Goal: Task Accomplishment & Management: Complete application form

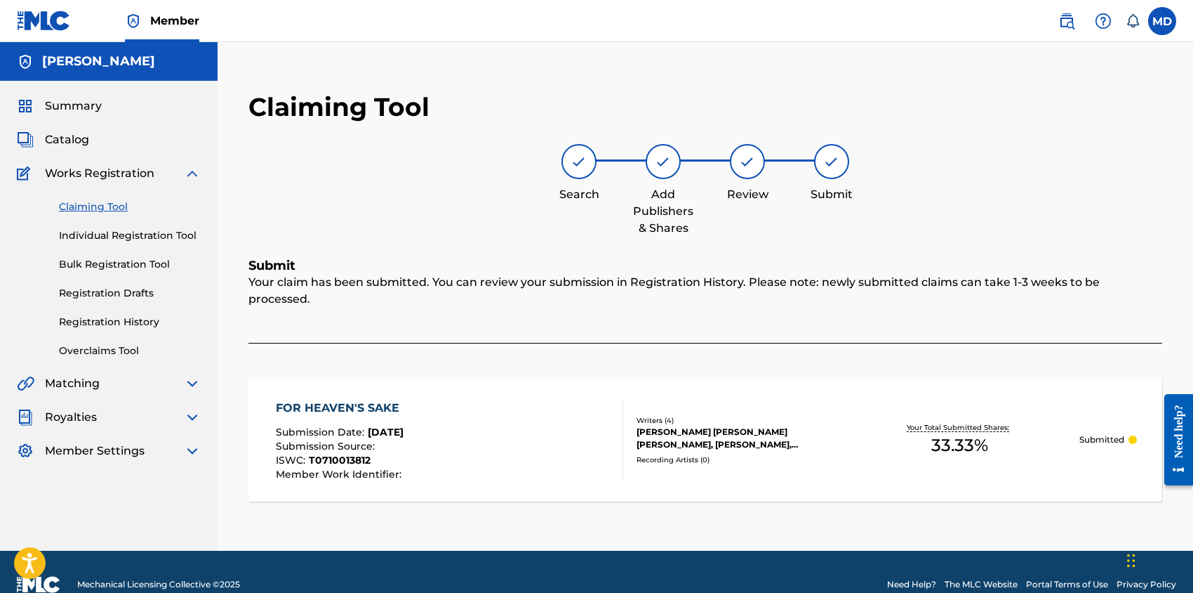
click at [104, 208] on link "Claiming Tool" at bounding box center [130, 206] width 142 height 15
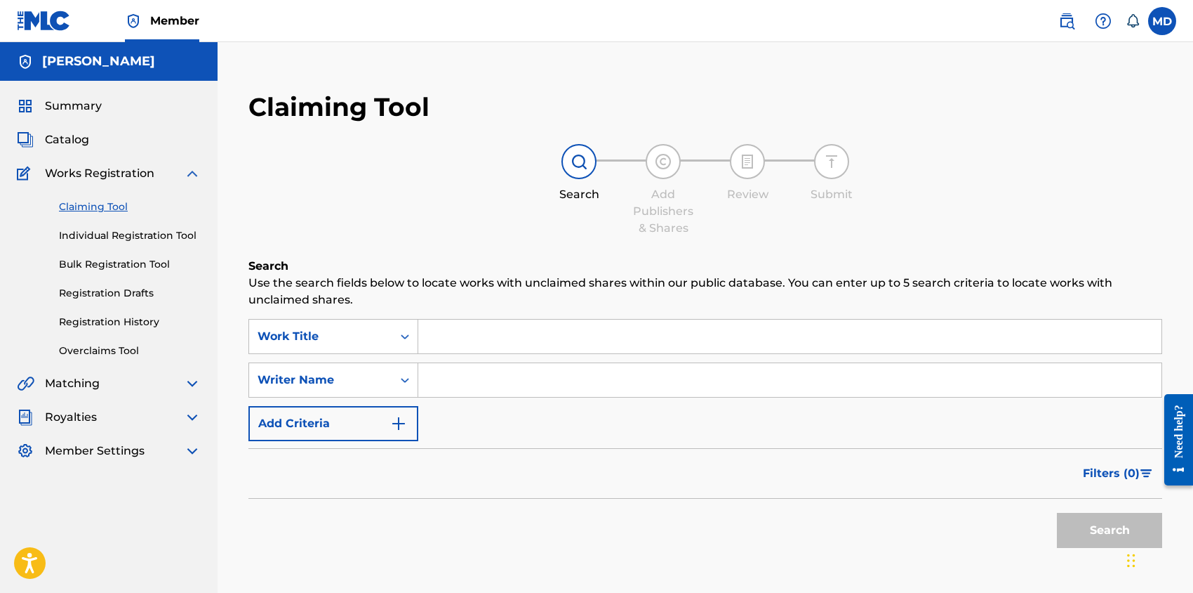
click at [516, 336] on input "Search Form" at bounding box center [789, 336] width 743 height 34
paste input "FOR HEAVEN S SAKE 2000"
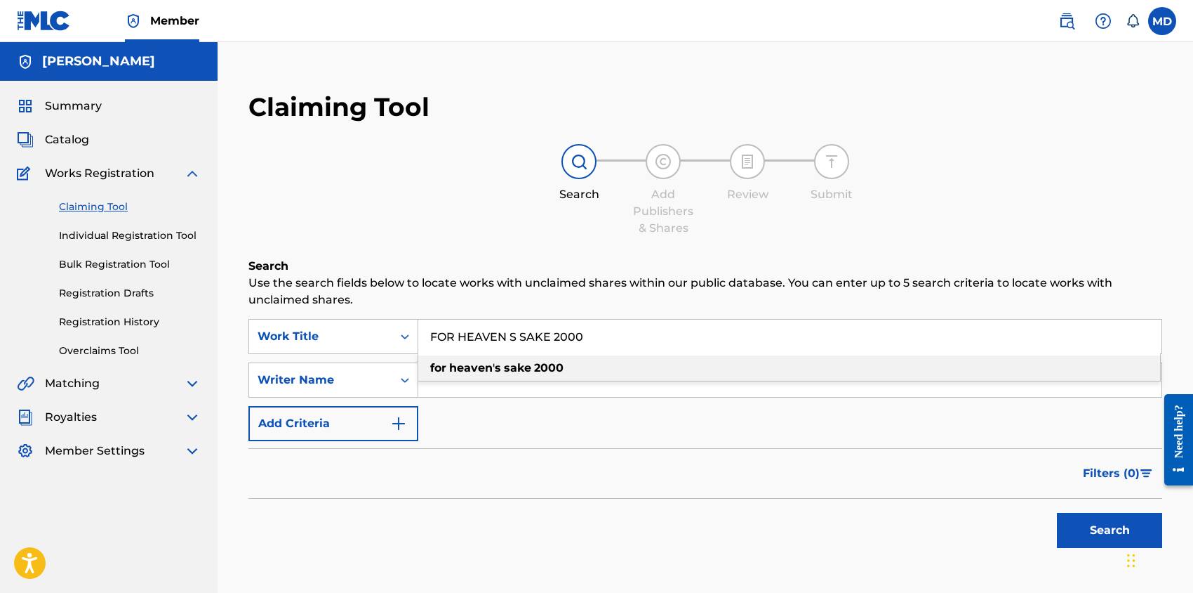
type input "FOR HEAVEN S SAKE 2000"
click at [501, 234] on div "Search Add Publishers & Shares Review Submit" at bounding box center [706, 190] width 914 height 93
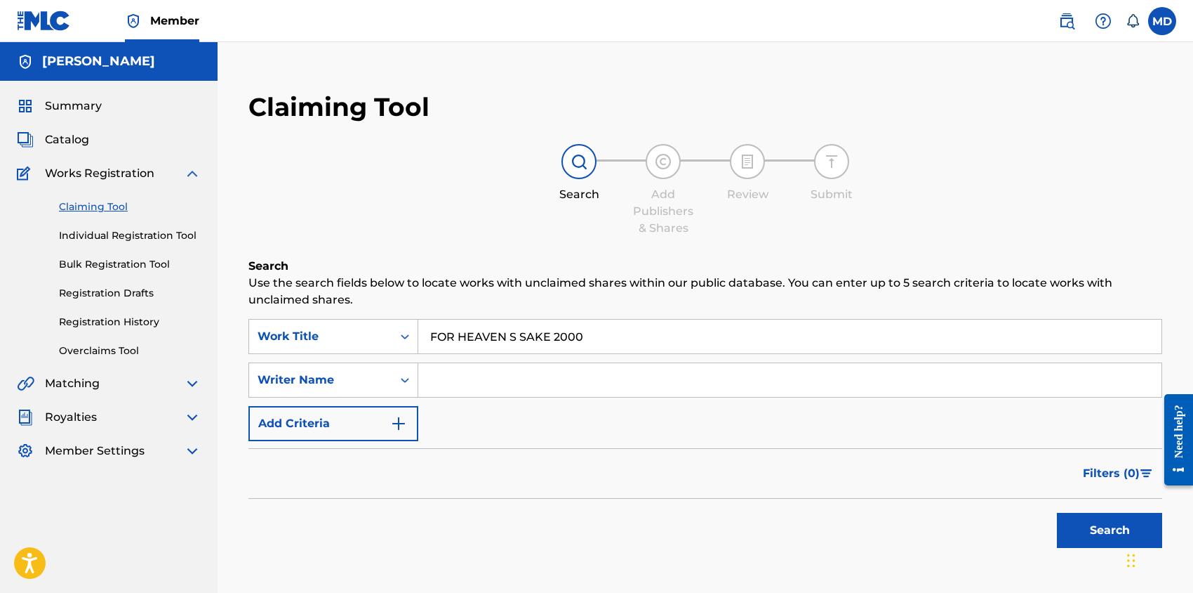
click at [518, 380] on input "Search Form" at bounding box center [789, 380] width 743 height 34
type input "[PERSON_NAME]"
click at [1087, 526] on button "Search" at bounding box center [1109, 529] width 105 height 35
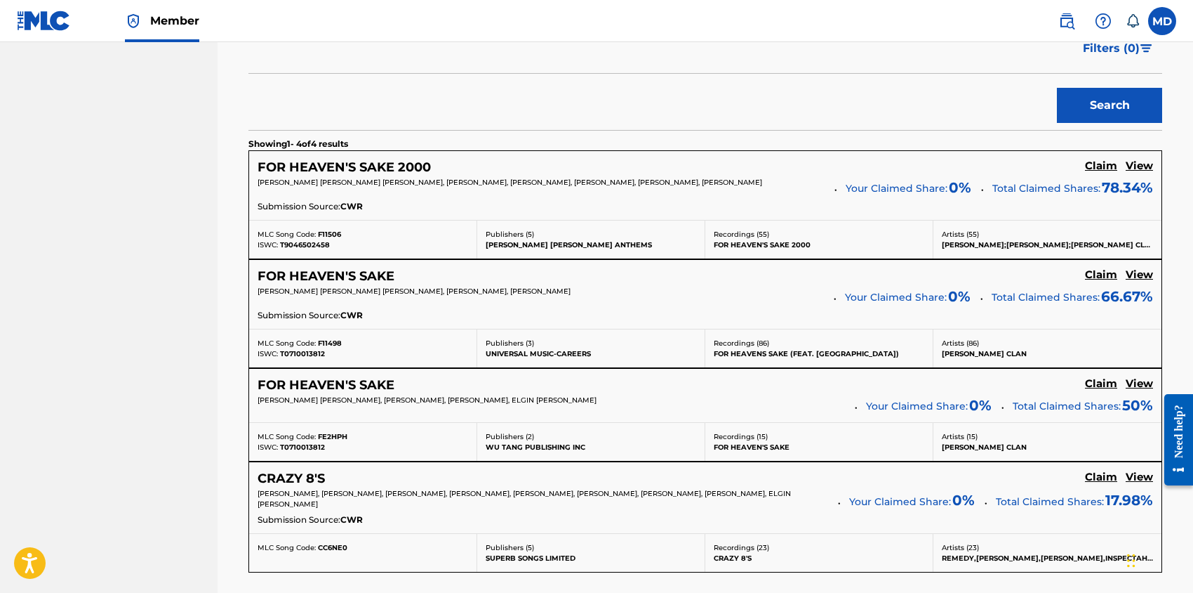
scroll to position [374, 0]
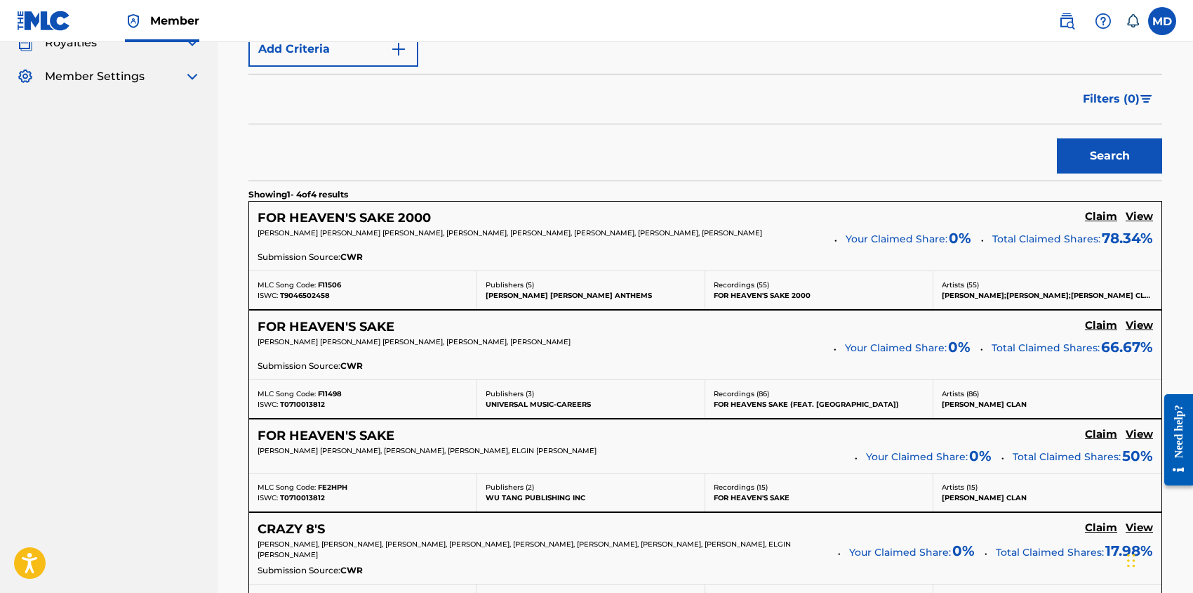
click at [1140, 216] on h5 "View" at bounding box center [1139, 216] width 27 height 13
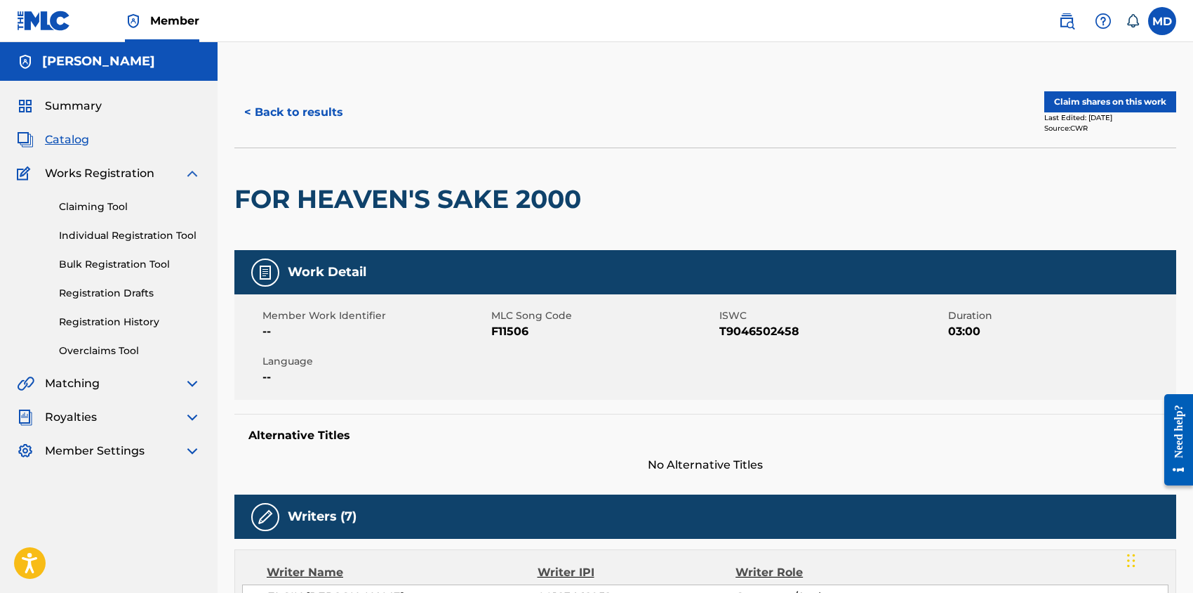
click at [1069, 99] on button "Claim shares on this work" at bounding box center [1111, 101] width 132 height 21
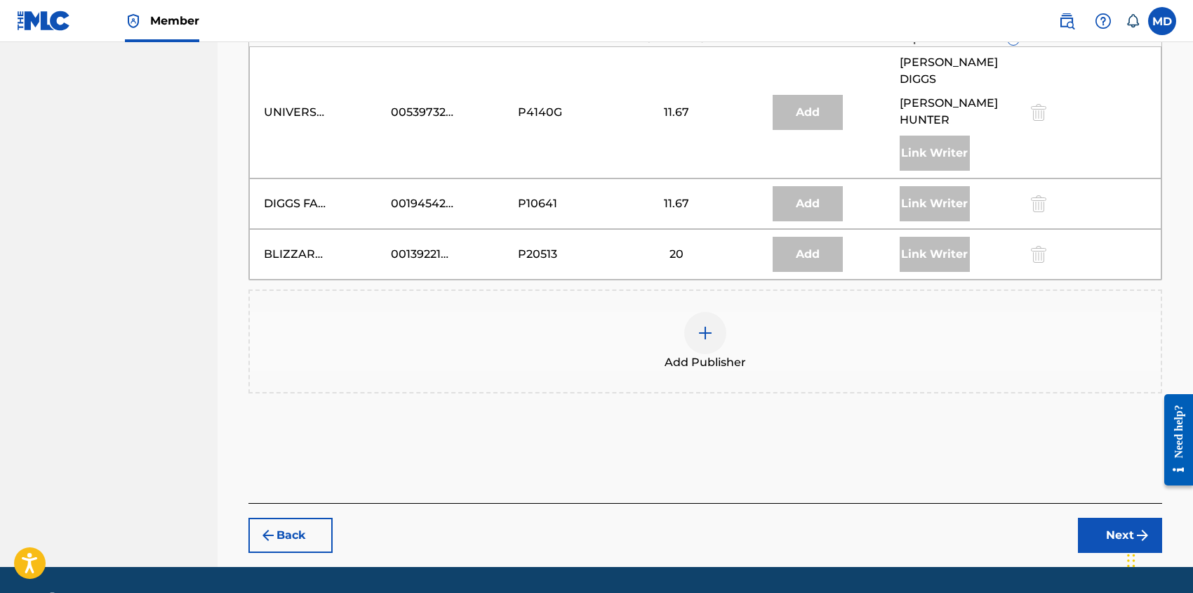
scroll to position [707, 0]
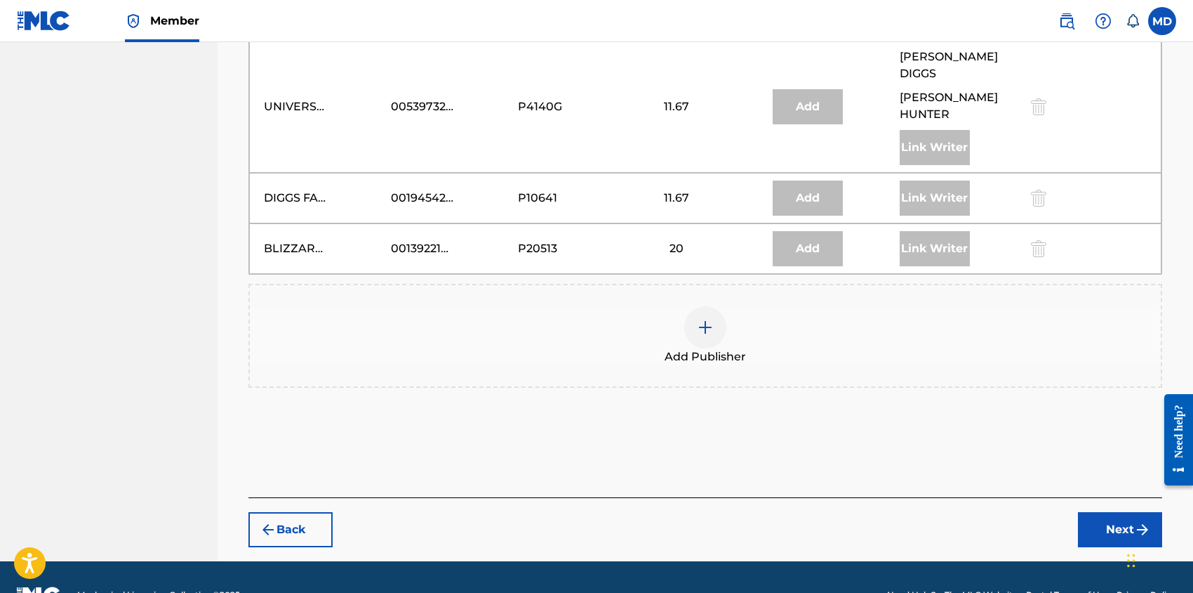
click at [285, 512] on button "Back" at bounding box center [291, 529] width 84 height 35
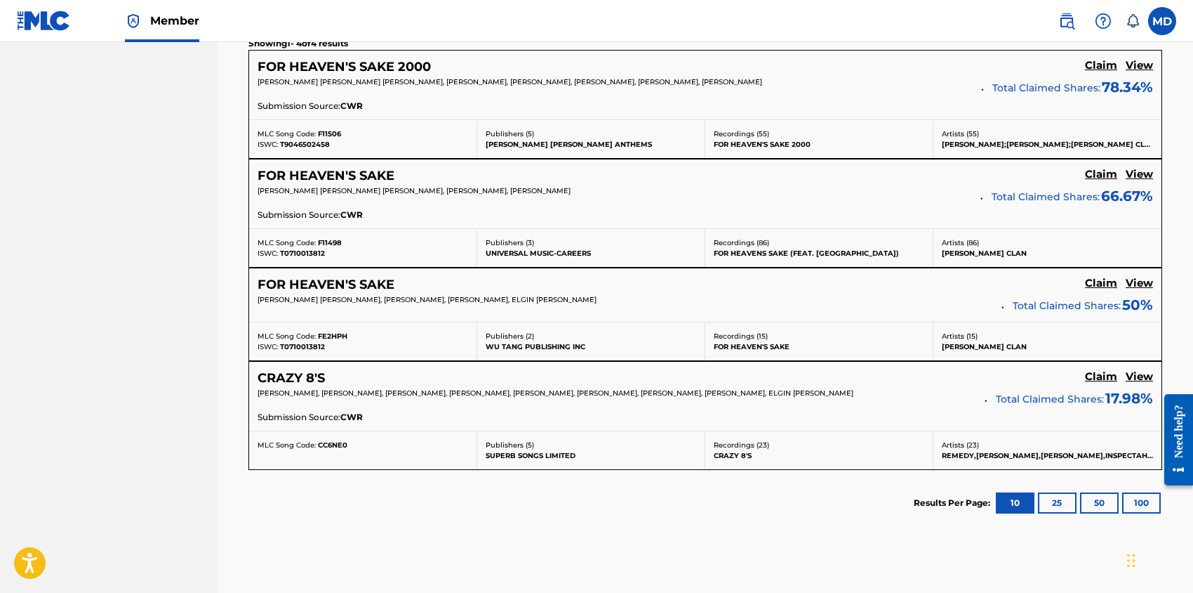
scroll to position [431, 0]
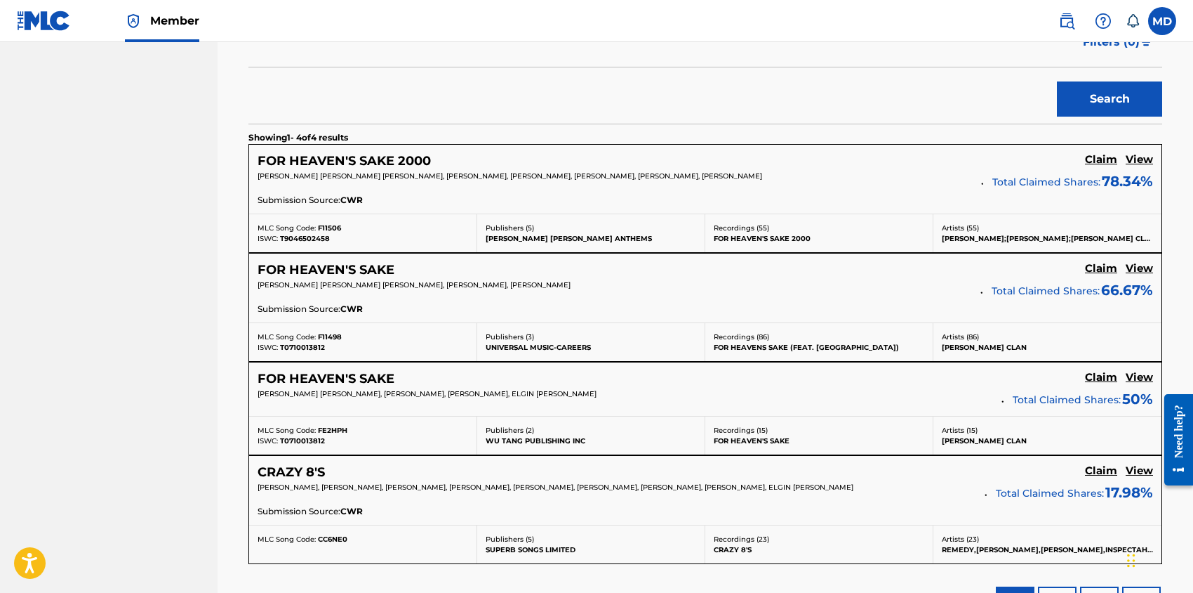
click at [1143, 268] on h5 "View" at bounding box center [1139, 268] width 27 height 13
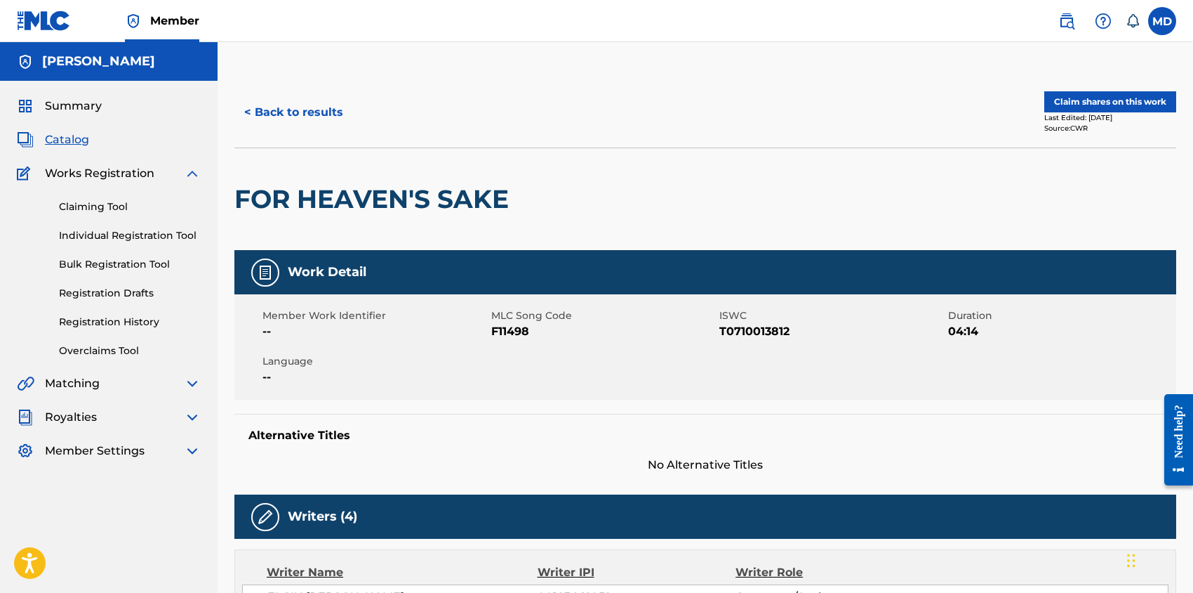
click at [1103, 97] on button "Claim shares on this work" at bounding box center [1111, 101] width 132 height 21
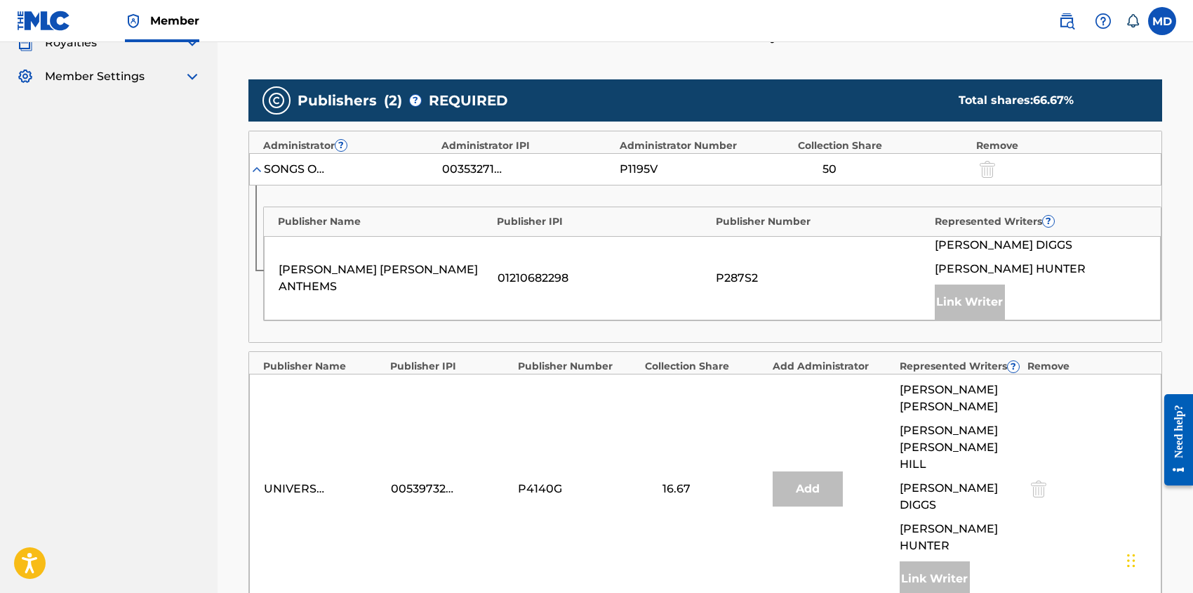
scroll to position [562, 0]
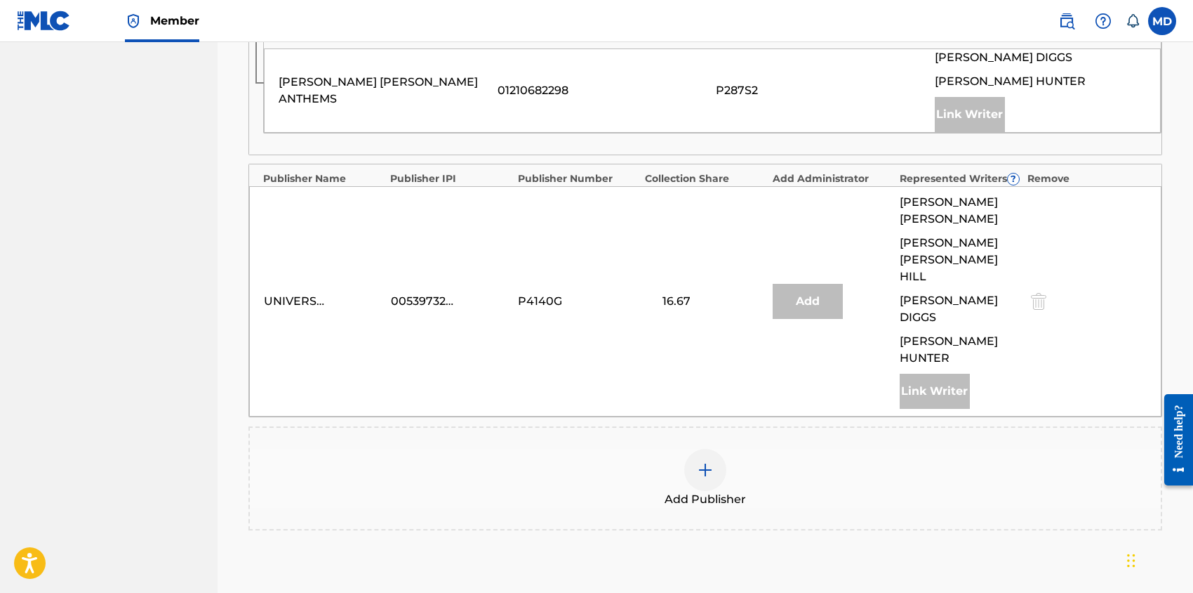
click at [713, 461] on img at bounding box center [705, 469] width 17 height 17
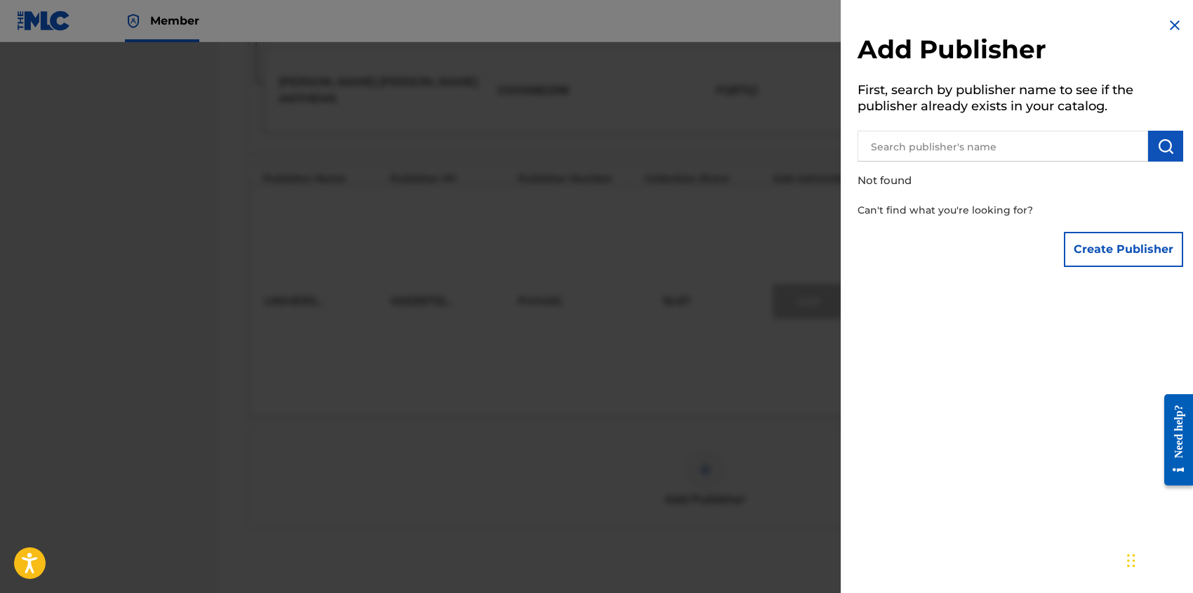
click at [994, 150] on input "text" at bounding box center [1003, 146] width 291 height 31
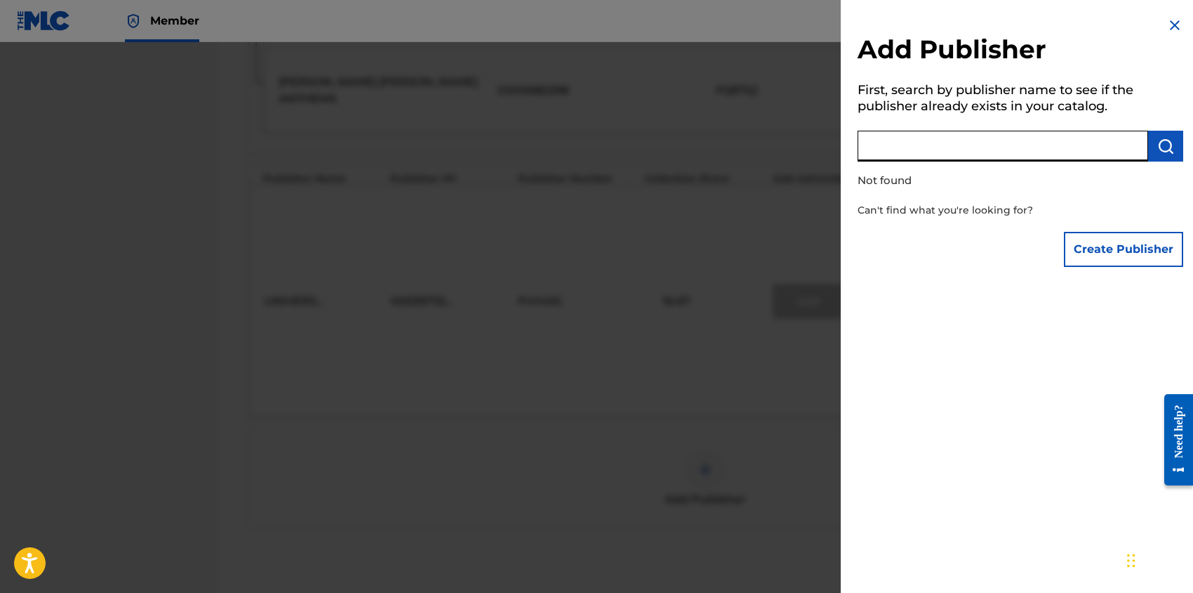
paste input "DIGGS FAMILY MUSIC INC"
type input "DIGGS FAMILY MUSIC INC"
click at [1101, 251] on button "Create Publisher" at bounding box center [1123, 249] width 119 height 35
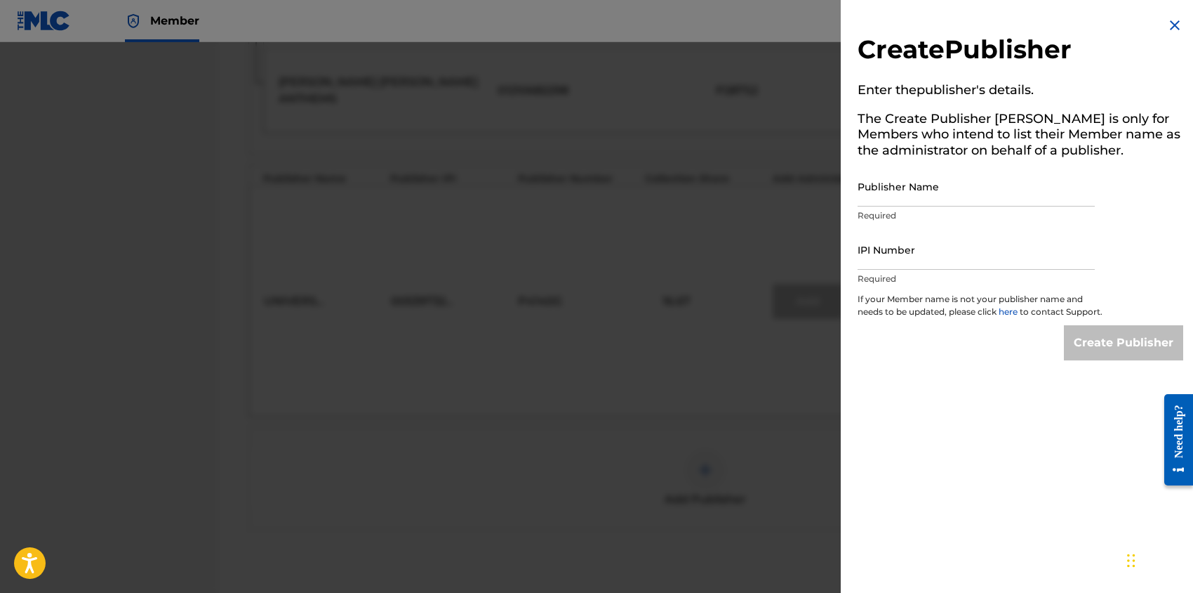
click at [994, 191] on input "Publisher Name" at bounding box center [976, 186] width 237 height 40
paste input "DIGGS FAMILY MUSIC INC"
type input "DIGGS FAMILY MUSIC INC"
click at [951, 260] on input "IPI Number" at bounding box center [976, 250] width 237 height 40
paste input "194542060"
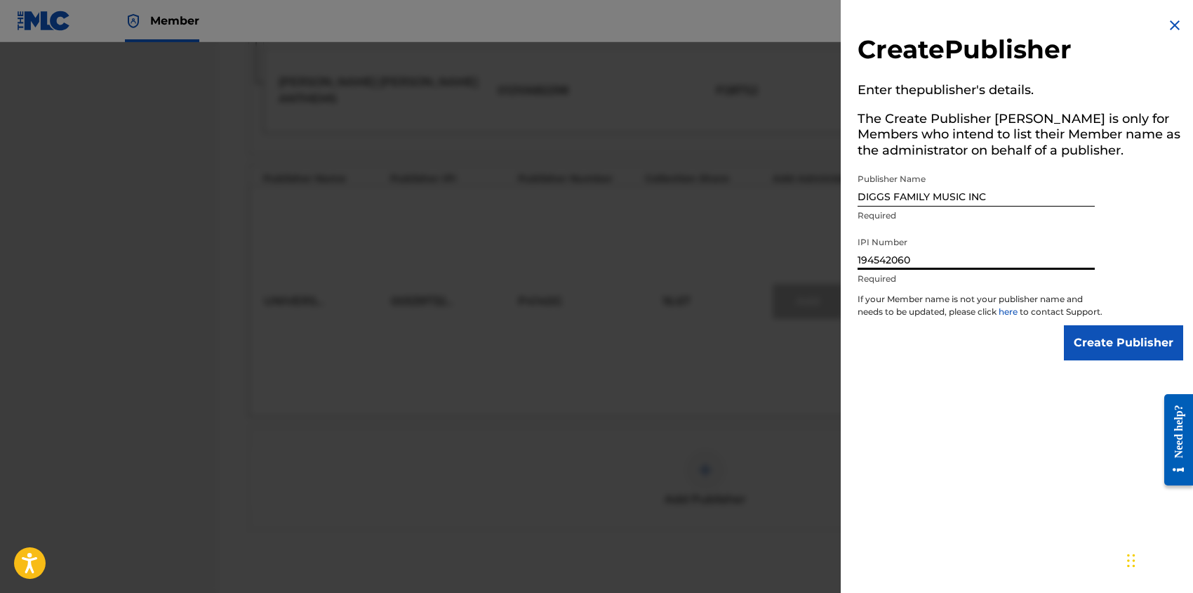
type input "194542060"
click at [1087, 354] on input "Create Publisher" at bounding box center [1123, 342] width 119 height 35
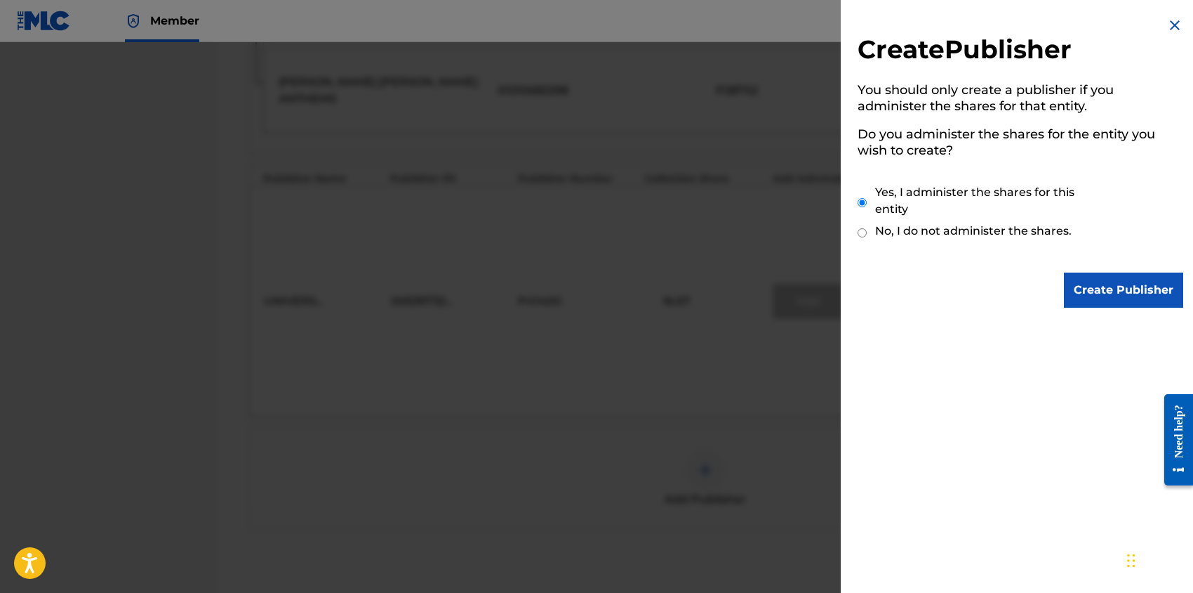
click at [1100, 284] on input "Create Publisher" at bounding box center [1123, 289] width 119 height 35
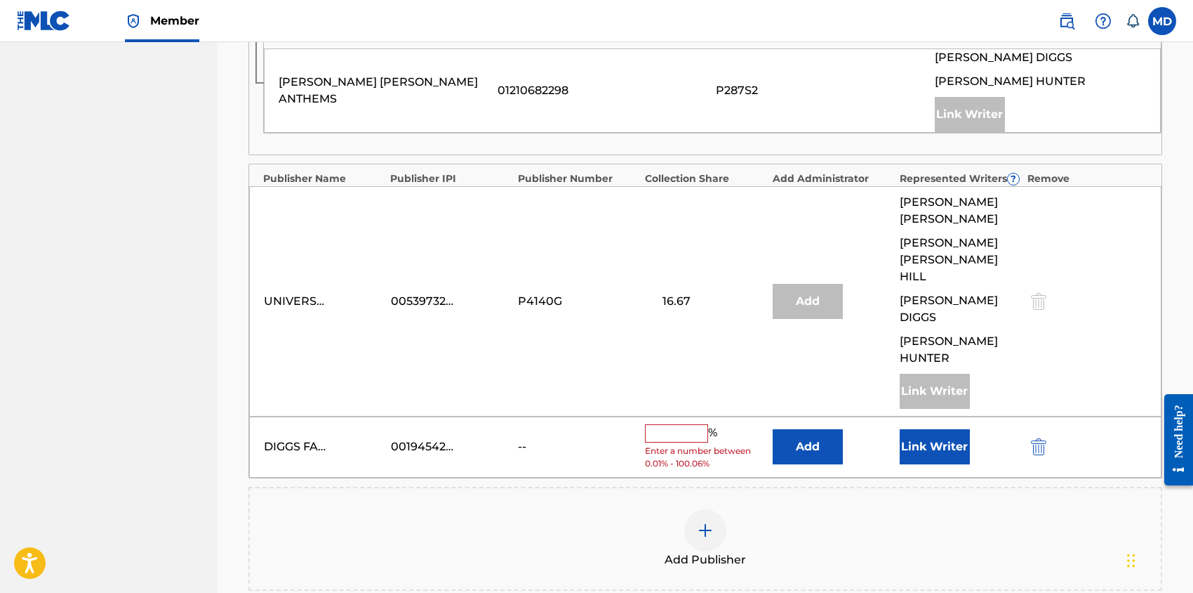
click at [682, 424] on input "text" at bounding box center [676, 433] width 63 height 18
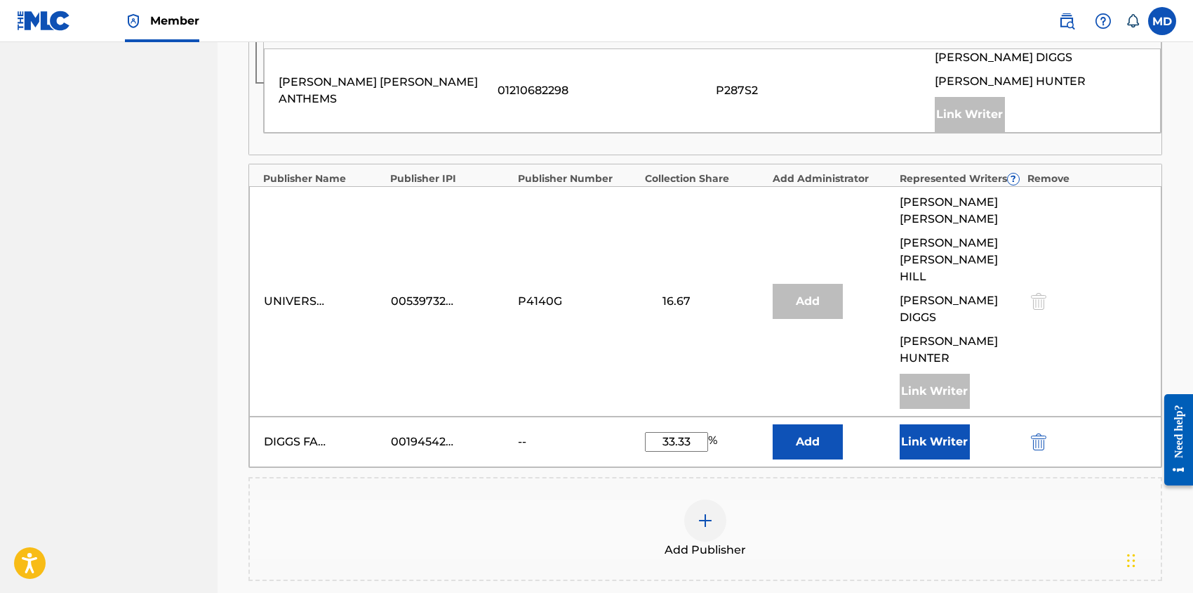
type input "33.33"
click at [976, 499] on div "Add Publisher" at bounding box center [705, 528] width 911 height 59
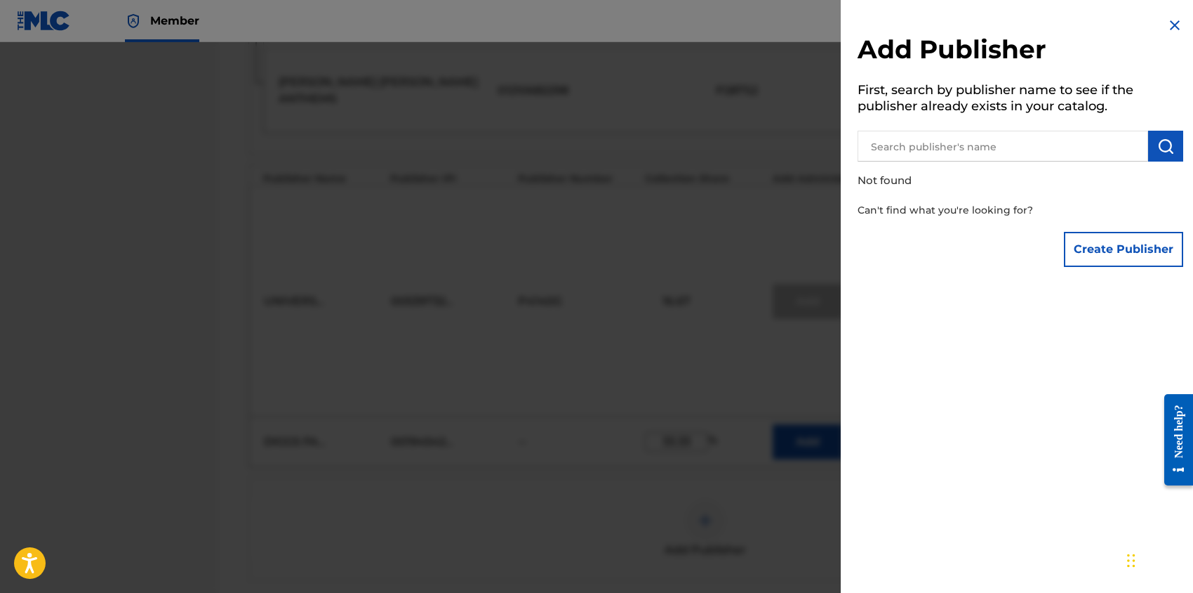
click at [1172, 29] on img at bounding box center [1175, 25] width 17 height 17
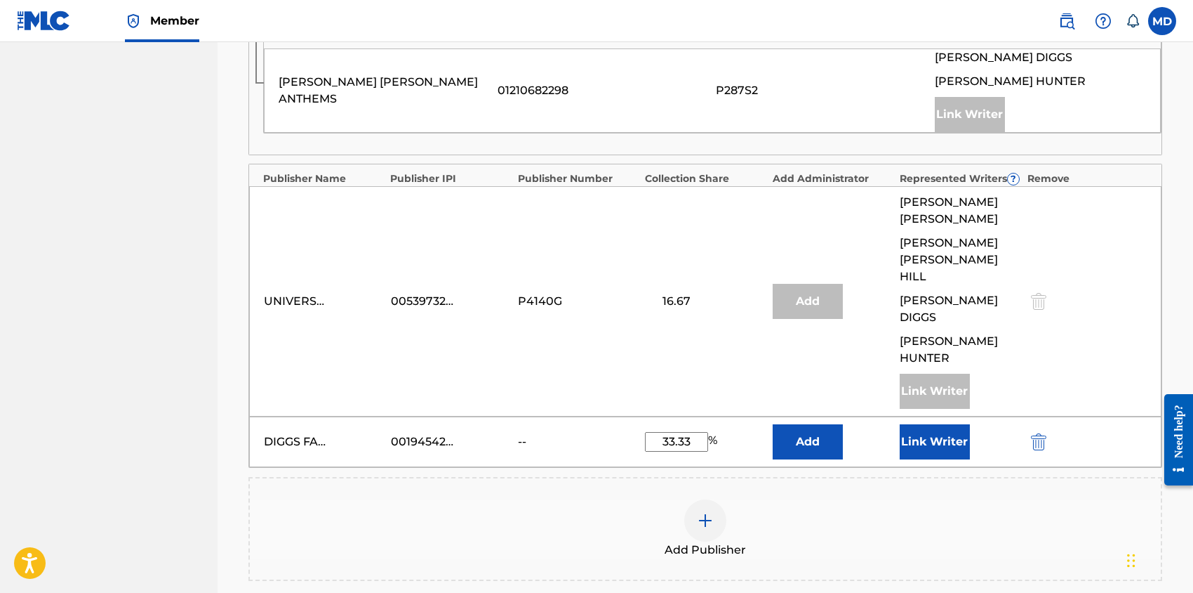
click at [944, 424] on button "Link Writer" at bounding box center [935, 441] width 70 height 35
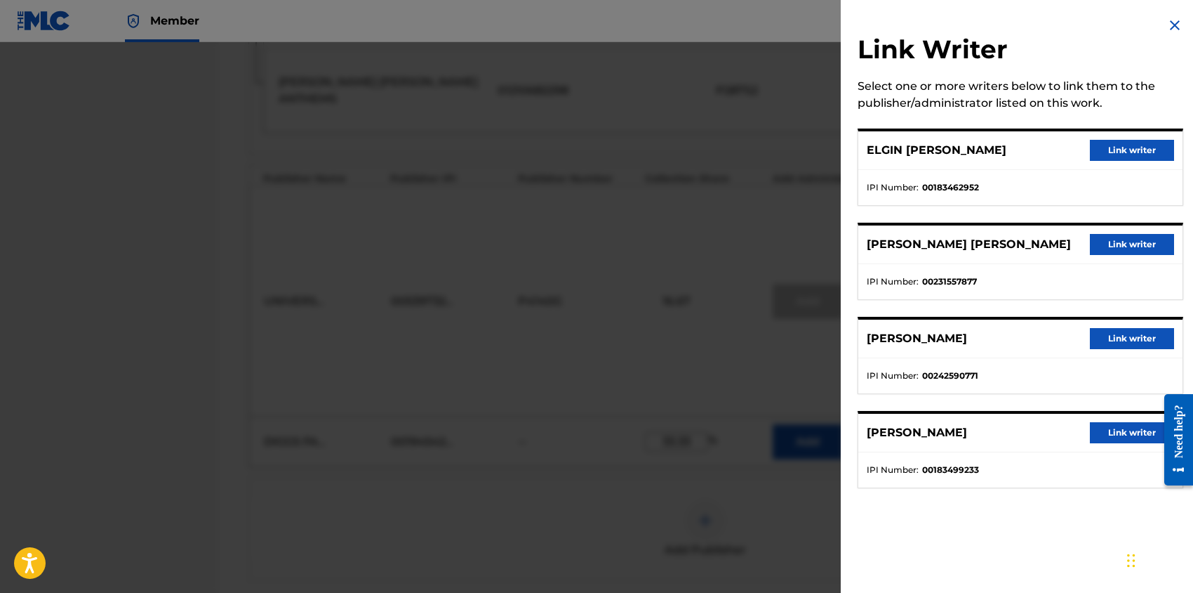
click at [1128, 150] on button "Link writer" at bounding box center [1132, 150] width 84 height 21
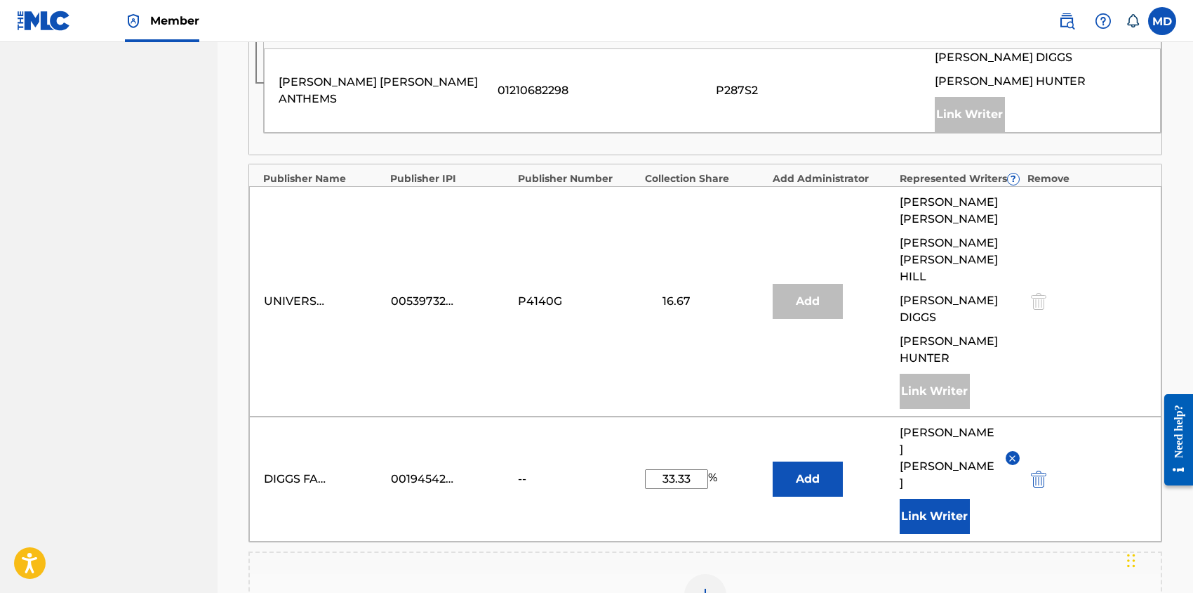
click at [951, 498] on button "Link Writer" at bounding box center [935, 515] width 70 height 35
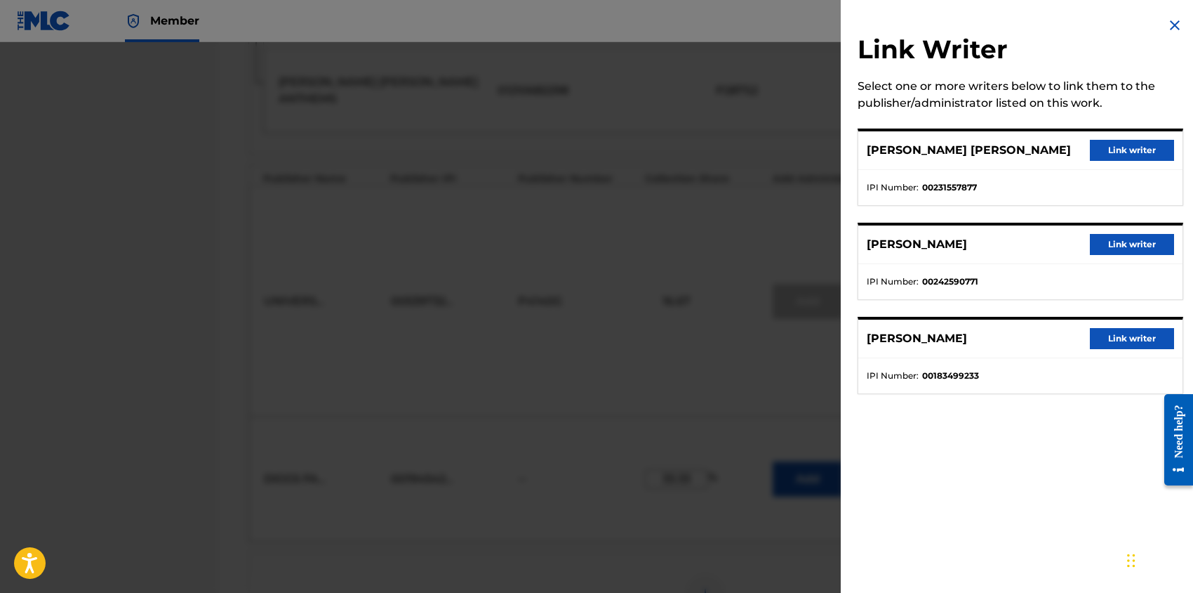
click at [1134, 150] on button "Link writer" at bounding box center [1132, 150] width 84 height 21
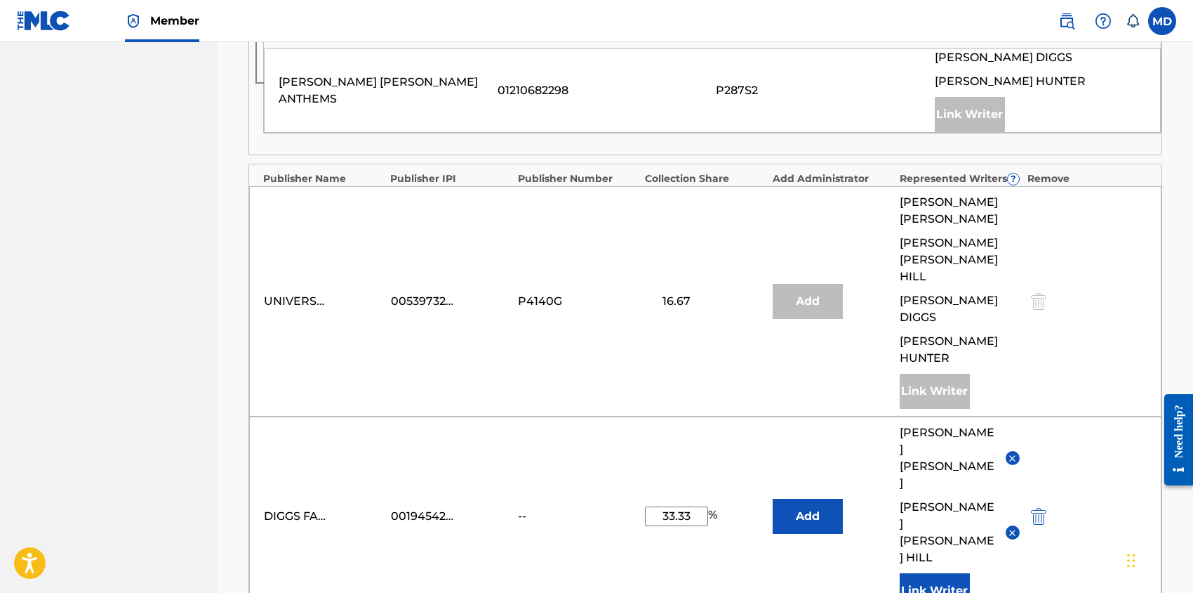
scroll to position [655, 0]
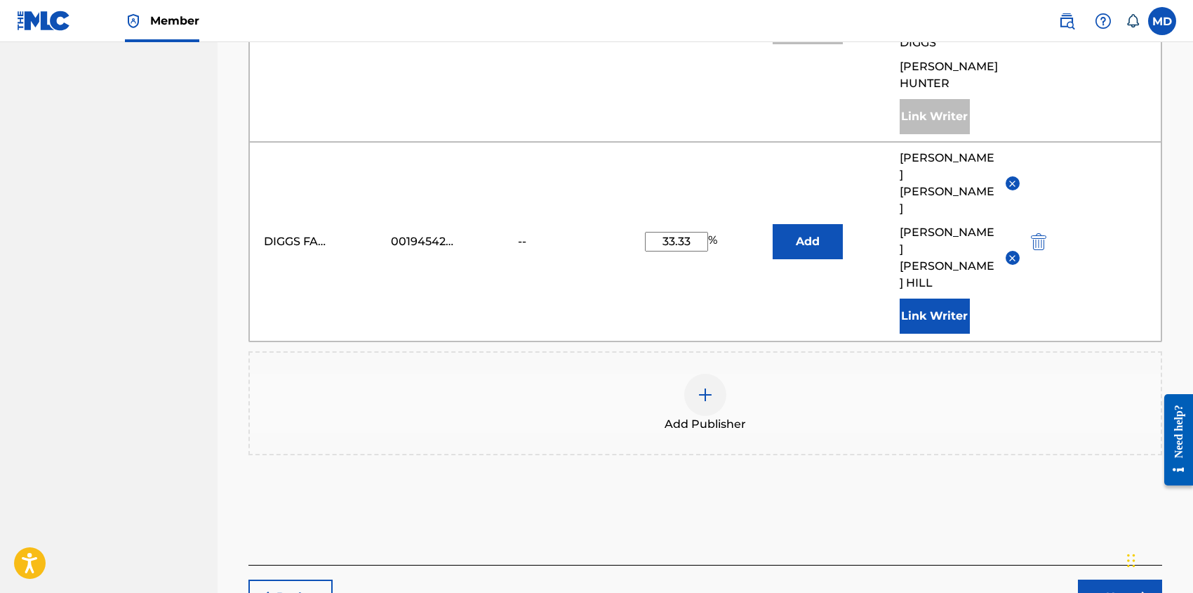
click at [1118, 579] on button "Next" at bounding box center [1120, 596] width 84 height 35
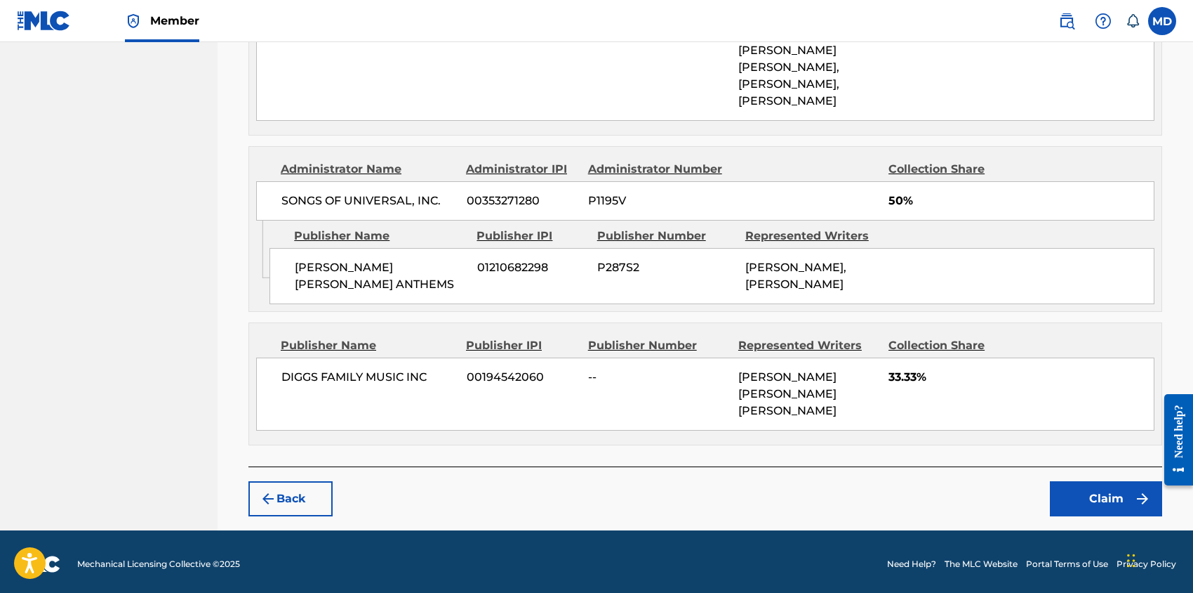
scroll to position [691, 0]
click at [1096, 497] on button "Claim" at bounding box center [1106, 498] width 112 height 35
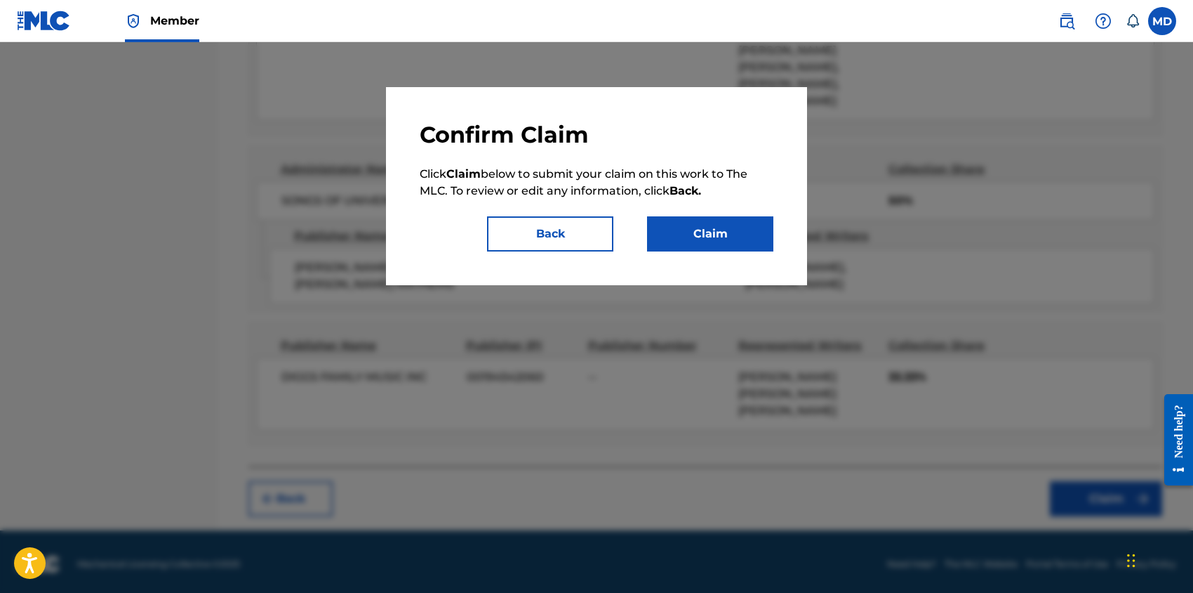
click at [719, 231] on button "Claim" at bounding box center [710, 233] width 126 height 35
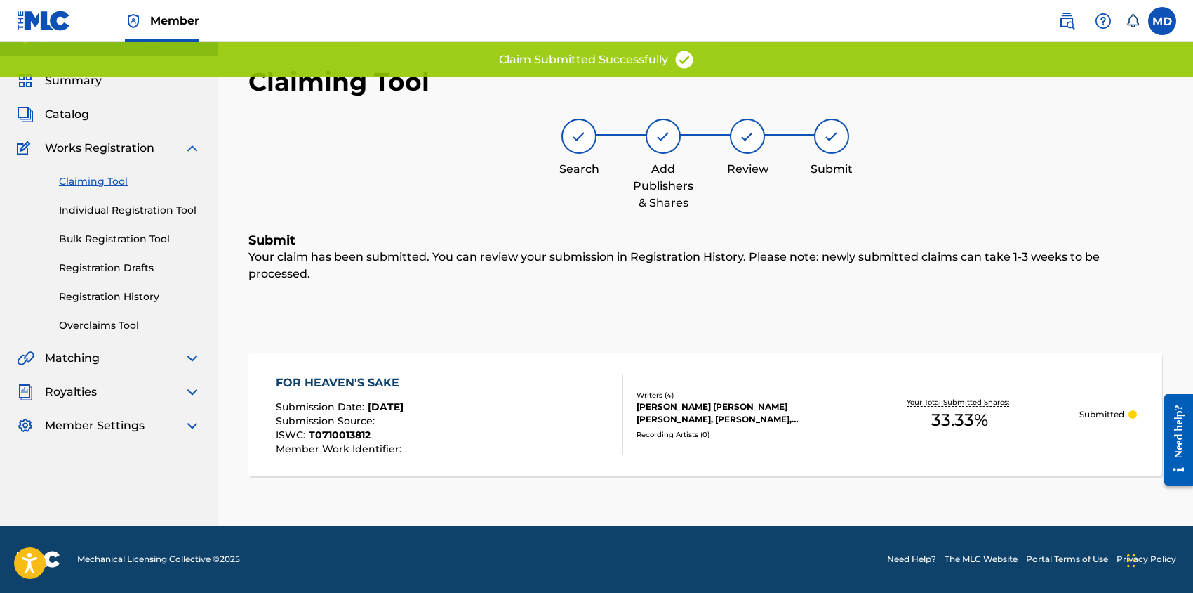
scroll to position [8, 0]
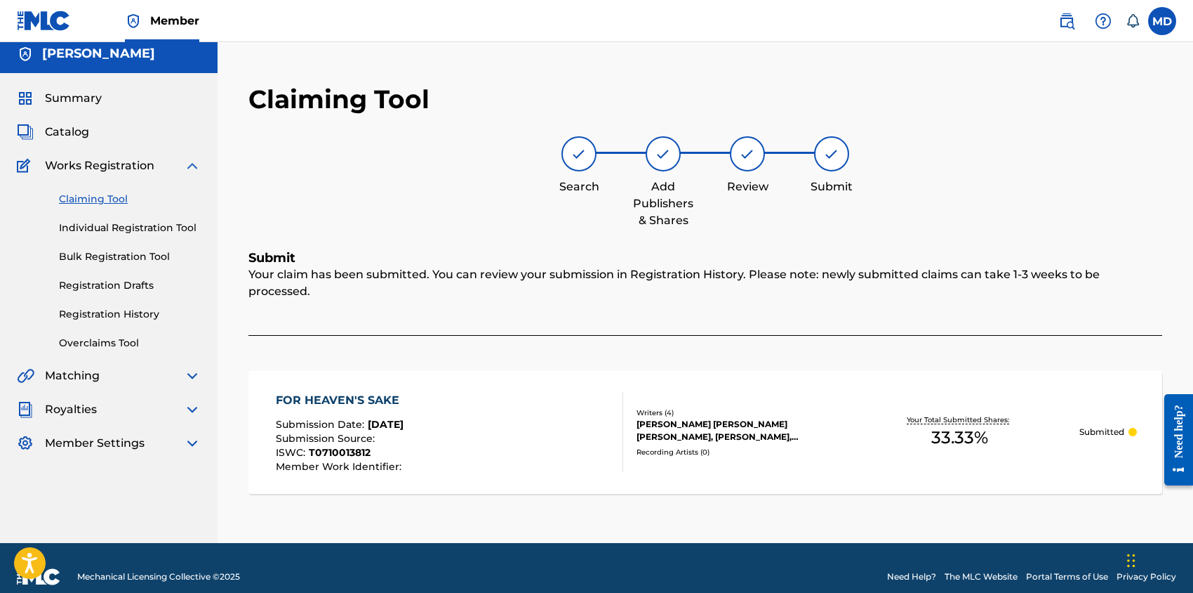
click at [119, 200] on link "Claiming Tool" at bounding box center [130, 199] width 142 height 15
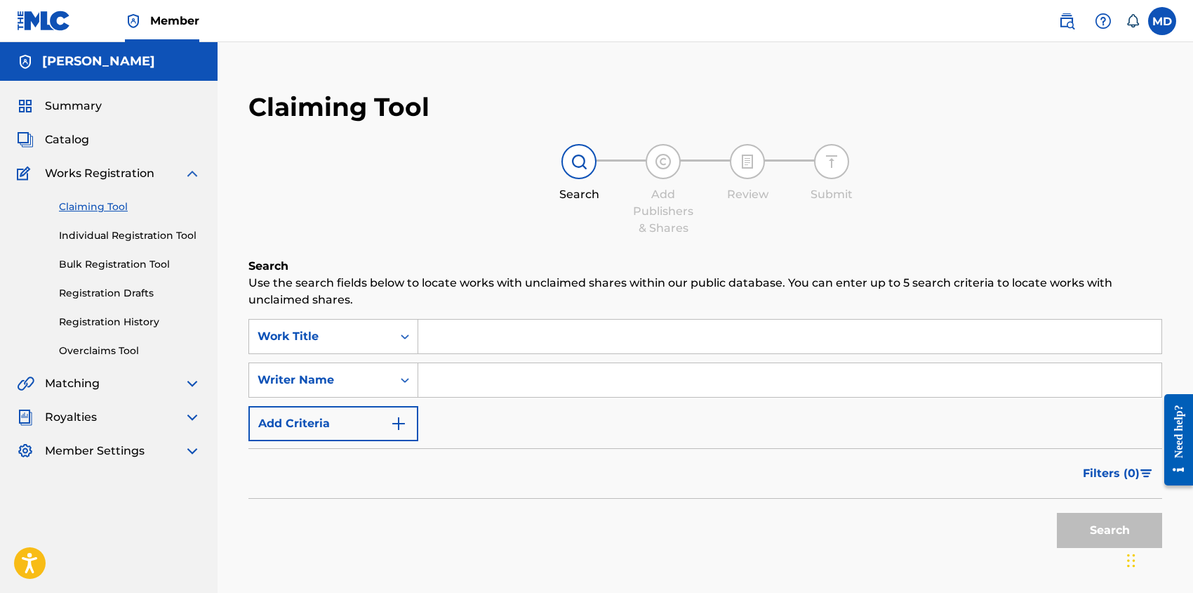
click at [119, 319] on link "Registration History" at bounding box center [130, 322] width 142 height 15
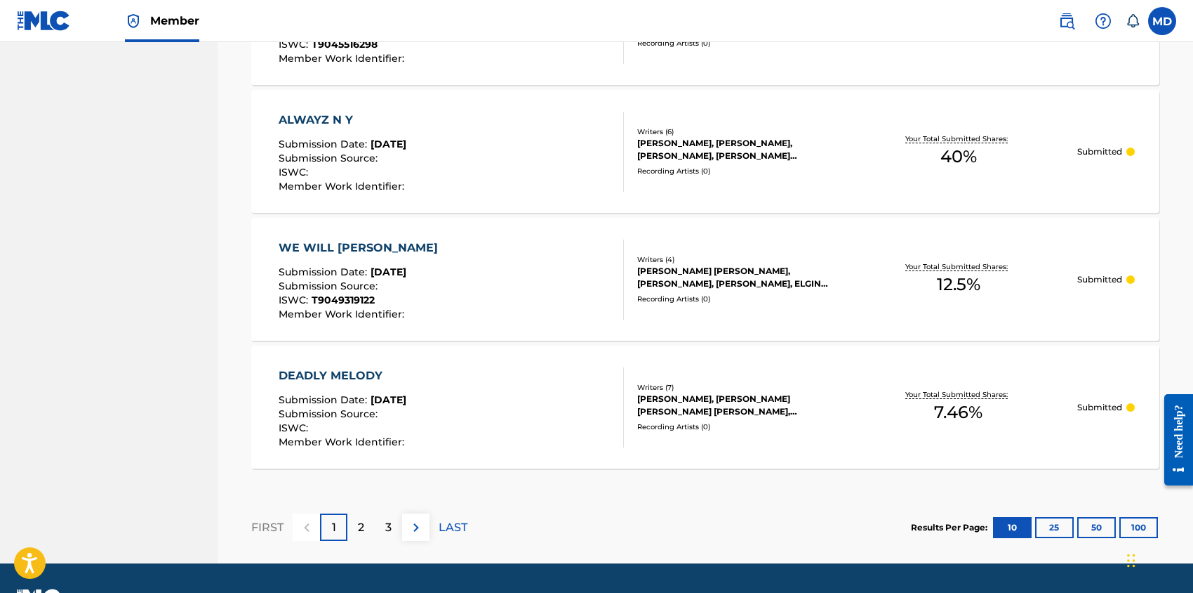
scroll to position [1310, 0]
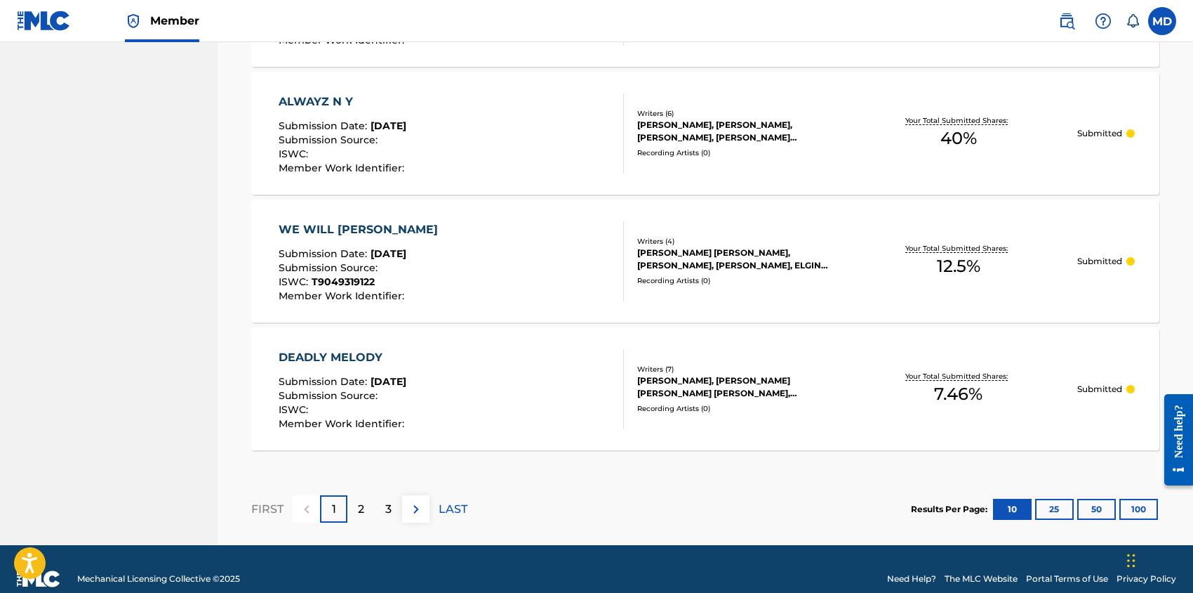
click at [363, 508] on p "2" at bounding box center [361, 509] width 6 height 17
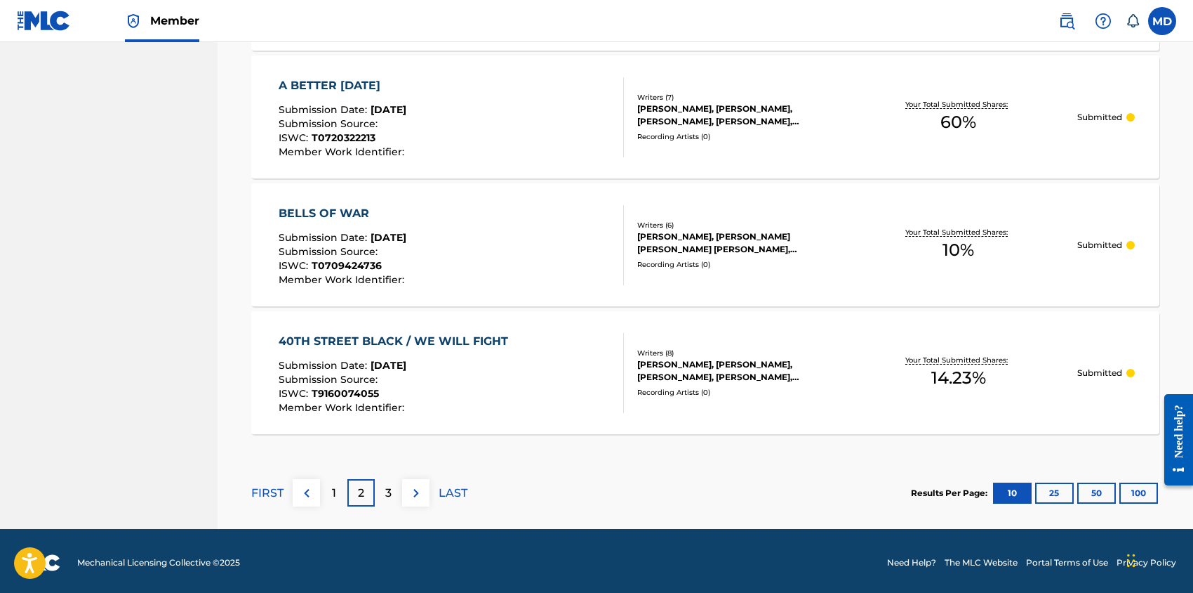
scroll to position [1329, 0]
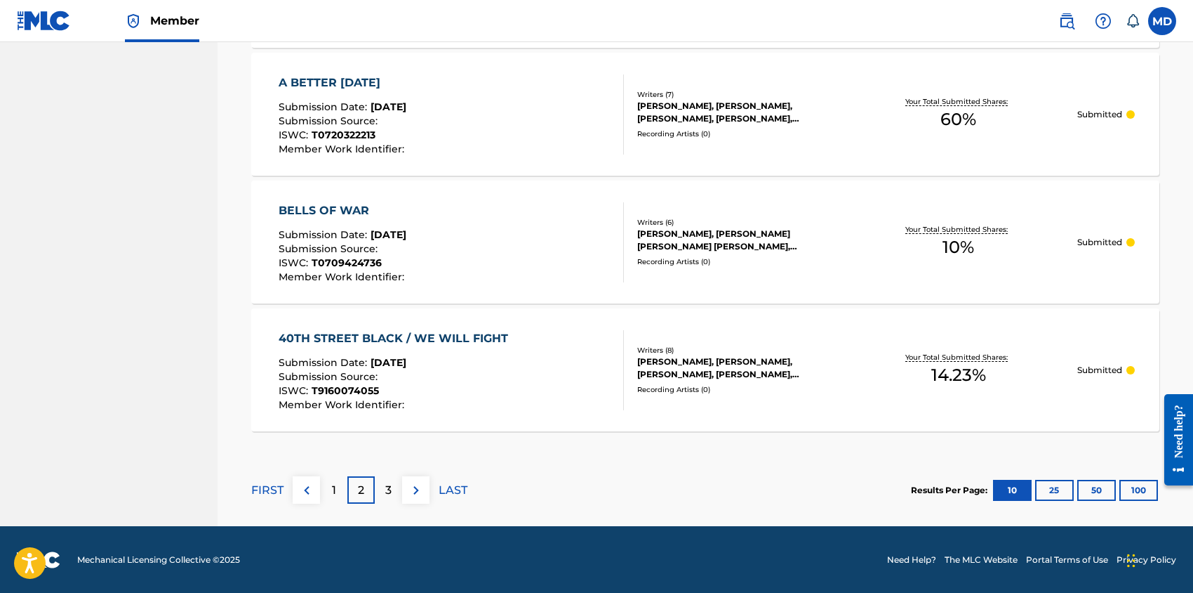
click at [389, 486] on p "3" at bounding box center [388, 490] width 6 height 17
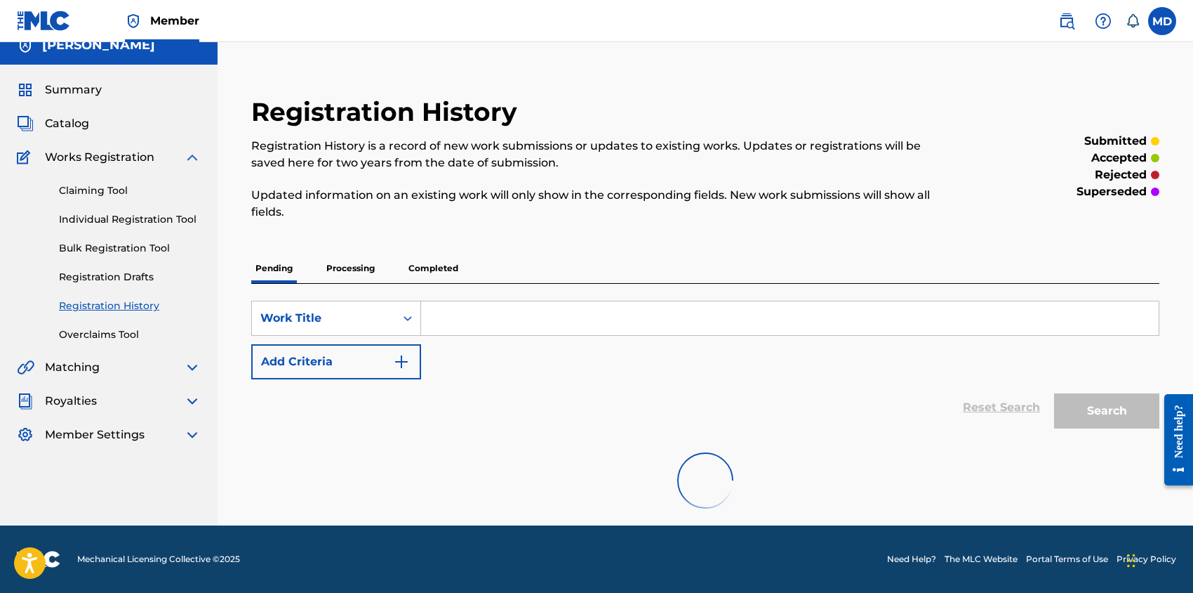
scroll to position [180, 0]
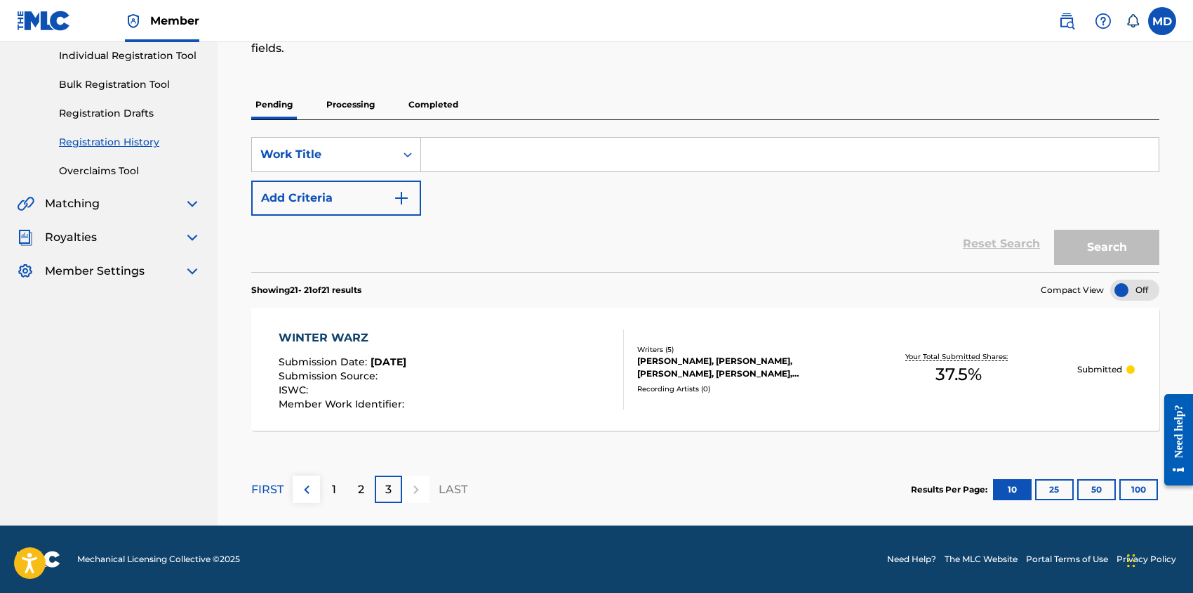
click at [329, 484] on div "1" at bounding box center [333, 488] width 27 height 27
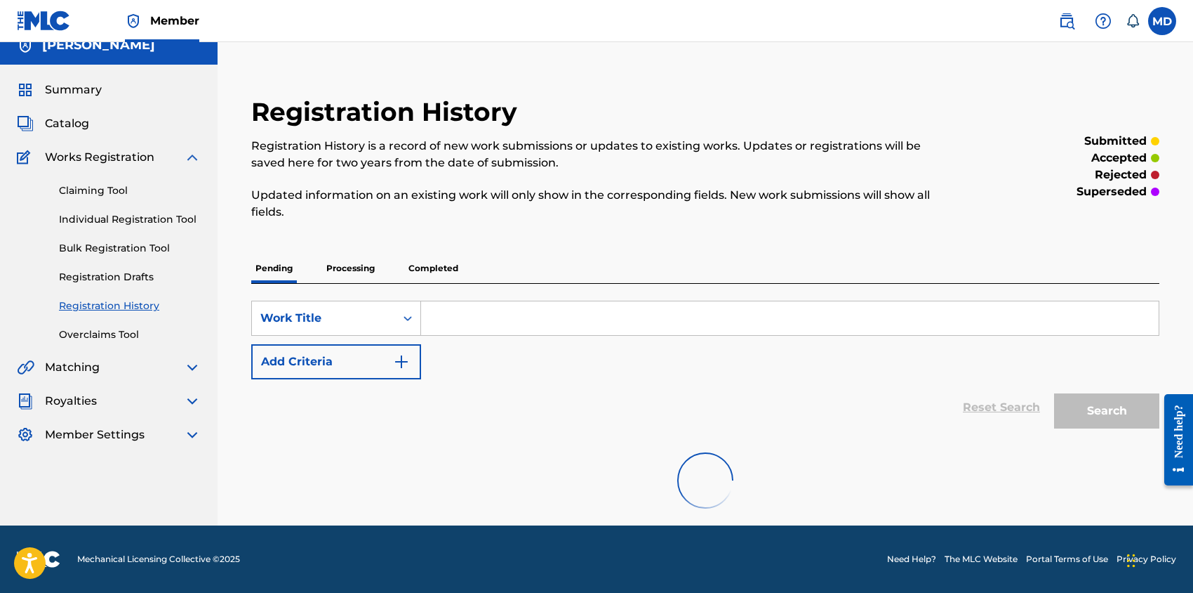
scroll to position [1329, 0]
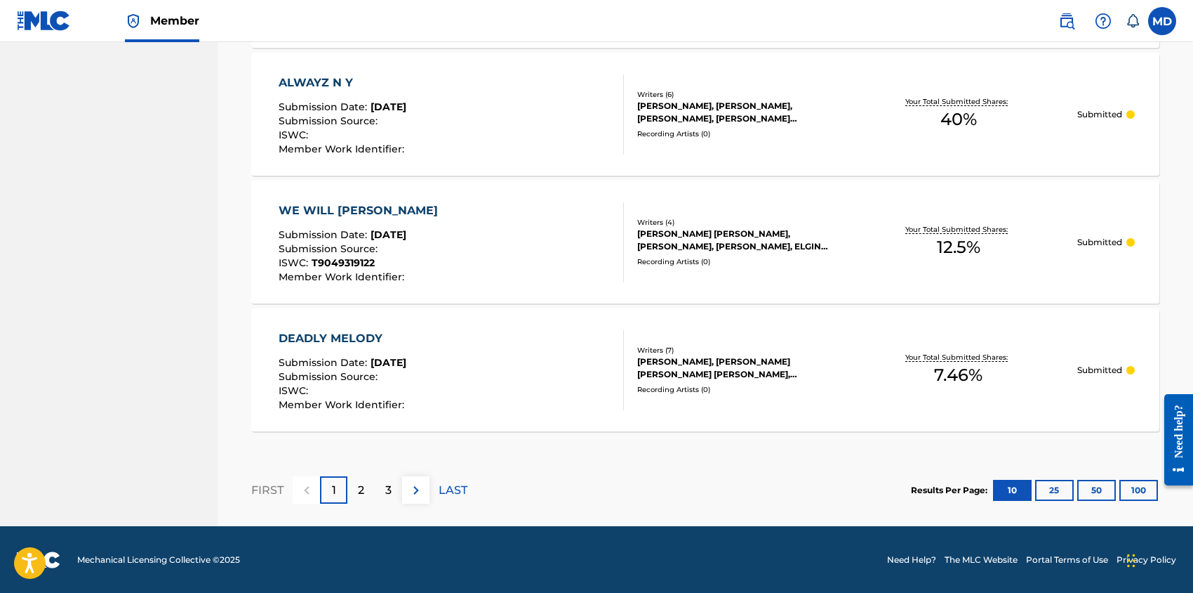
click at [707, 240] on div "[PERSON_NAME] [PERSON_NAME], [PERSON_NAME], [PERSON_NAME], ELGIN [PERSON_NAME]" at bounding box center [738, 239] width 202 height 25
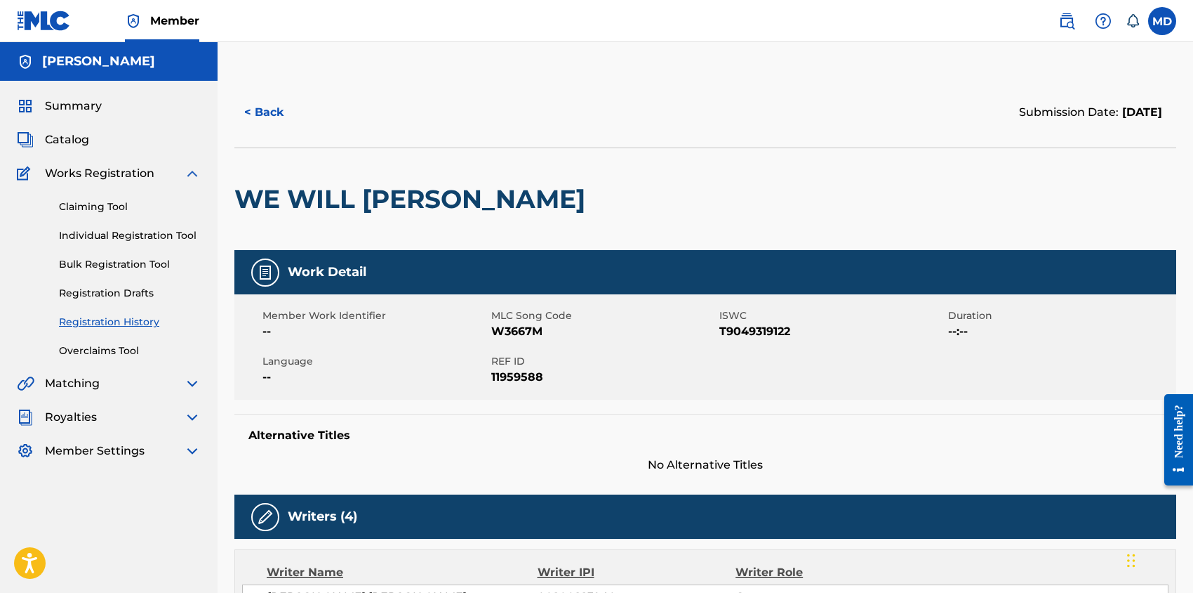
click at [272, 115] on button "< Back" at bounding box center [276, 112] width 84 height 35
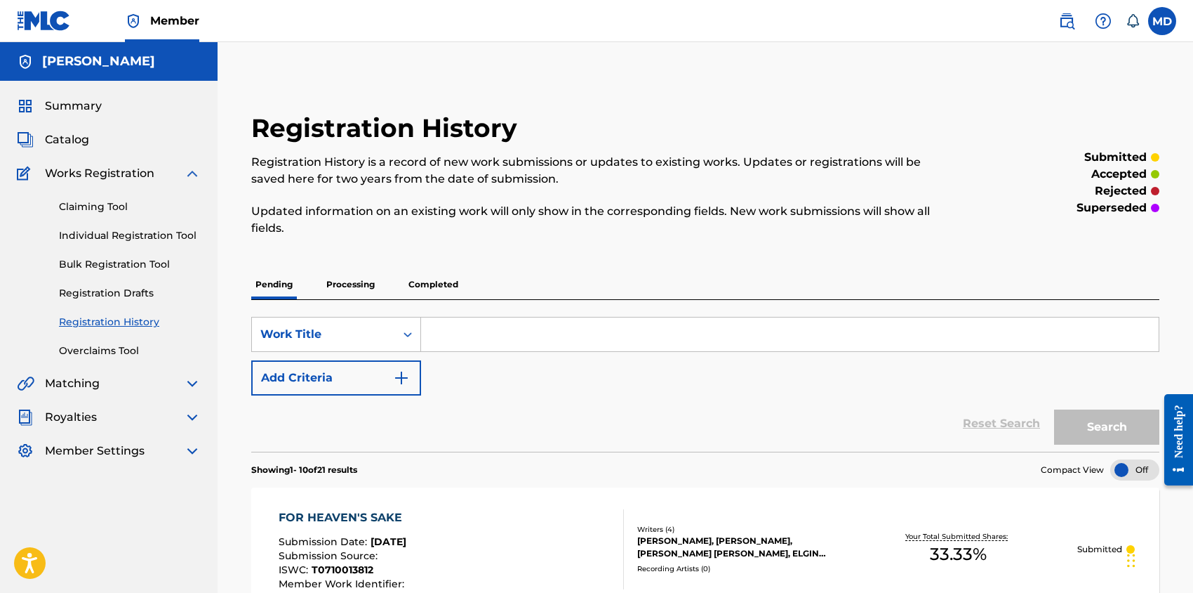
click at [107, 205] on link "Claiming Tool" at bounding box center [130, 206] width 142 height 15
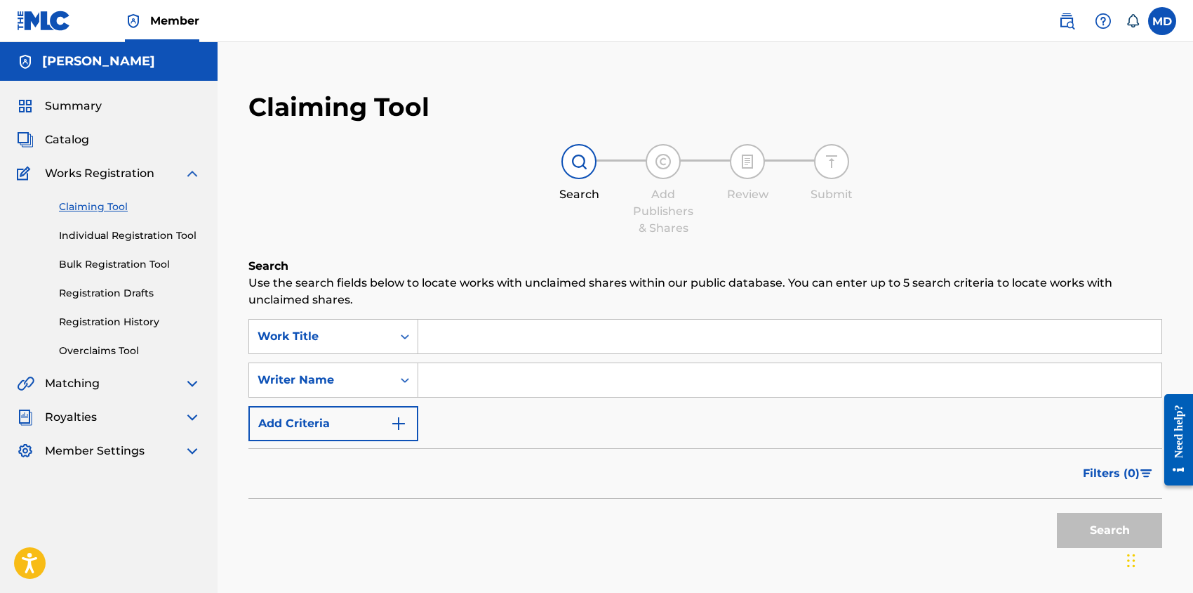
click at [453, 331] on input "Search Form" at bounding box center [789, 336] width 743 height 34
type input "[PERSON_NAME]"
click at [1057, 512] on button "Search" at bounding box center [1109, 529] width 105 height 35
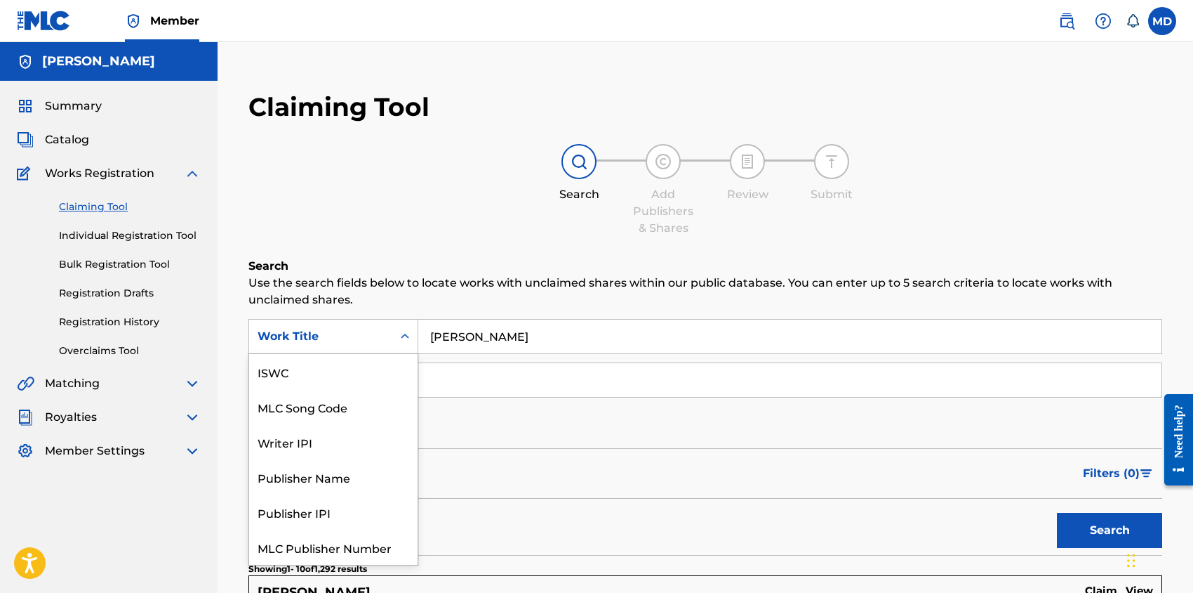
click at [364, 340] on div "Work Title" at bounding box center [321, 336] width 126 height 17
click at [326, 414] on div "Writer IPI" at bounding box center [333, 406] width 168 height 35
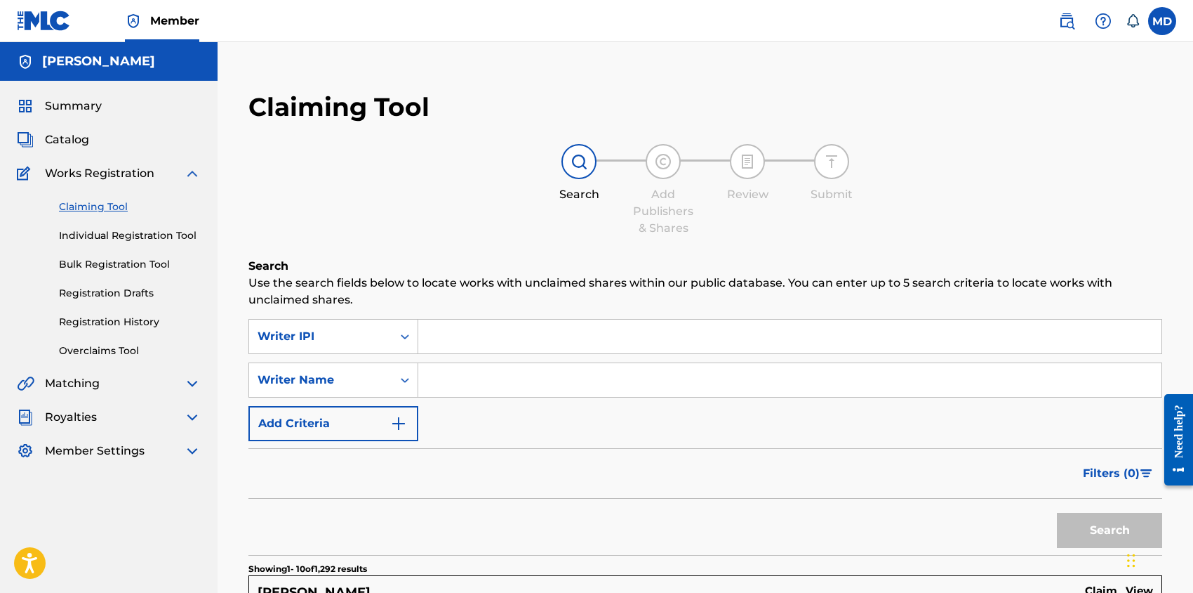
click at [471, 338] on input "Search Form" at bounding box center [789, 336] width 743 height 34
click at [1057, 512] on button "Search" at bounding box center [1109, 529] width 105 height 35
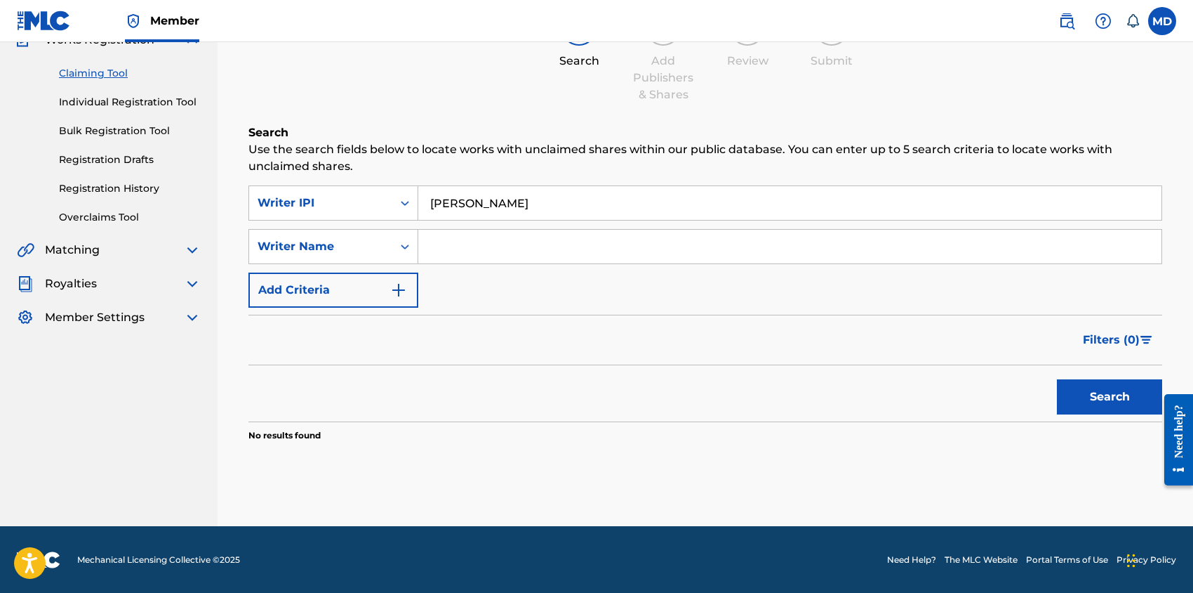
scroll to position [40, 0]
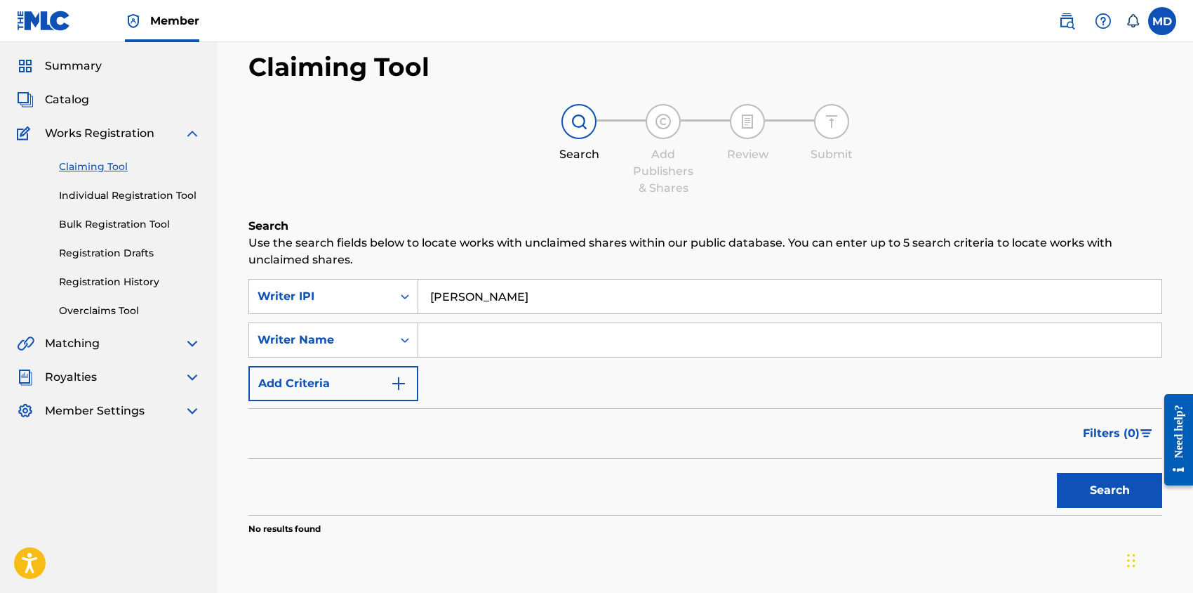
click at [450, 300] on input "[PERSON_NAME]" at bounding box center [789, 296] width 743 height 34
click at [453, 303] on input "[PERSON_NAME]" at bounding box center [789, 296] width 743 height 34
click at [454, 303] on input "[PERSON_NAME]" at bounding box center [789, 296] width 743 height 34
click at [528, 299] on input "[PERSON_NAME]" at bounding box center [789, 296] width 743 height 34
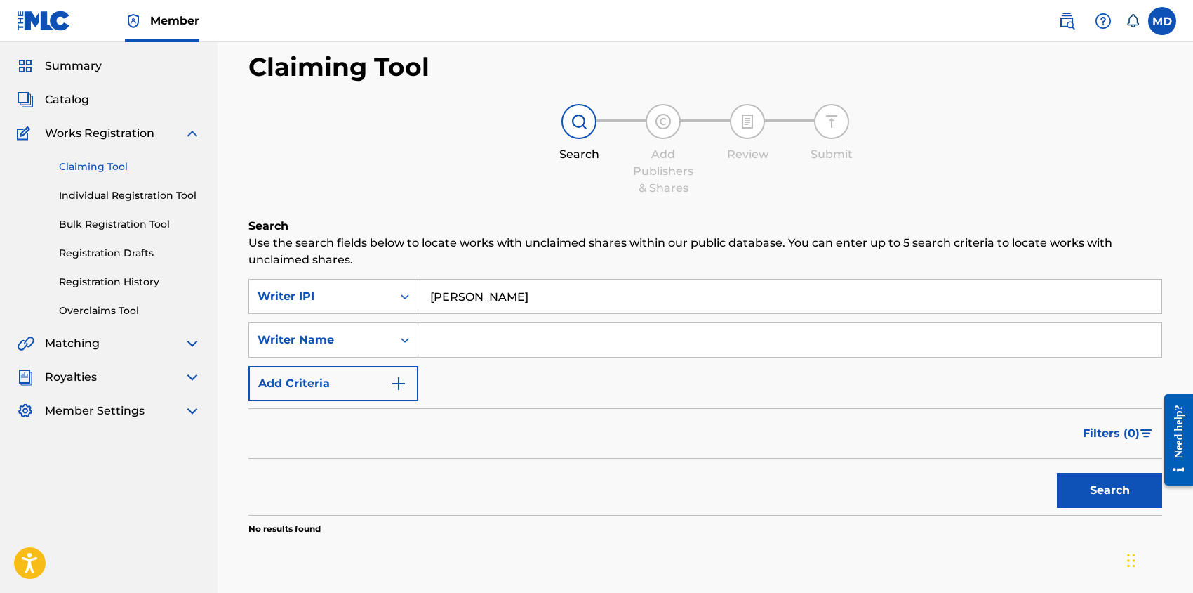
click at [493, 298] on input "[PERSON_NAME]" at bounding box center [789, 296] width 743 height 34
click at [482, 296] on input "[PERSON_NAME]" at bounding box center [789, 296] width 743 height 34
type input "[PERSON_NAME]"
click at [1099, 483] on button "Search" at bounding box center [1109, 489] width 105 height 35
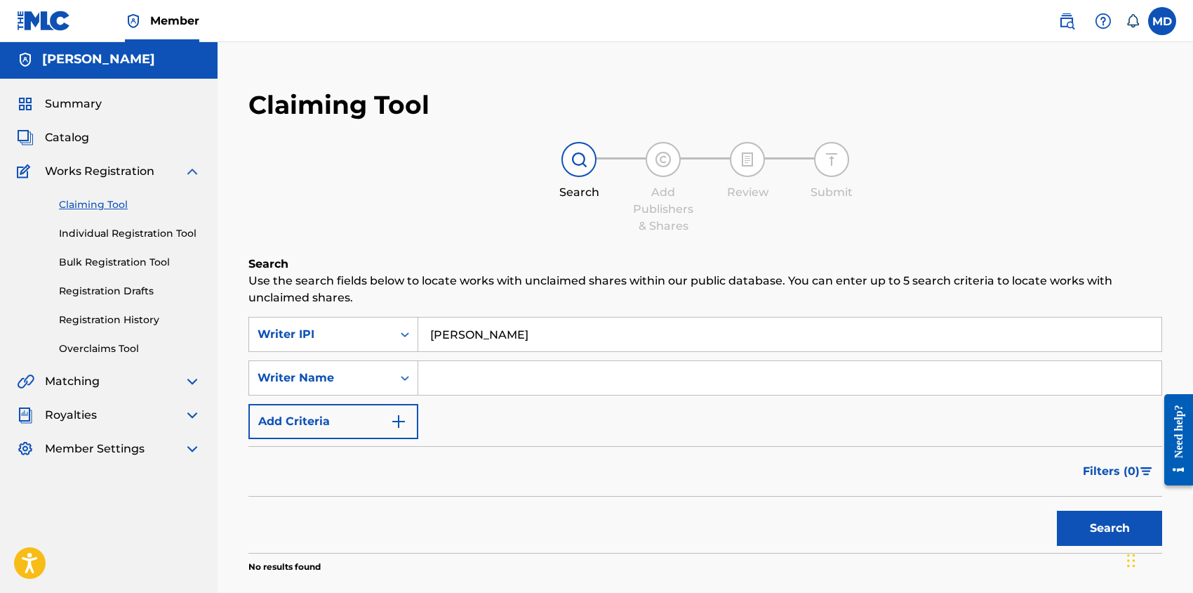
scroll to position [0, 0]
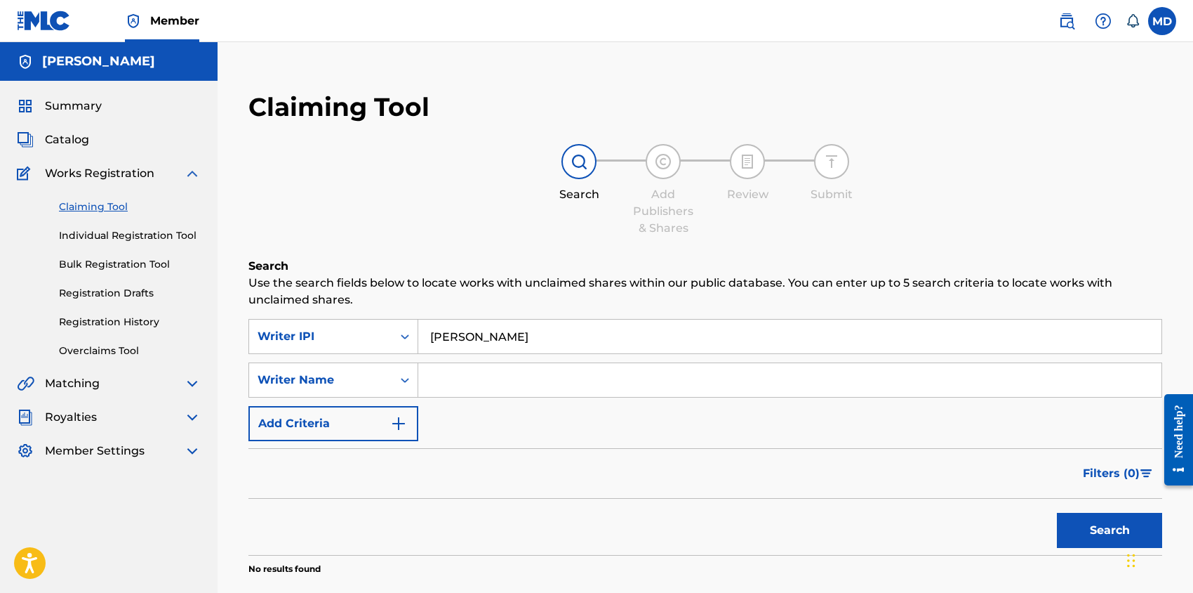
click at [1106, 530] on button "Search" at bounding box center [1109, 529] width 105 height 35
click at [84, 206] on link "Claiming Tool" at bounding box center [130, 206] width 142 height 15
click at [88, 209] on link "Claiming Tool" at bounding box center [130, 206] width 142 height 15
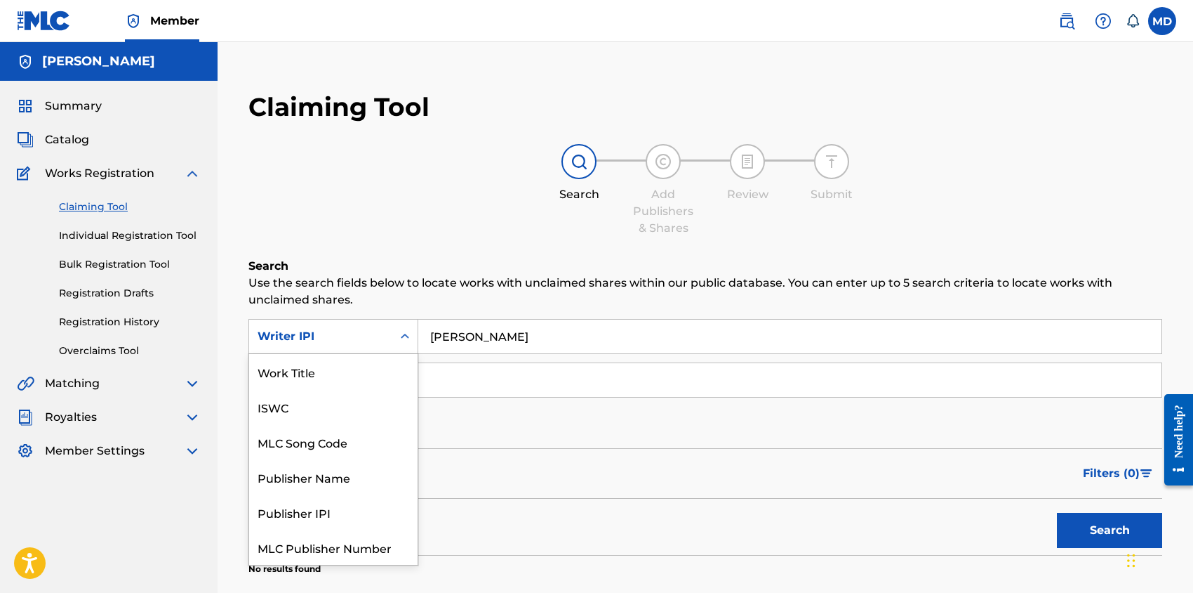
click at [352, 336] on div "Writer IPI" at bounding box center [321, 336] width 126 height 17
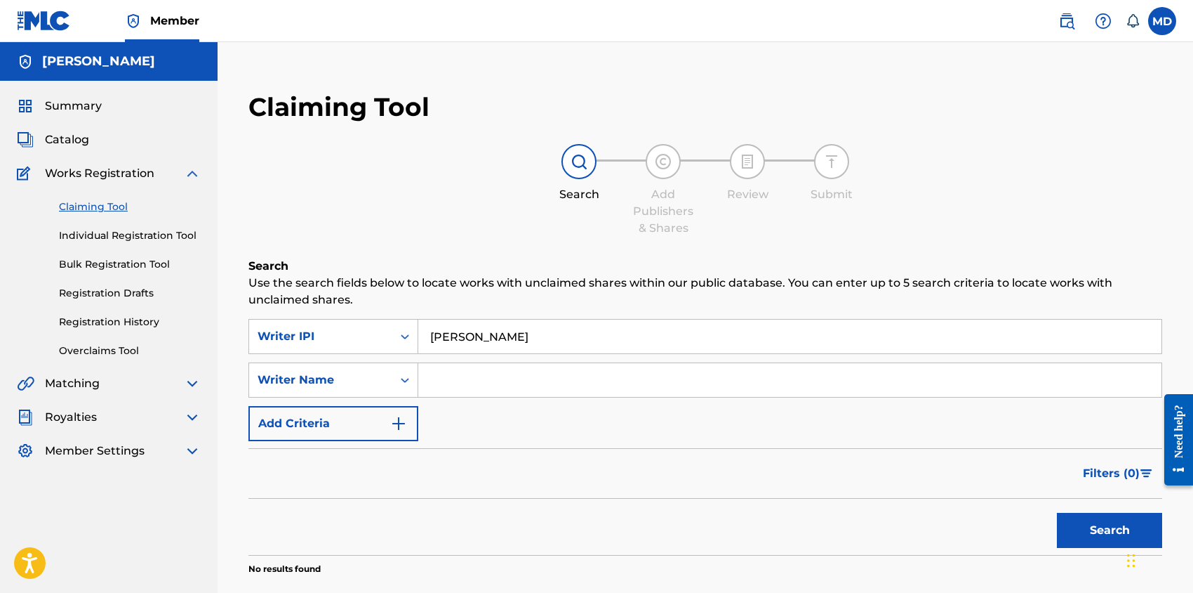
click at [93, 320] on link "Registration History" at bounding box center [130, 322] width 142 height 15
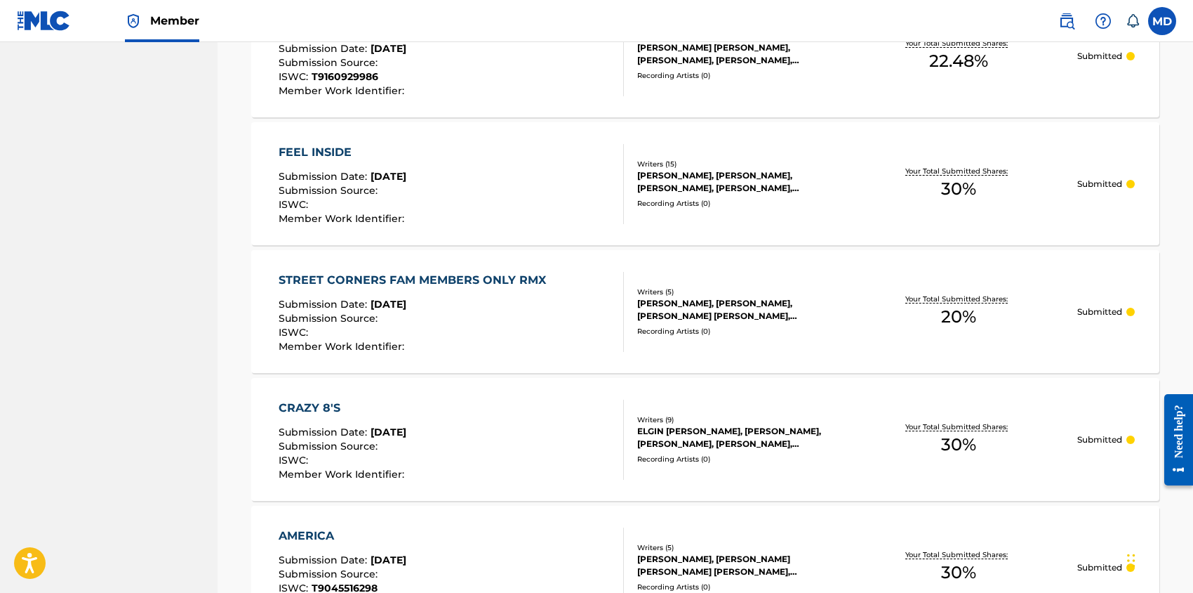
scroll to position [842, 0]
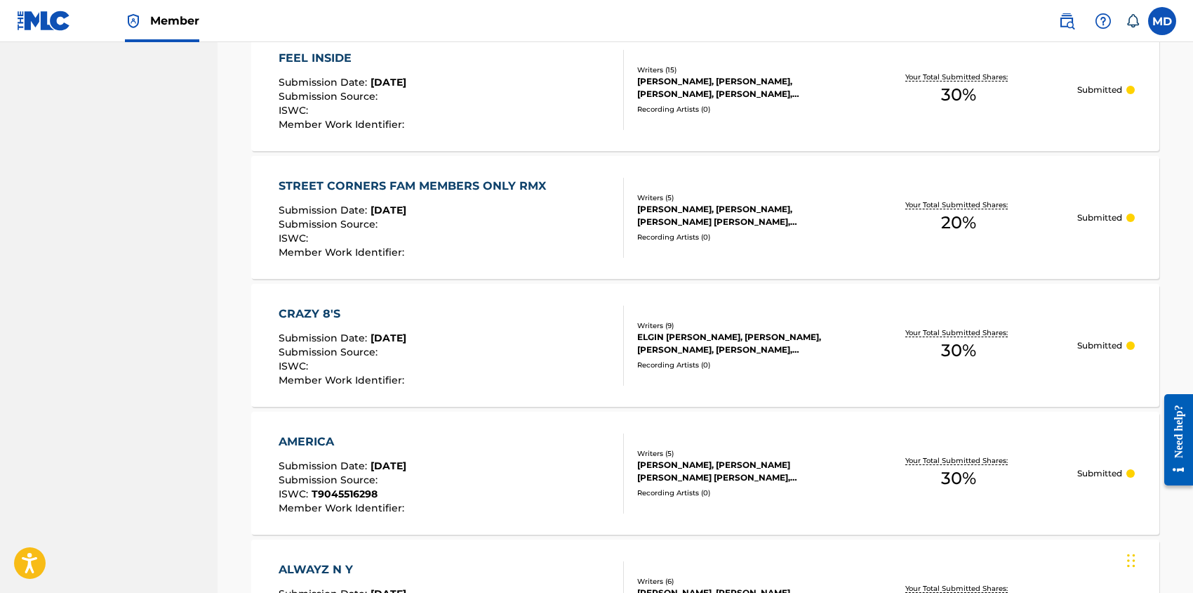
click at [371, 355] on span "Submission Source :" at bounding box center [330, 351] width 102 height 13
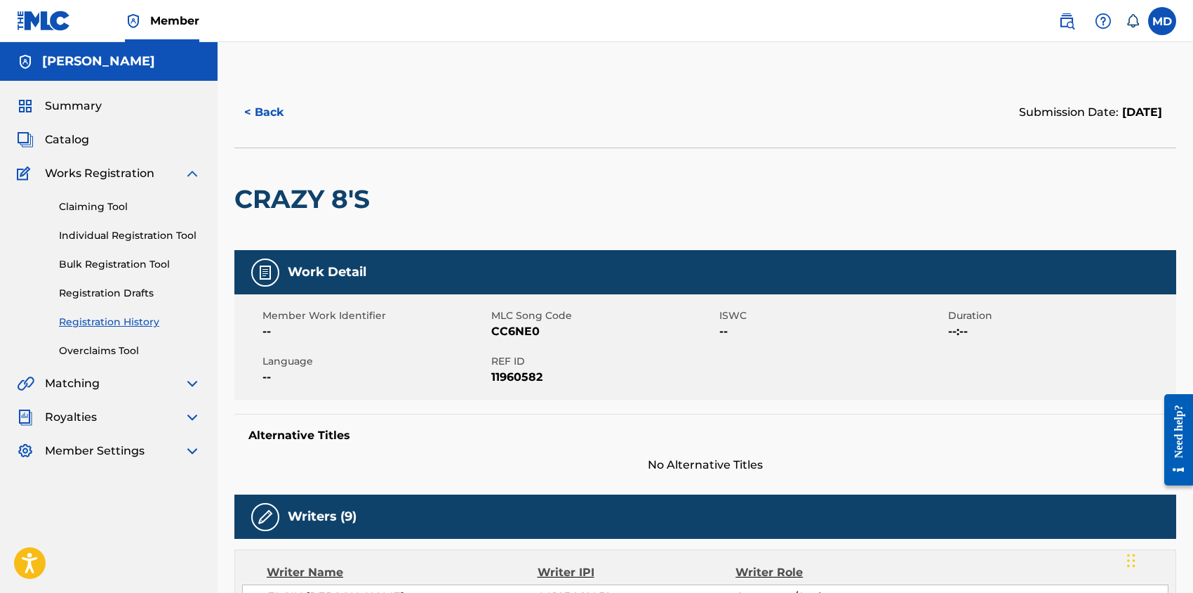
click at [263, 117] on button "< Back" at bounding box center [276, 112] width 84 height 35
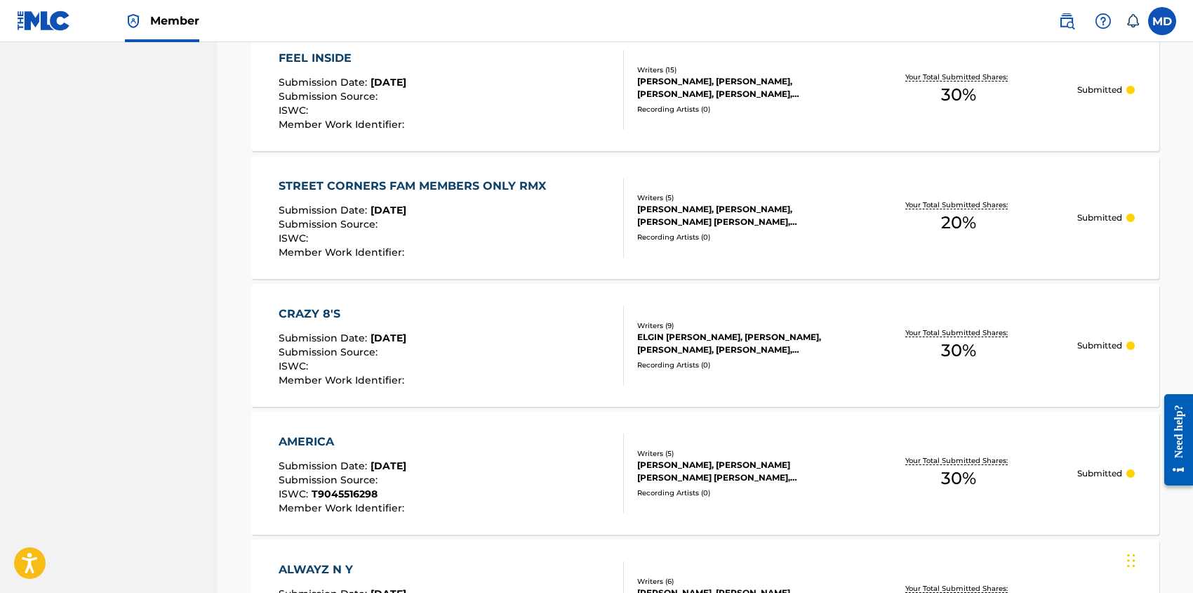
scroll to position [936, 0]
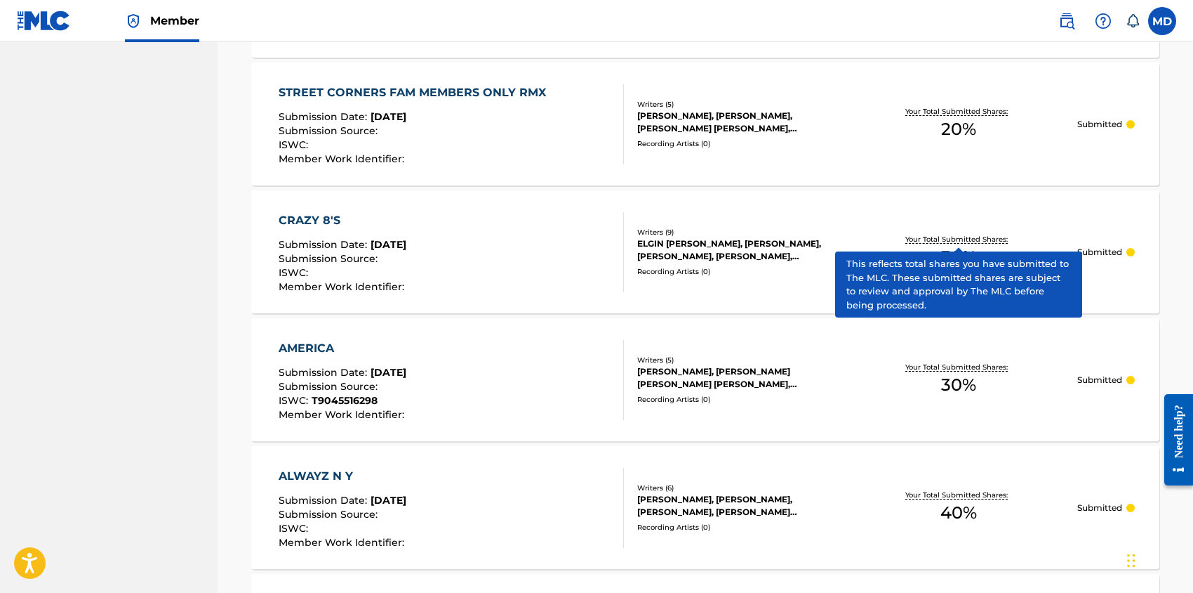
click at [933, 238] on p "Your Total Submitted Shares:" at bounding box center [959, 239] width 106 height 11
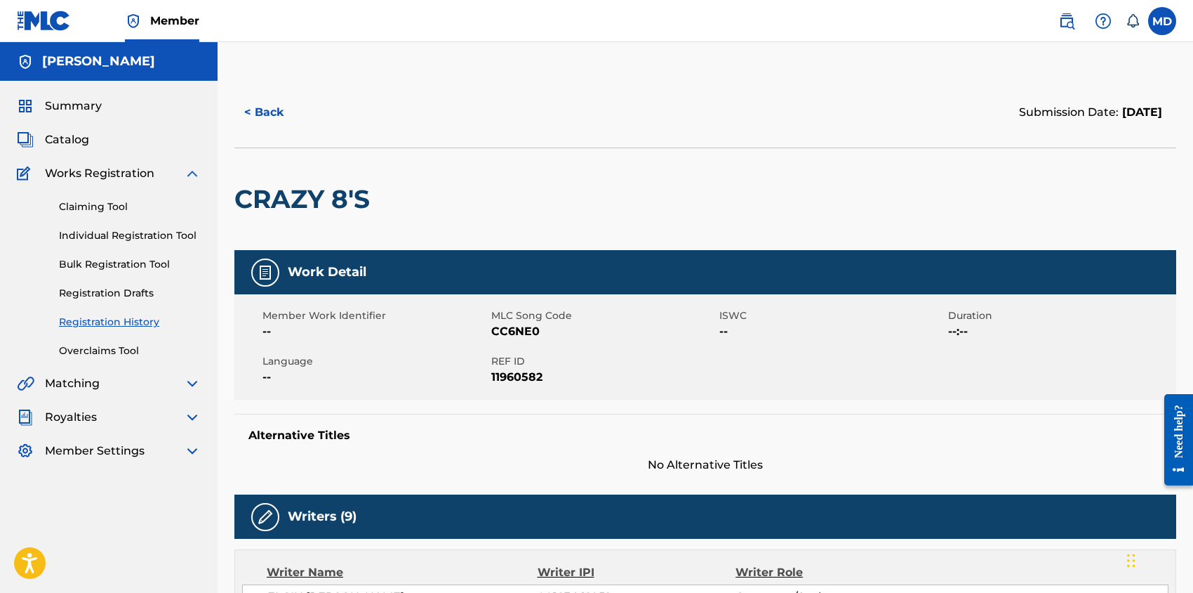
click at [91, 206] on link "Claiming Tool" at bounding box center [130, 206] width 142 height 15
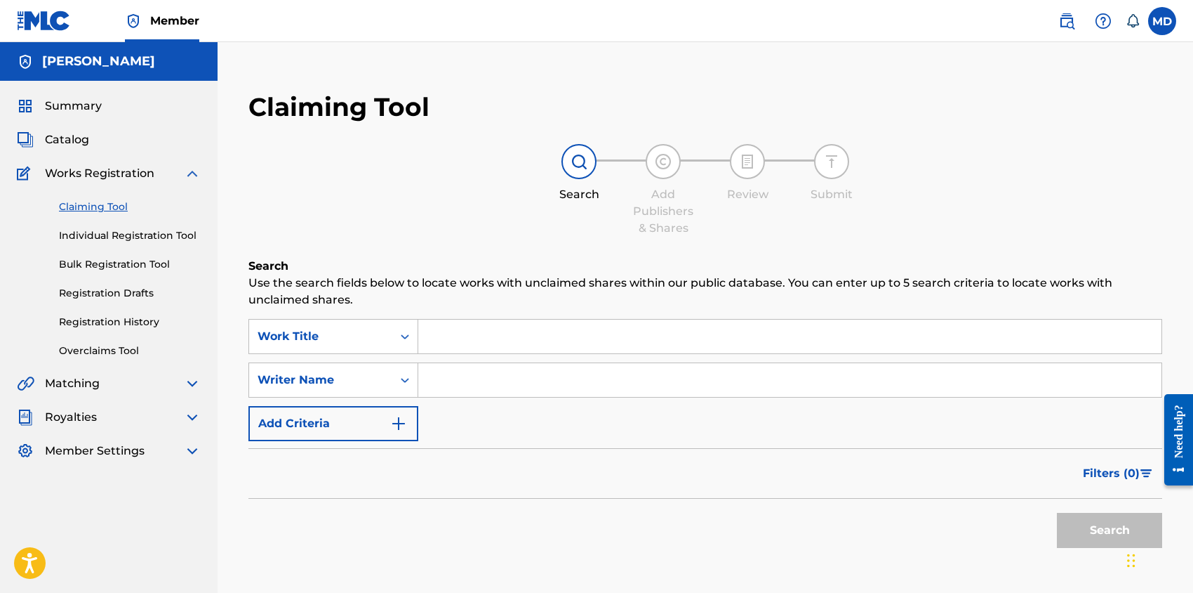
click at [103, 209] on link "Claiming Tool" at bounding box center [130, 206] width 142 height 15
click at [472, 337] on input "Search Form" at bounding box center [789, 336] width 743 height 34
click at [404, 336] on icon "Search Form" at bounding box center [405, 336] width 8 height 5
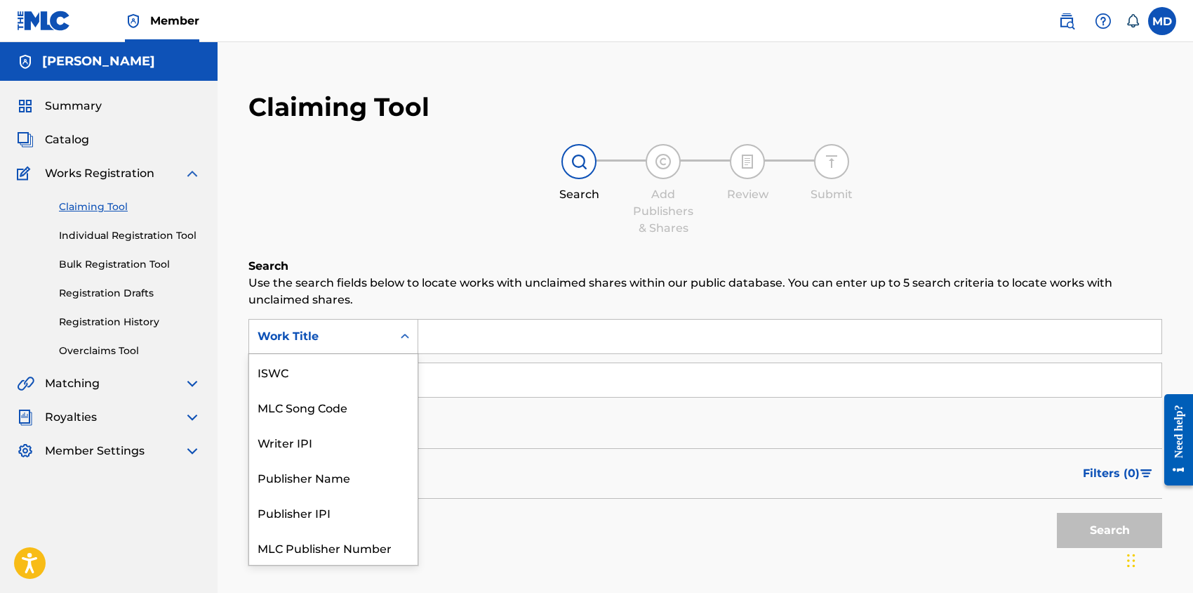
scroll to position [35, 0]
click at [296, 547] on div "Work Title" at bounding box center [333, 546] width 168 height 35
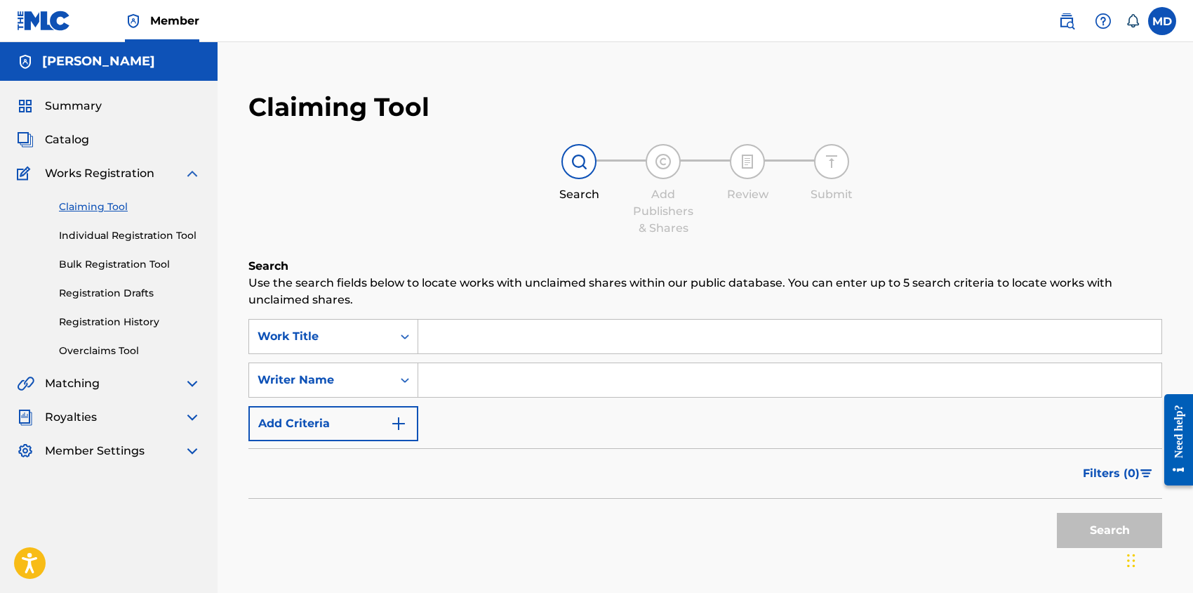
click at [343, 214] on div "Search Add Publishers & Shares Review Submit" at bounding box center [706, 190] width 914 height 93
click at [498, 343] on input "Search Form" at bounding box center [789, 336] width 743 height 34
paste input "GET THEM OUT YA WAY PA"
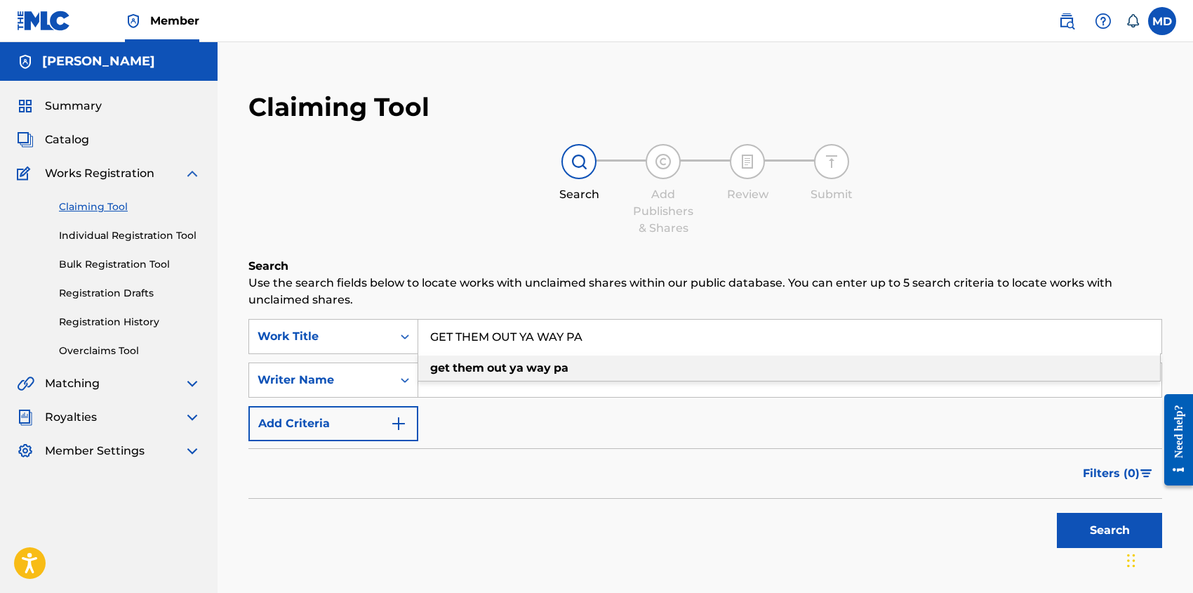
type input "GET THEM OUT YA WAY PA"
click at [435, 228] on div "Search Add Publishers & Shares Review Submit" at bounding box center [706, 190] width 914 height 93
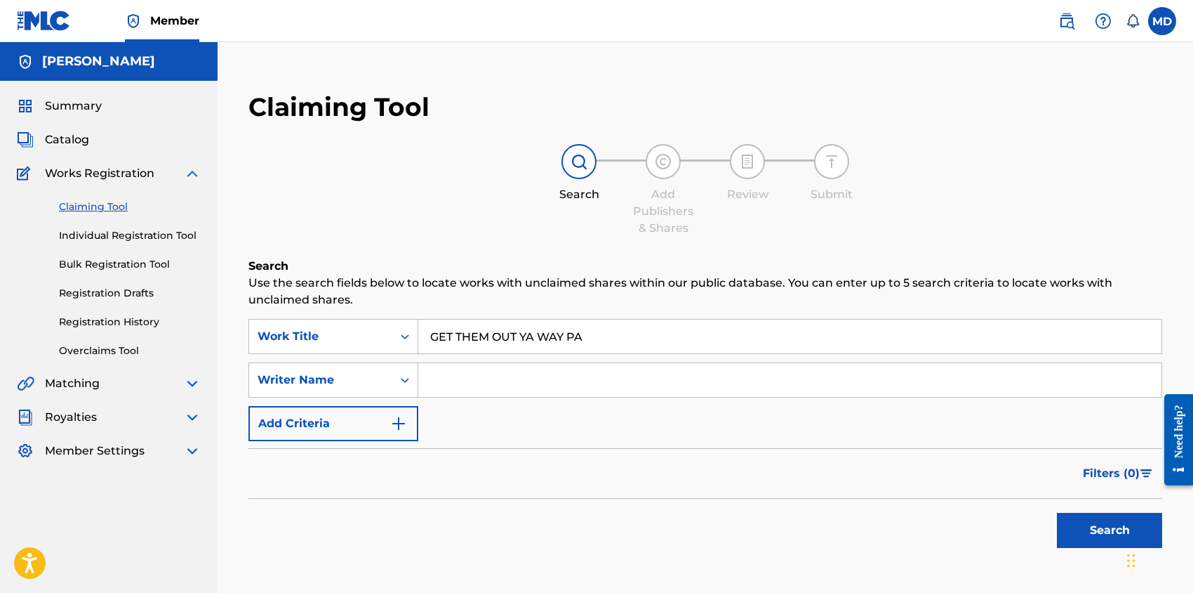
click at [461, 378] on input "Search Form" at bounding box center [789, 380] width 743 height 34
type input "[PERSON_NAME]"
click at [1090, 523] on button "Search" at bounding box center [1109, 529] width 105 height 35
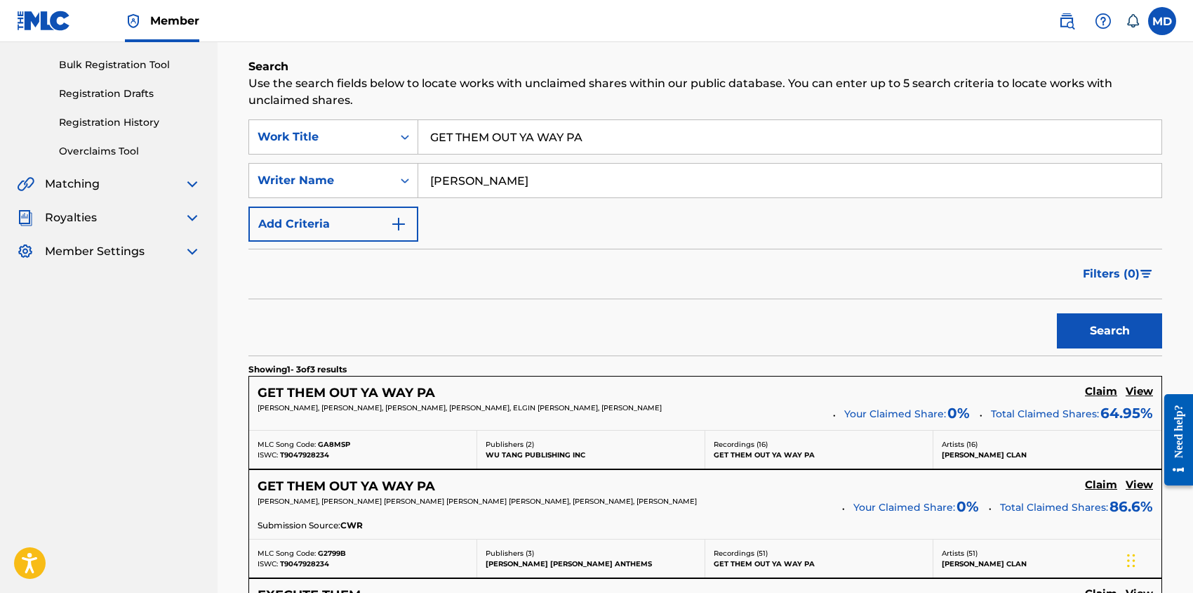
scroll to position [281, 0]
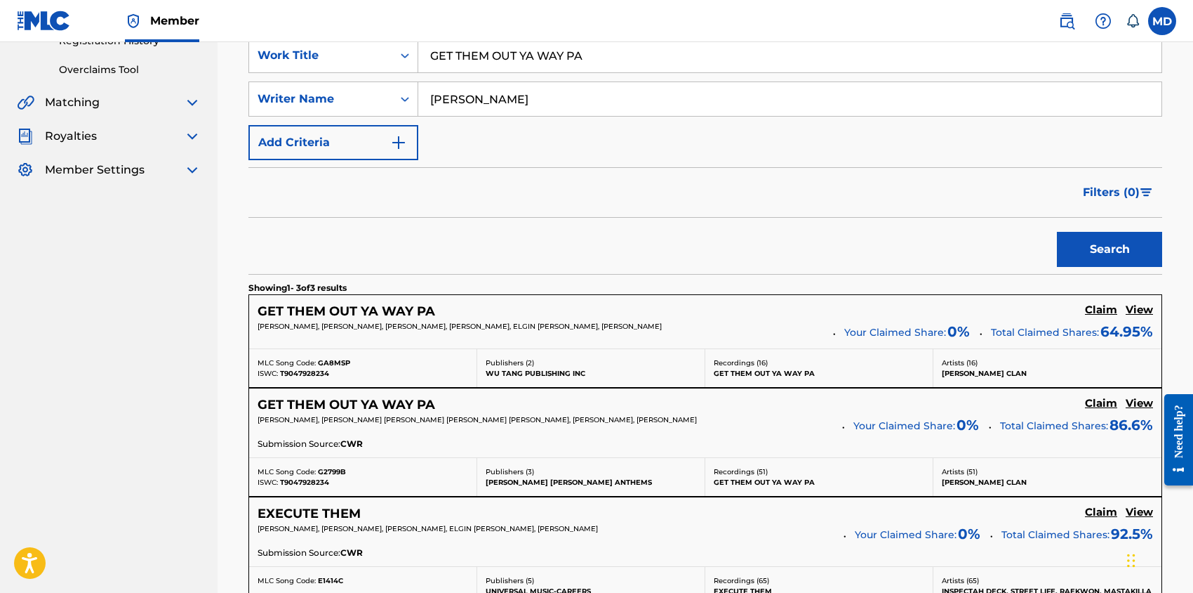
click at [1139, 312] on h5 "View" at bounding box center [1139, 309] width 27 height 13
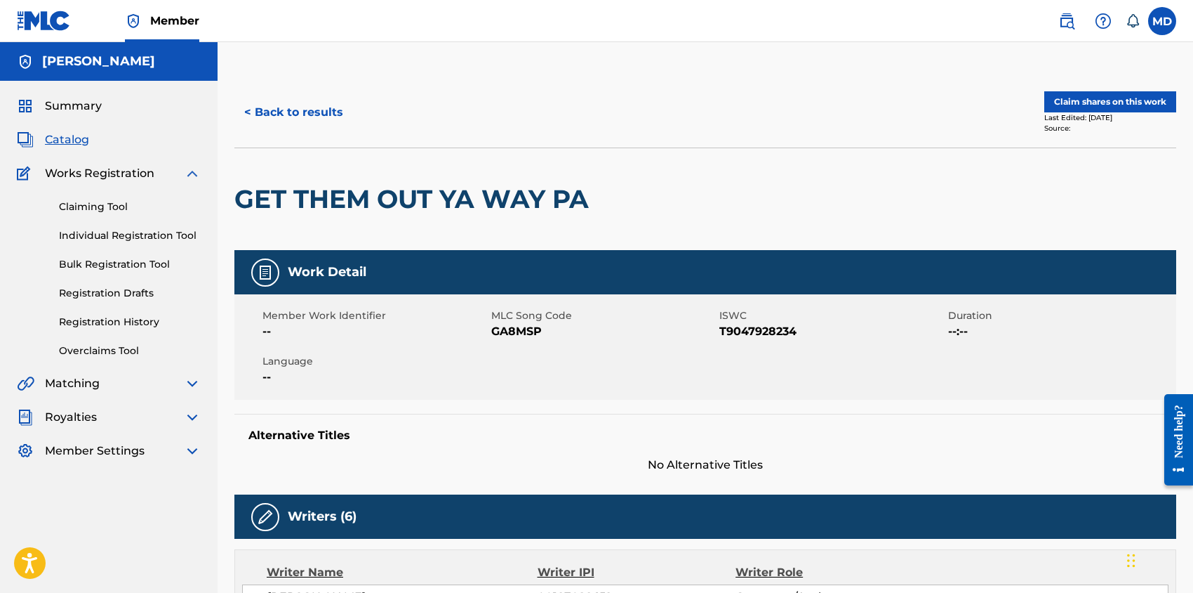
click at [1120, 96] on button "Claim shares on this work" at bounding box center [1111, 101] width 132 height 21
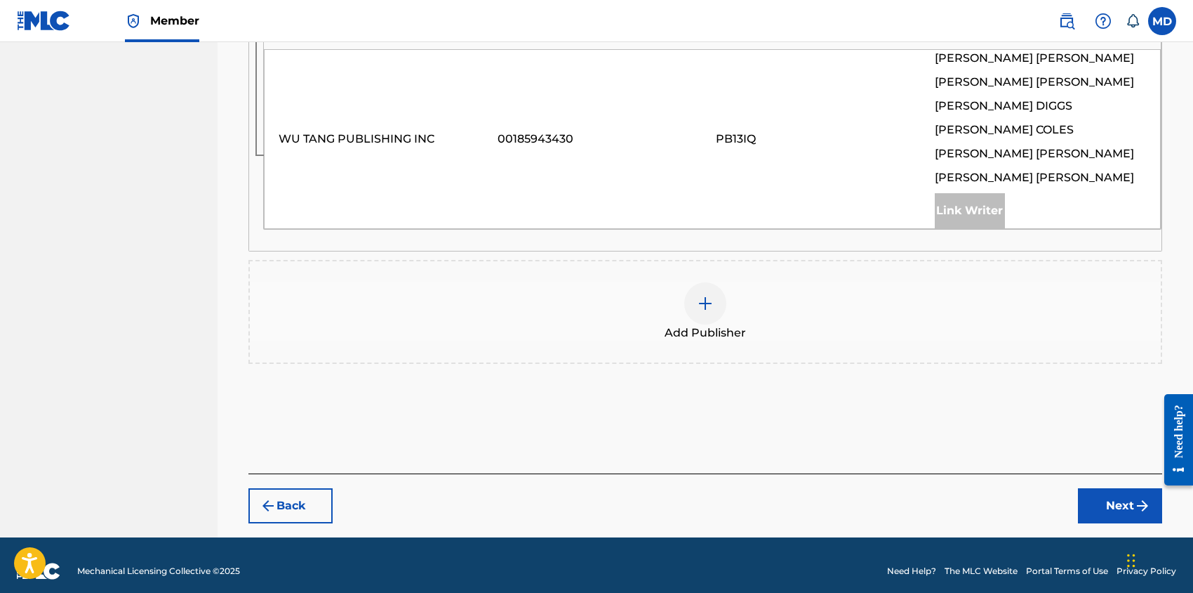
scroll to position [562, 0]
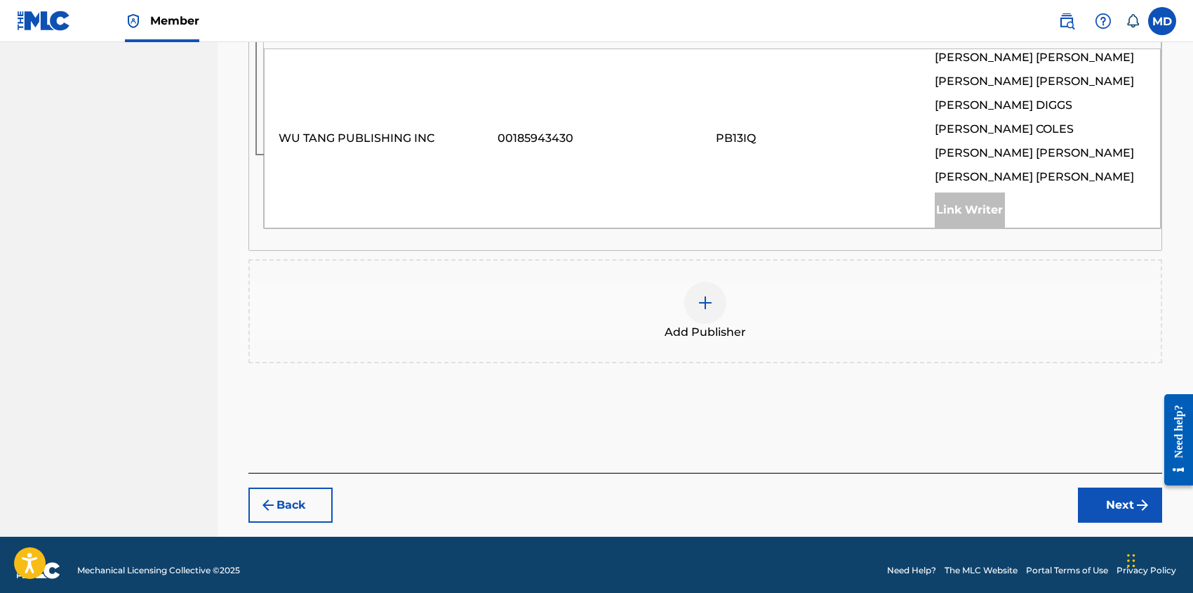
click at [710, 300] on img at bounding box center [705, 302] width 17 height 17
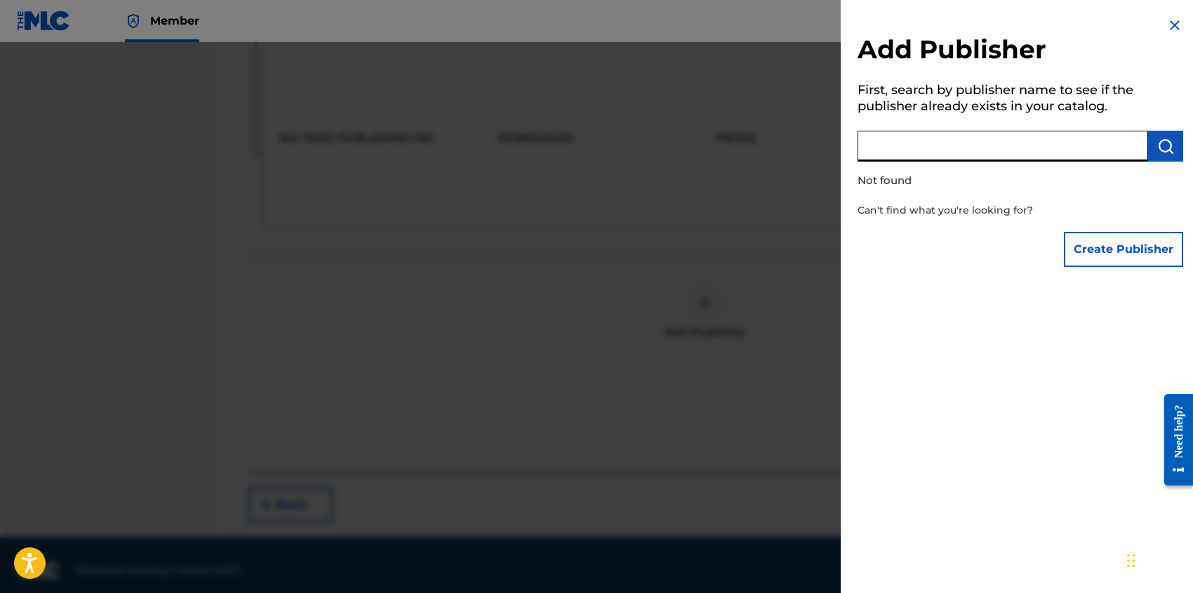
click at [969, 146] on input "text" at bounding box center [1003, 146] width 291 height 31
paste input "DIGGS FAMILY MUSIC INC"
type input "DIGGS FAMILY MUSIC INC"
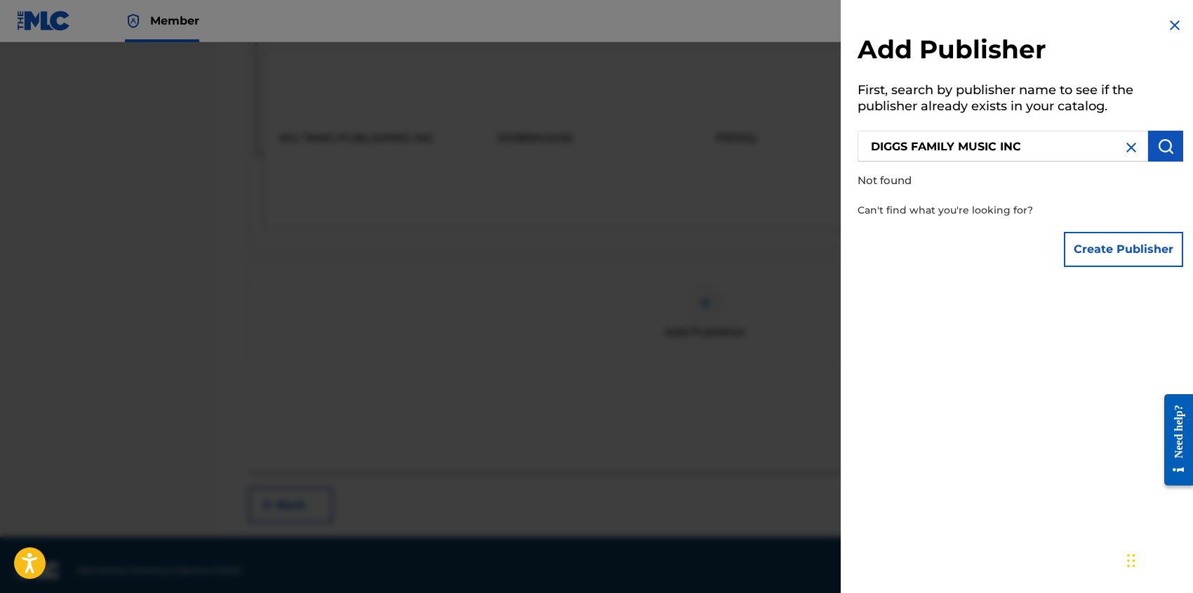
click at [1086, 241] on button "Create Publisher" at bounding box center [1123, 249] width 119 height 35
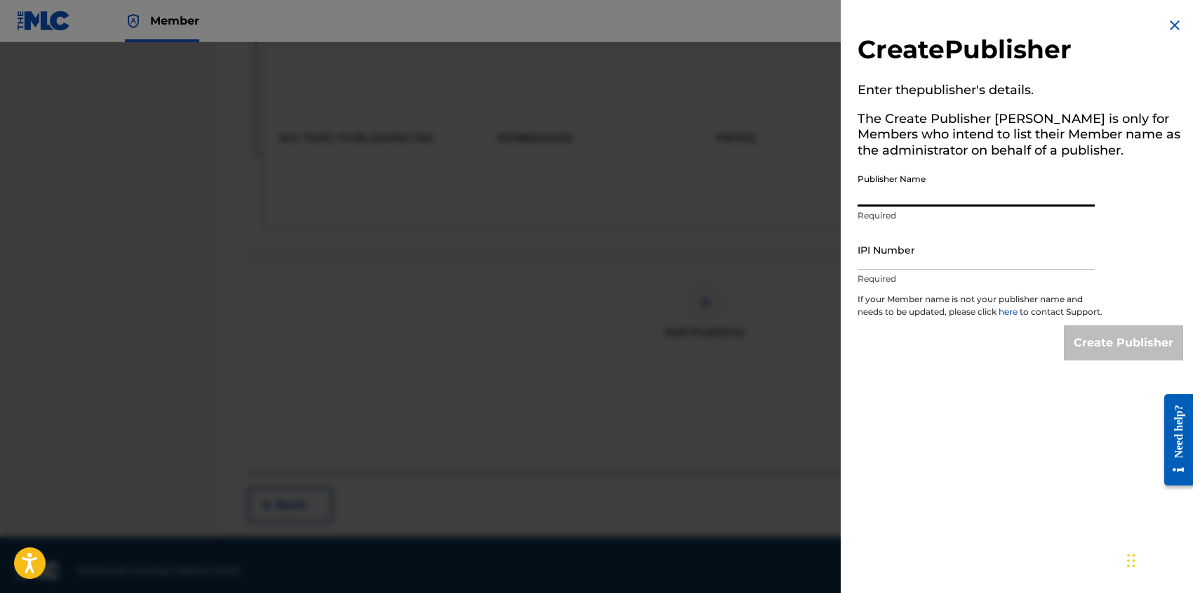
click at [951, 193] on input "Publisher Name" at bounding box center [976, 186] width 237 height 40
paste input "DIGGS FAMILY MUSIC INC"
type input "DIGGS FAMILY MUSIC INC"
click at [928, 260] on input "IPI Number" at bounding box center [976, 250] width 237 height 40
click at [946, 252] on input "IPI Number" at bounding box center [976, 250] width 237 height 40
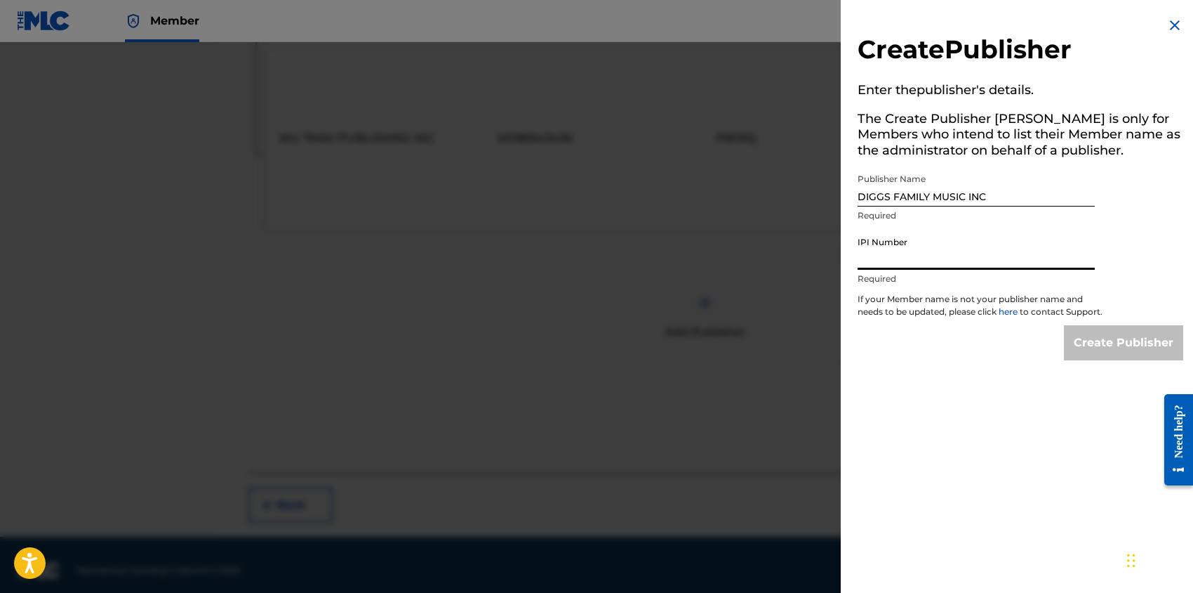
paste input "194542060"
type input "194542060"
click at [1112, 349] on input "Create Publisher" at bounding box center [1123, 342] width 119 height 35
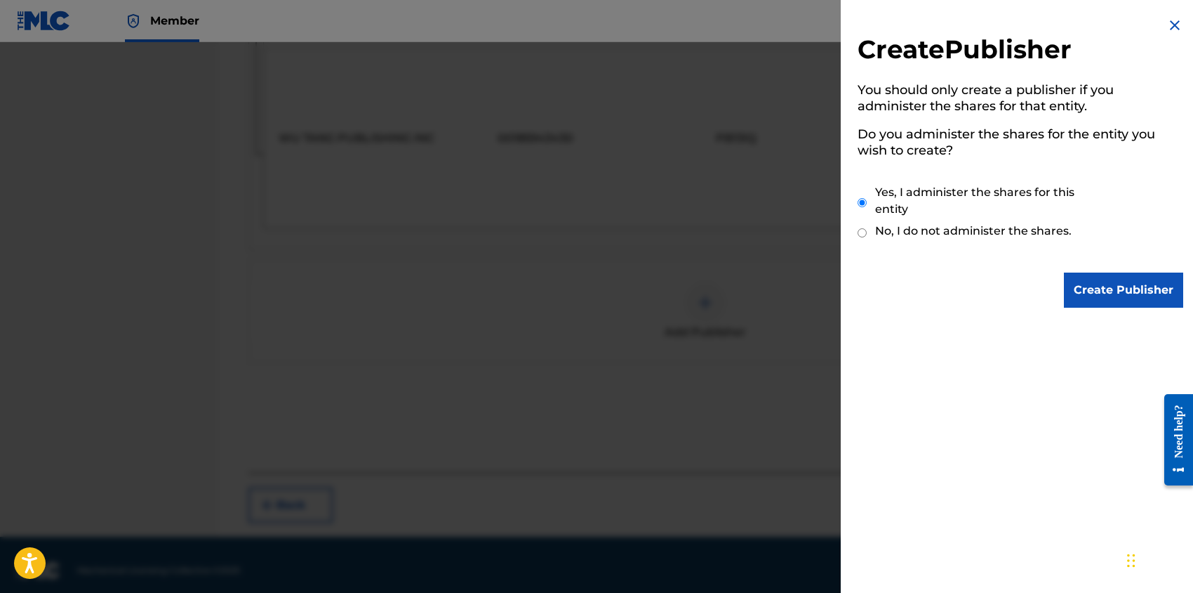
click at [1078, 292] on input "Create Publisher" at bounding box center [1123, 289] width 119 height 35
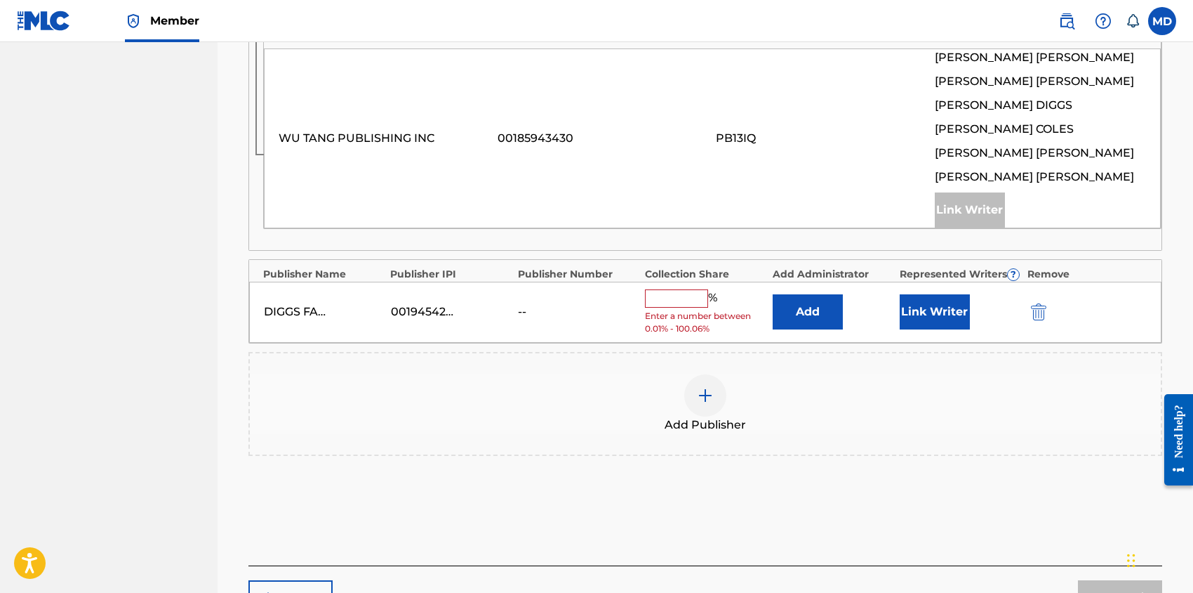
click at [699, 302] on input "text" at bounding box center [676, 298] width 63 height 18
click at [585, 388] on div "Add Publisher" at bounding box center [705, 403] width 911 height 59
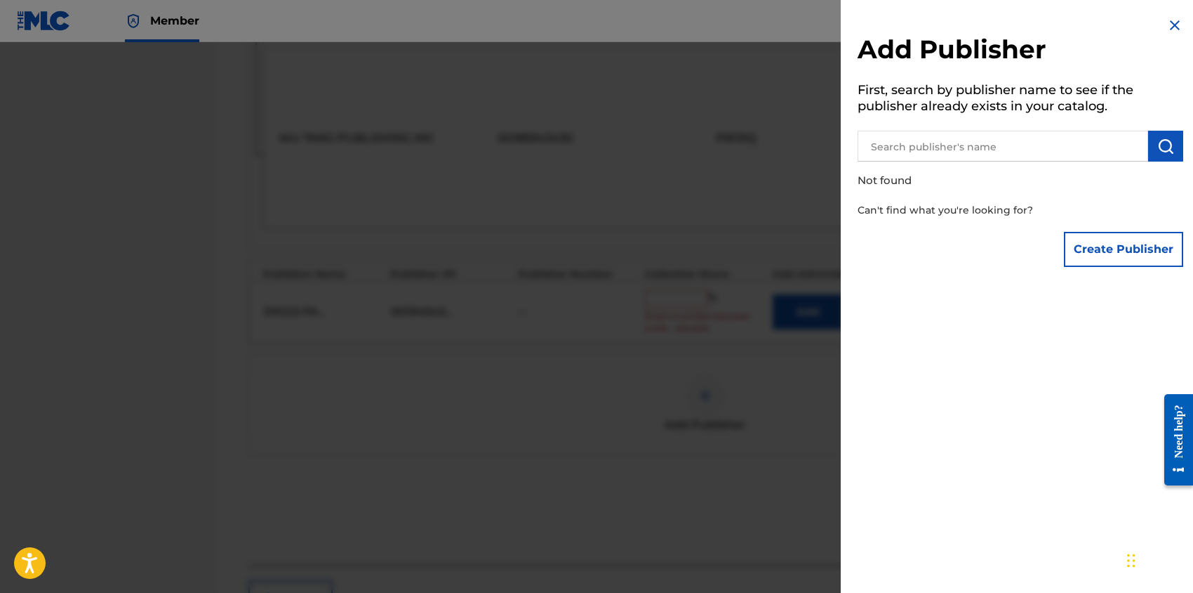
click at [1171, 24] on img at bounding box center [1175, 25] width 17 height 17
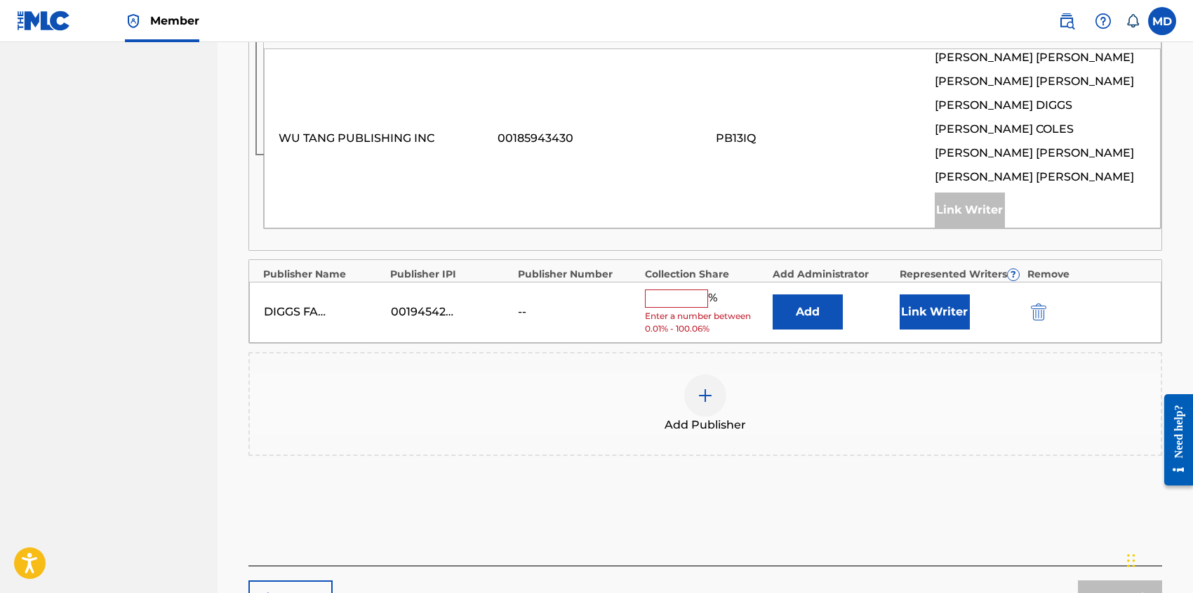
click at [694, 292] on input "text" at bounding box center [676, 298] width 63 height 18
type input "20"
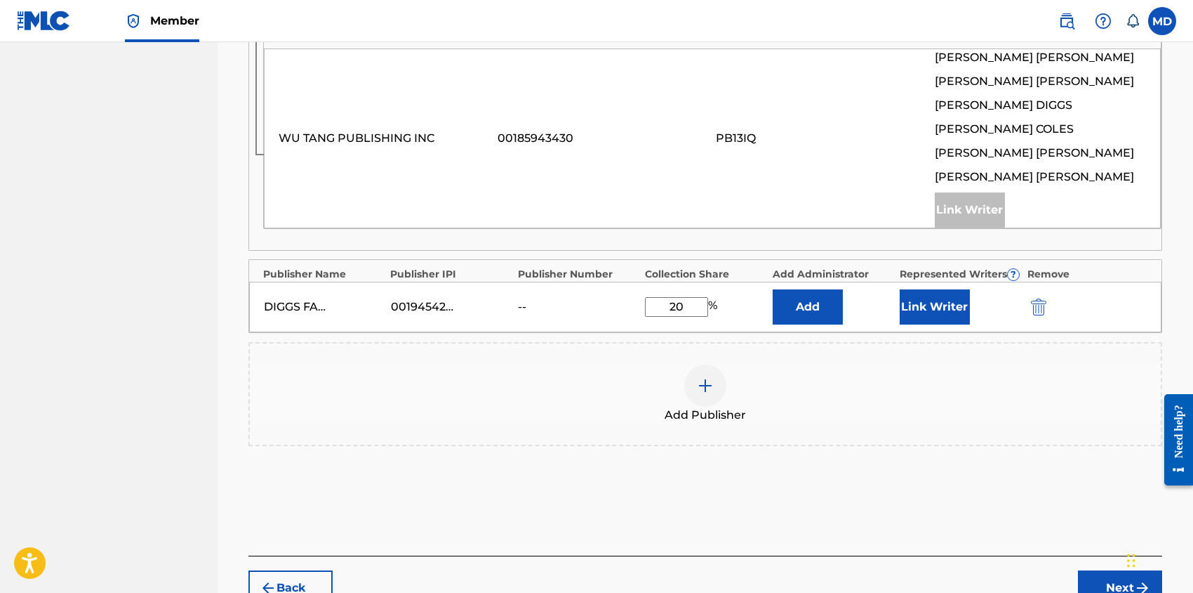
click at [955, 306] on button "Link Writer" at bounding box center [935, 306] width 70 height 35
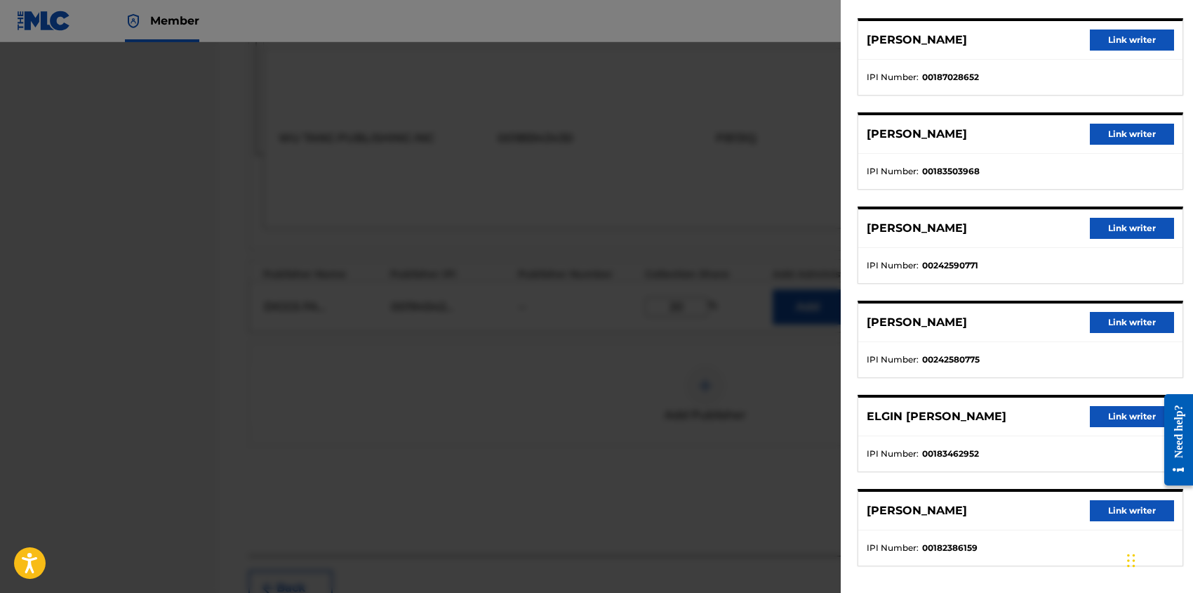
scroll to position [116, 0]
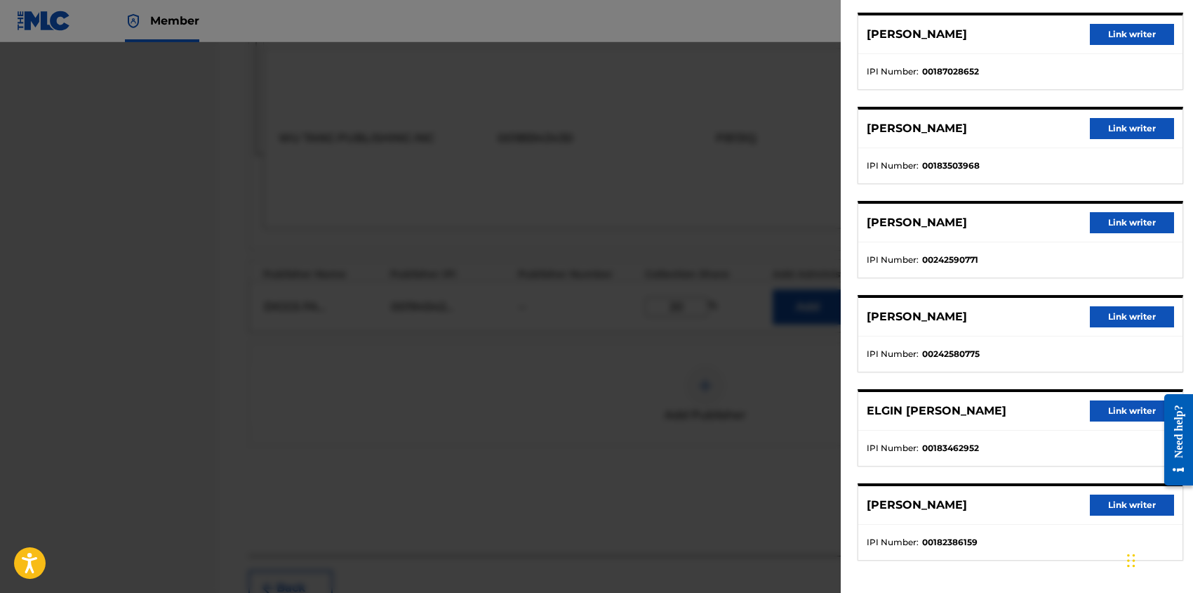
click at [1110, 410] on button "Link writer" at bounding box center [1132, 410] width 84 height 21
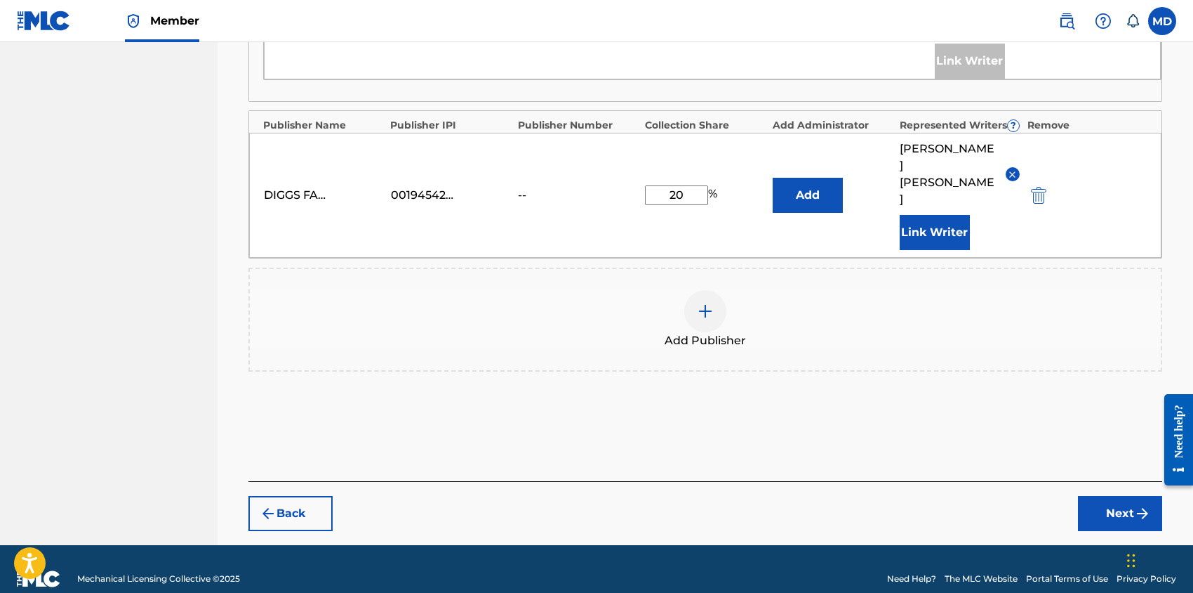
scroll to position [711, 0]
click at [1092, 496] on button "Next" at bounding box center [1120, 512] width 84 height 35
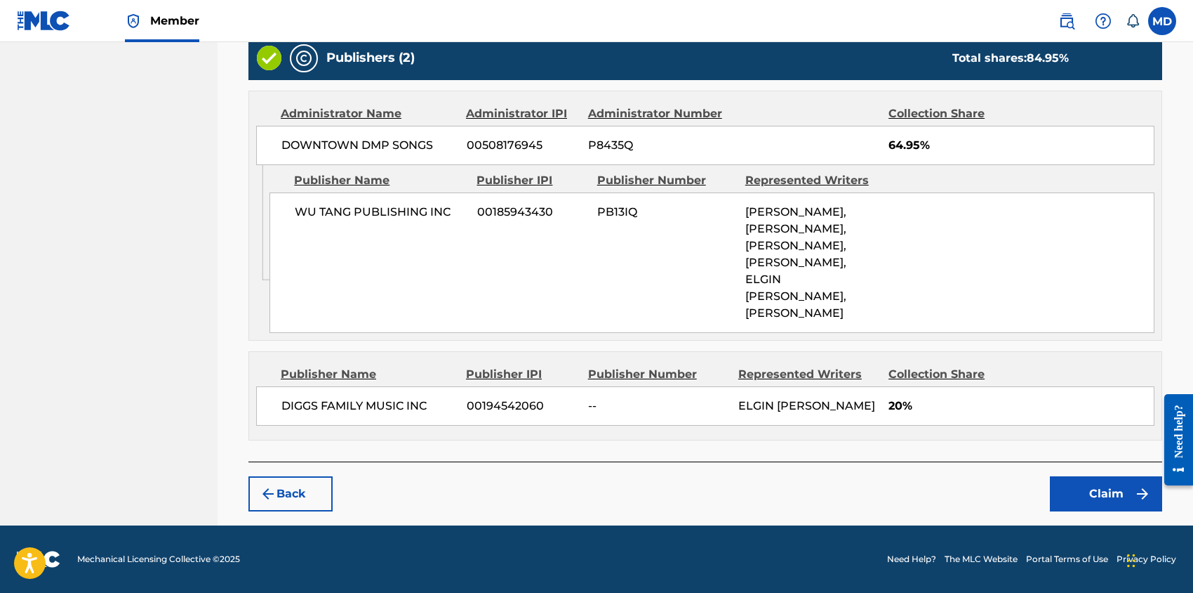
scroll to position [633, 0]
click at [1084, 502] on button "Claim" at bounding box center [1106, 493] width 112 height 35
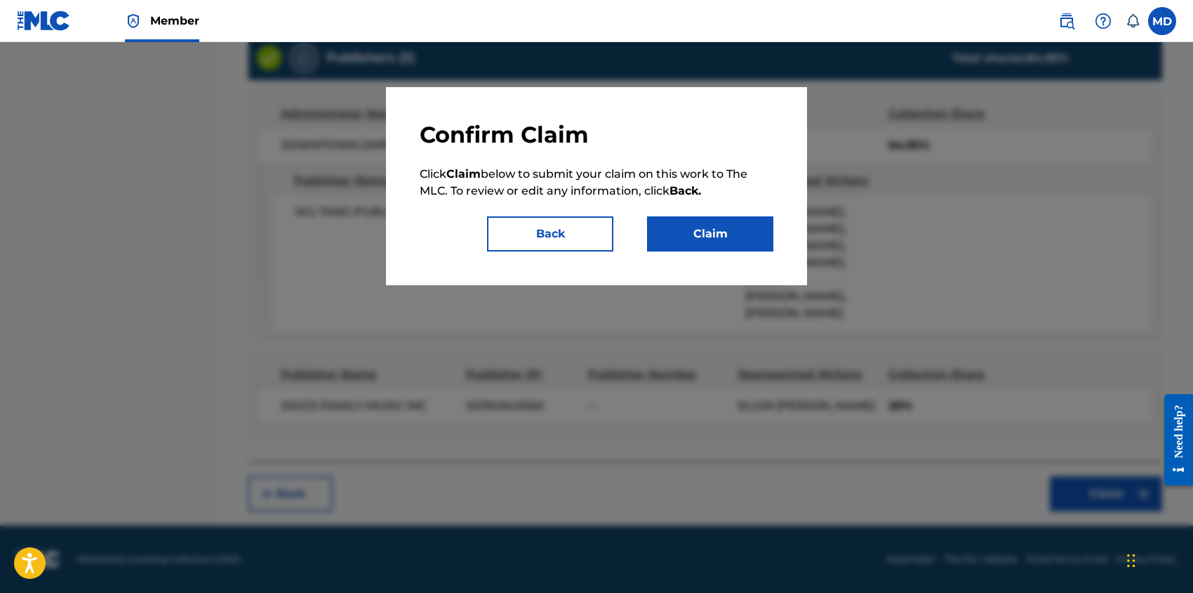
click at [729, 241] on button "Claim" at bounding box center [710, 233] width 126 height 35
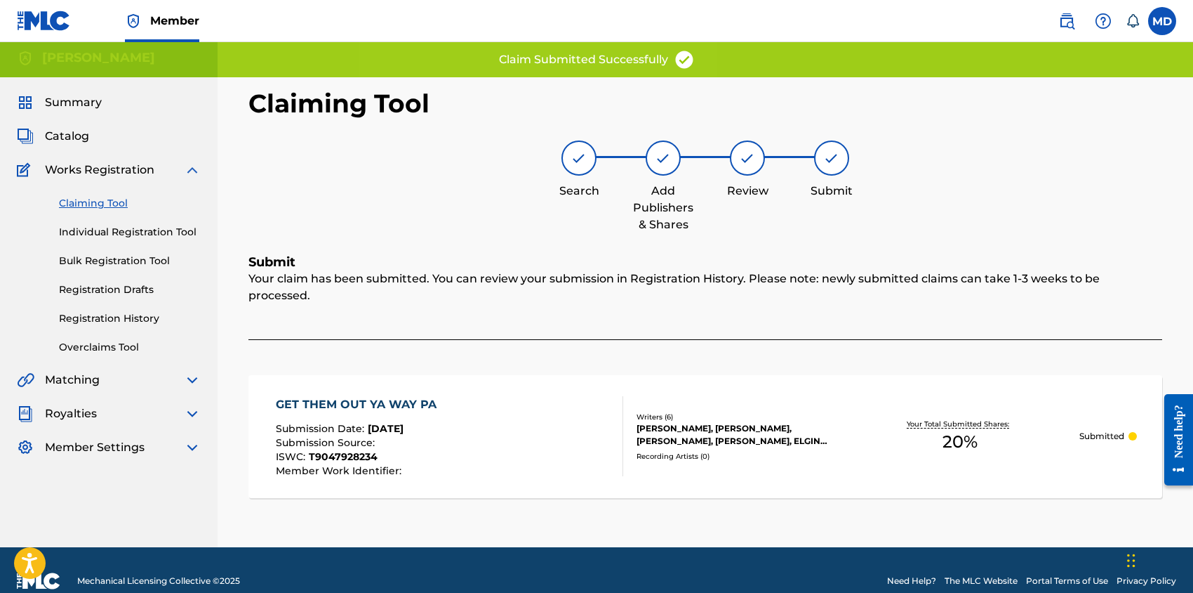
scroll to position [0, 0]
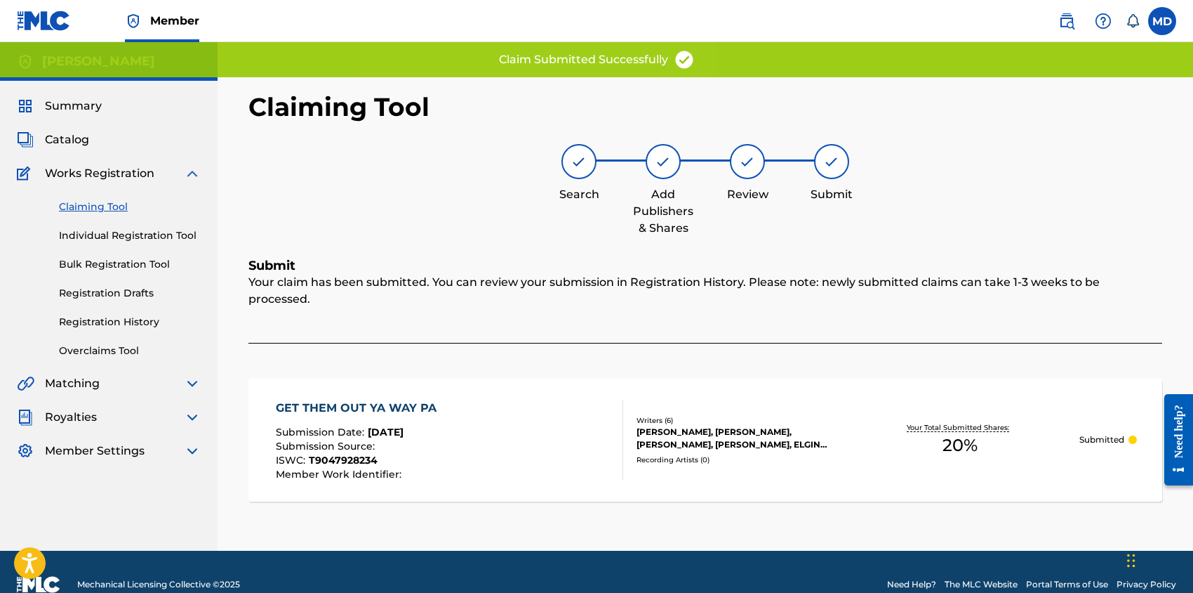
click at [98, 206] on link "Claiming Tool" at bounding box center [130, 206] width 142 height 15
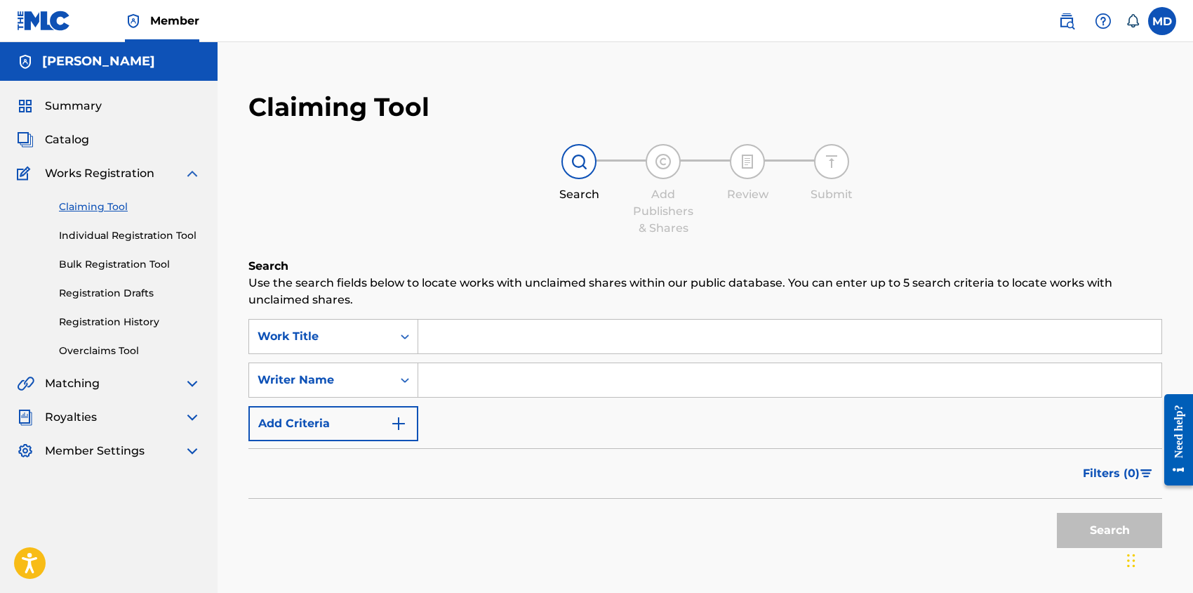
click at [522, 341] on input "Search Form" at bounding box center [789, 336] width 743 height 34
type input "[PERSON_NAME]"
click at [1057, 512] on button "Search" at bounding box center [1109, 529] width 105 height 35
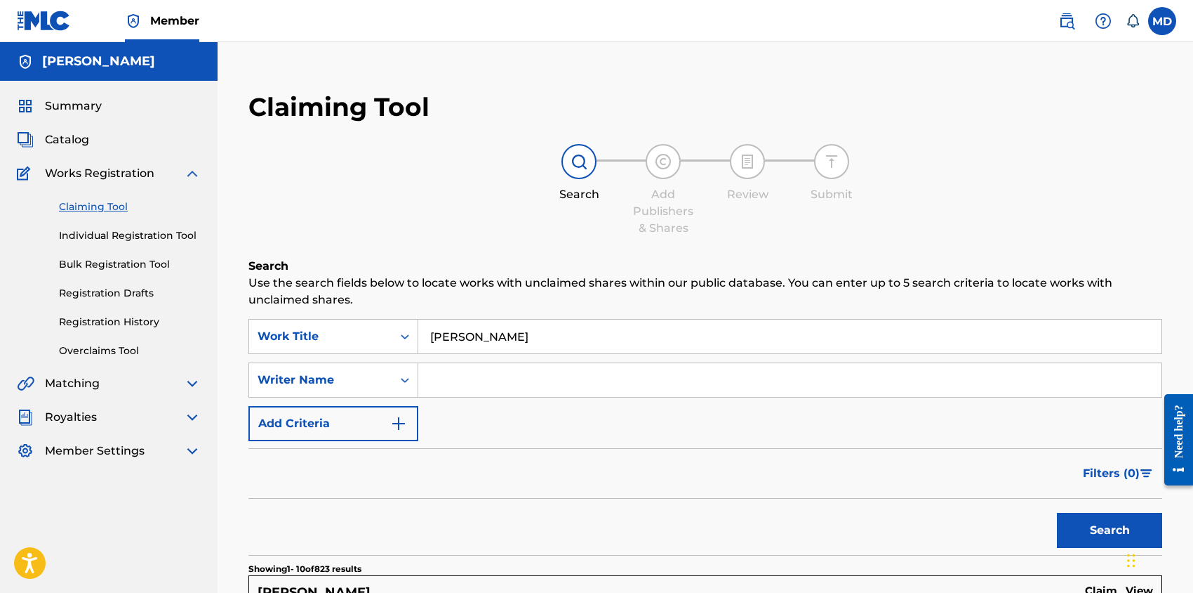
drag, startPoint x: 517, startPoint y: 343, endPoint x: 427, endPoint y: 351, distance: 91.0
click at [427, 351] on input "[PERSON_NAME]" at bounding box center [789, 336] width 743 height 34
click at [497, 382] on input "Search Form" at bounding box center [789, 380] width 743 height 34
paste input "[PERSON_NAME]"
type input "[PERSON_NAME]"
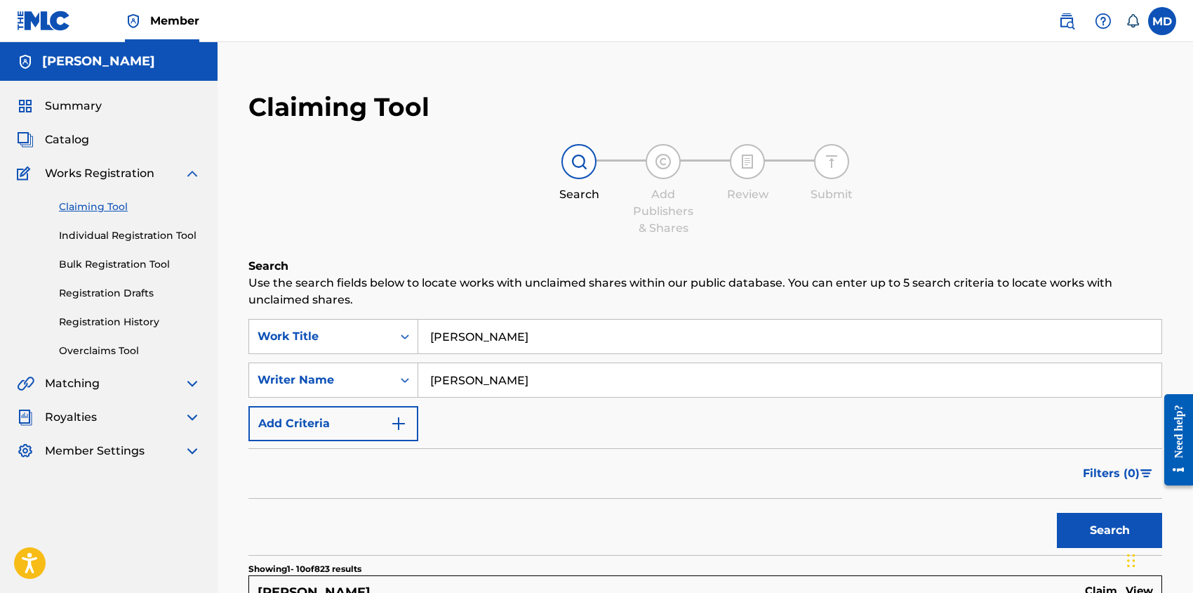
drag, startPoint x: 515, startPoint y: 339, endPoint x: 402, endPoint y: 355, distance: 113.5
click at [402, 355] on div "SearchWithCriteriadf191ecd-c38e-454d-9b06-1baff8ef3e83 Work Title [PERSON_NAME]…" at bounding box center [706, 380] width 914 height 122
click at [1057, 512] on button "Search" at bounding box center [1109, 529] width 105 height 35
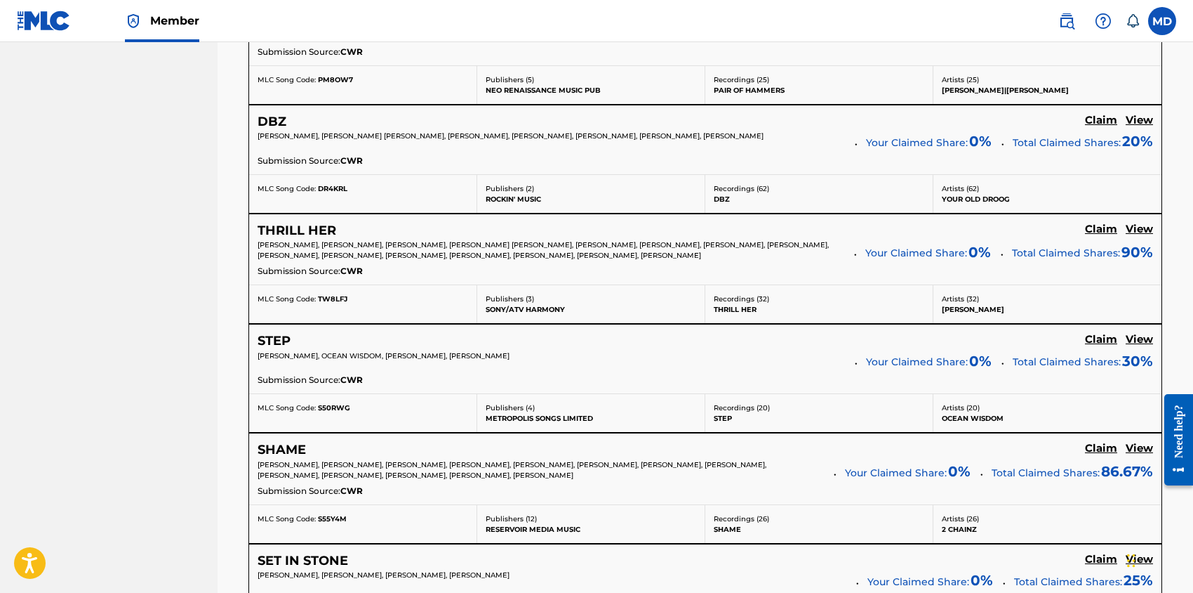
scroll to position [842, 0]
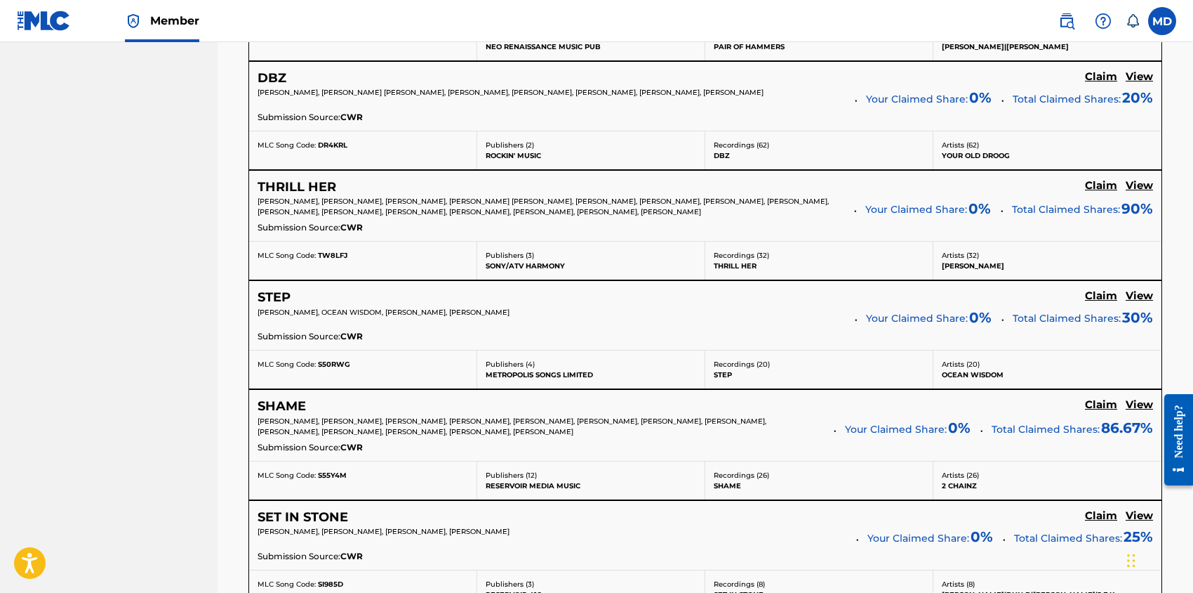
click at [1146, 293] on h5 "View" at bounding box center [1139, 295] width 27 height 13
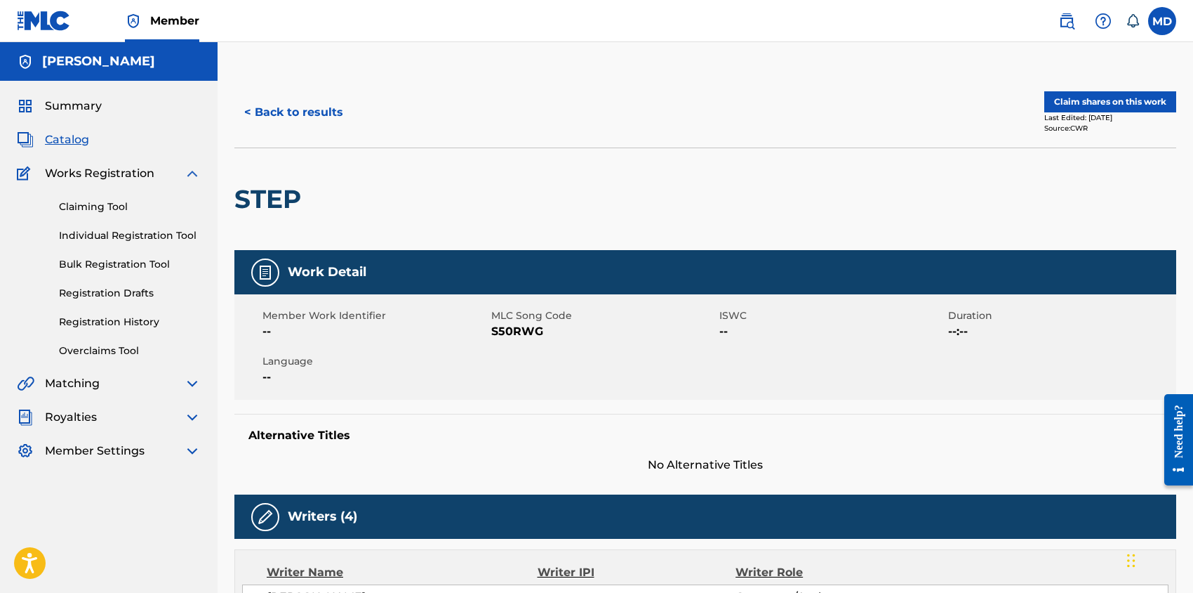
click at [312, 110] on button "< Back to results" at bounding box center [293, 112] width 119 height 35
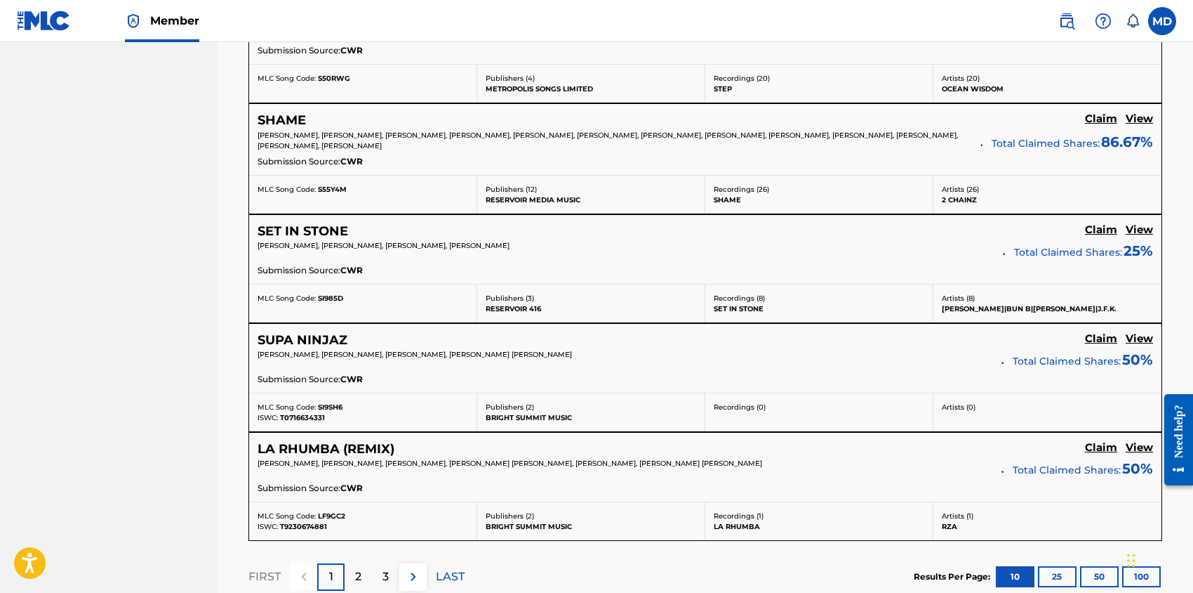
scroll to position [1217, 0]
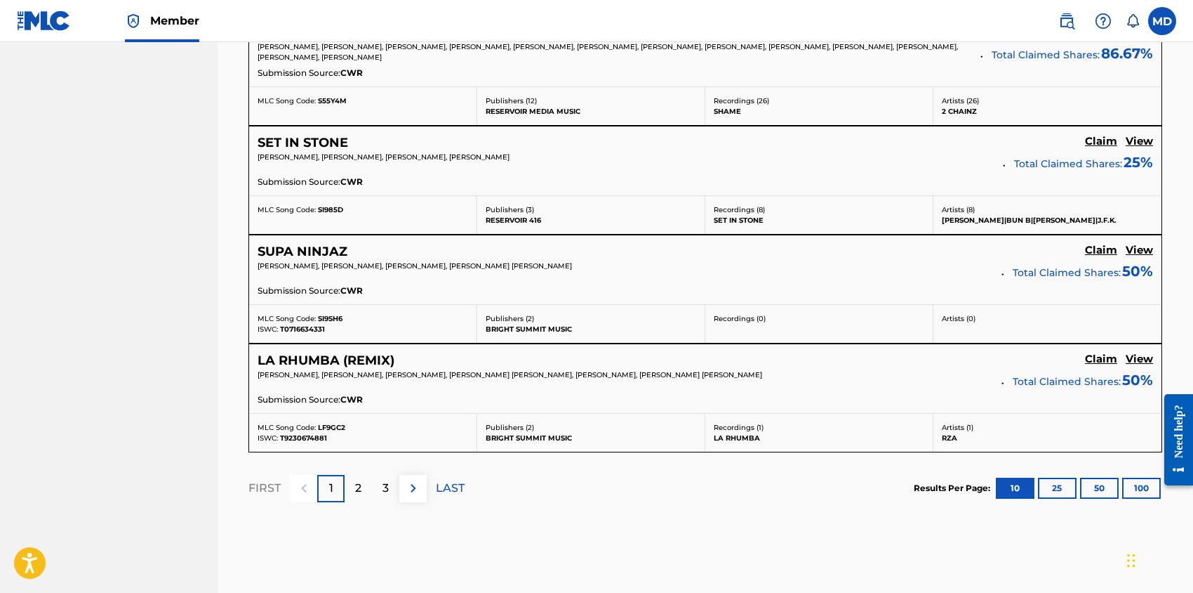
click at [1139, 247] on h5 "View" at bounding box center [1139, 250] width 27 height 13
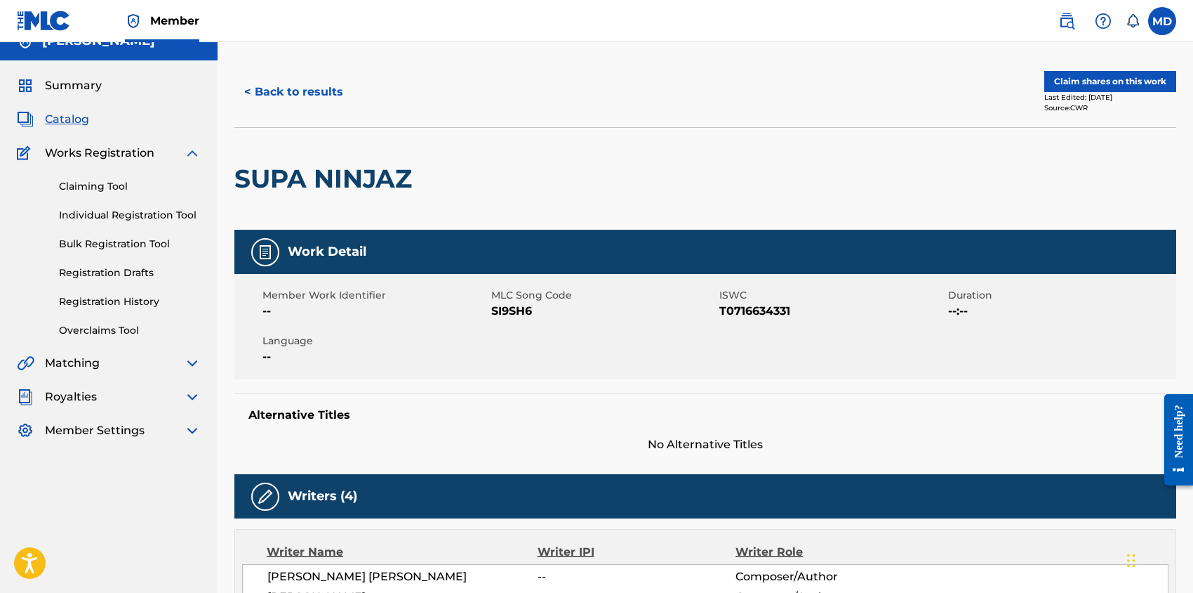
scroll to position [20, 0]
click at [1092, 79] on button "Claim shares on this work" at bounding box center [1111, 81] width 132 height 21
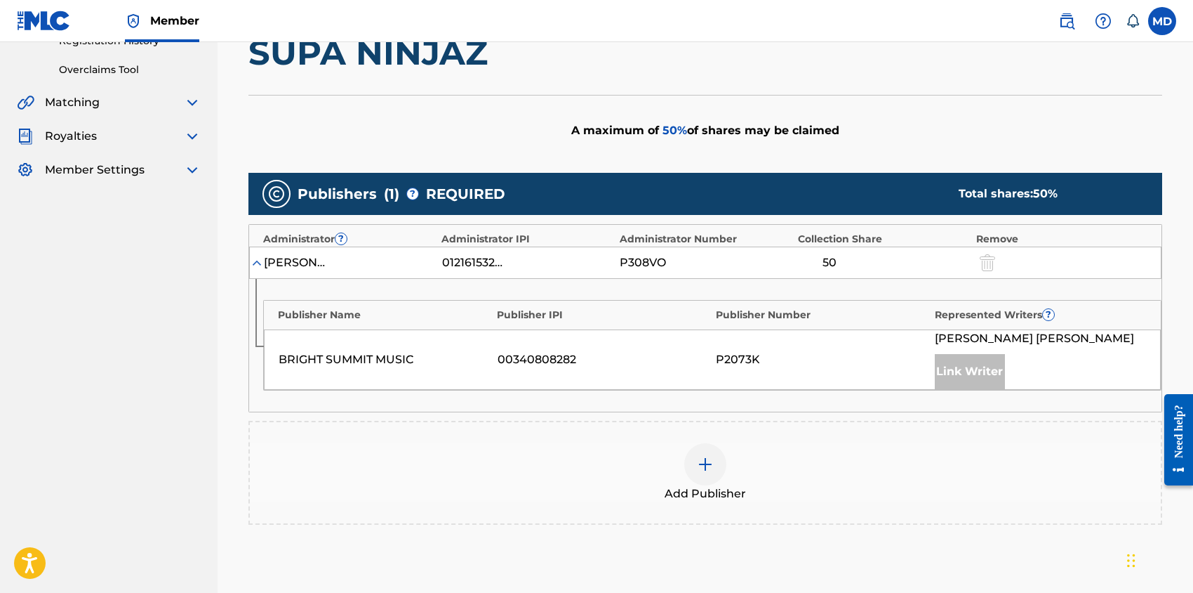
scroll to position [374, 0]
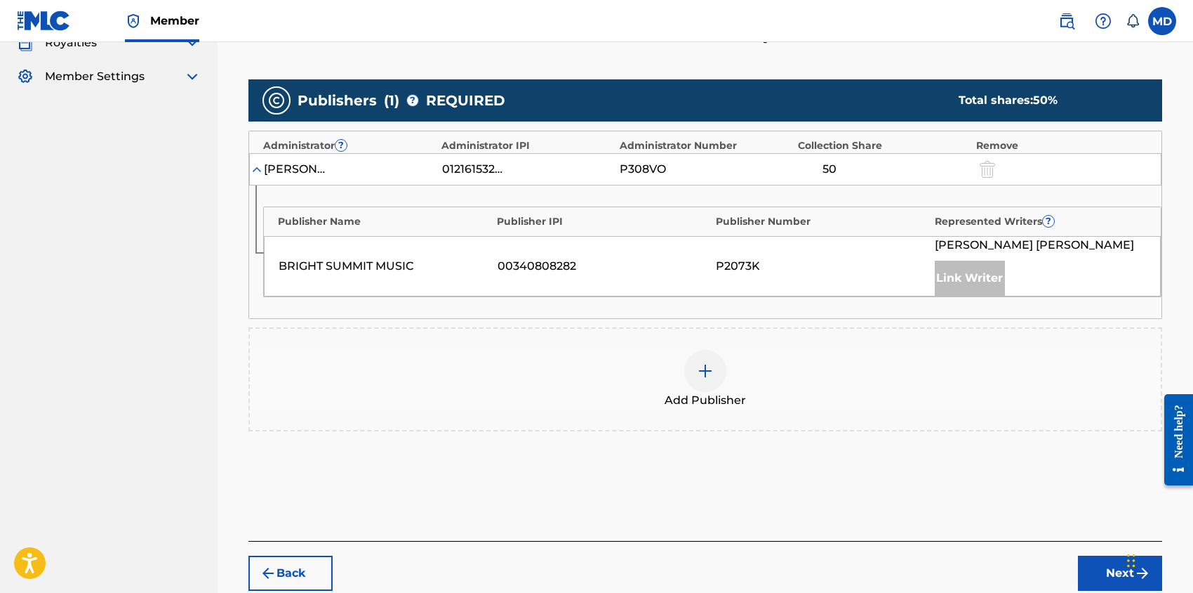
click at [710, 366] on img at bounding box center [705, 370] width 17 height 17
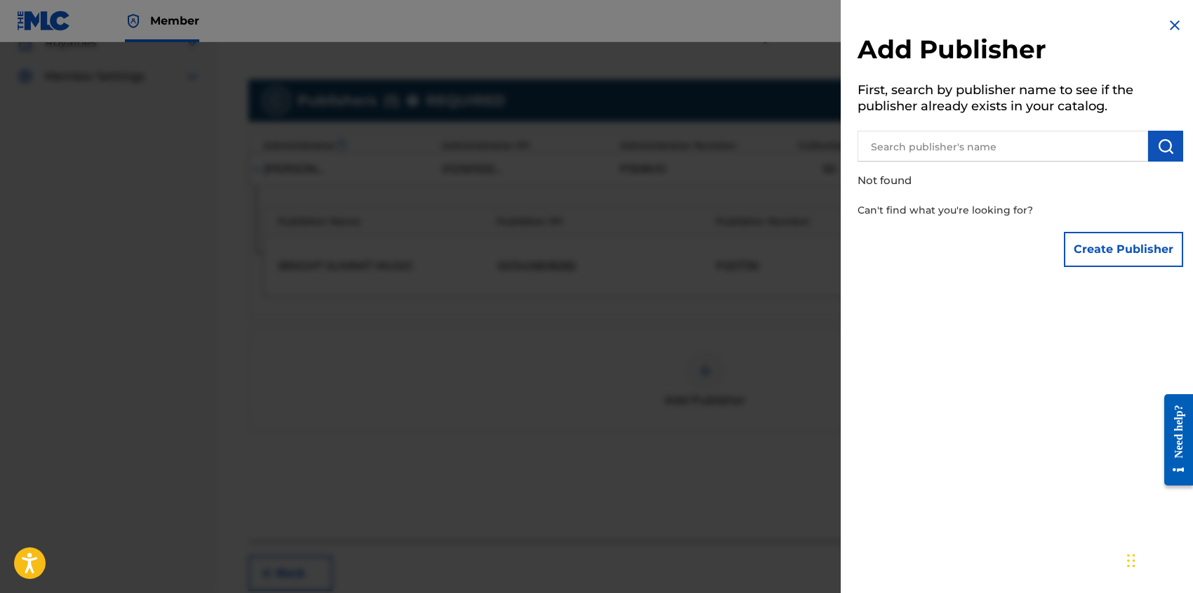
click at [979, 142] on input "text" at bounding box center [1003, 146] width 291 height 31
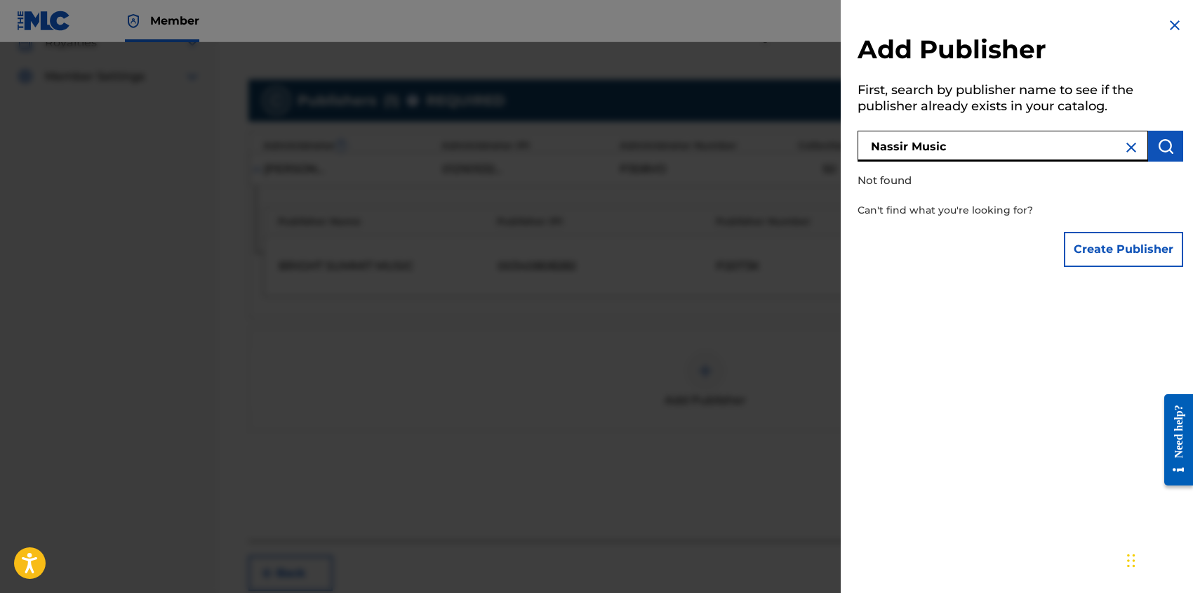
type input "Nassir Music"
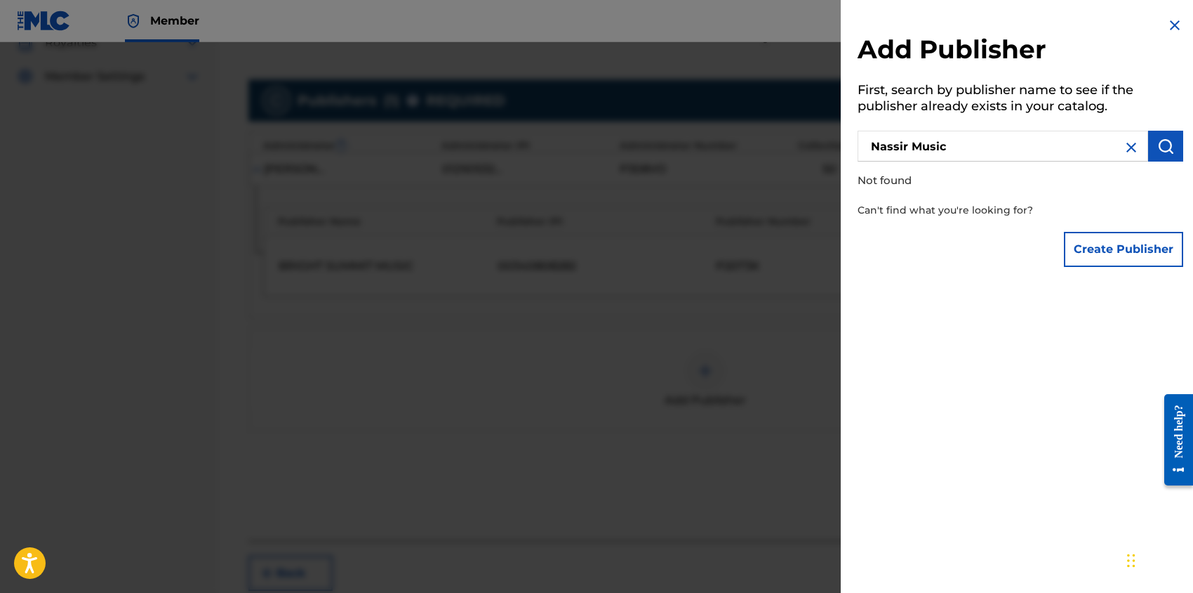
click at [1127, 246] on button "Create Publisher" at bounding box center [1123, 249] width 119 height 35
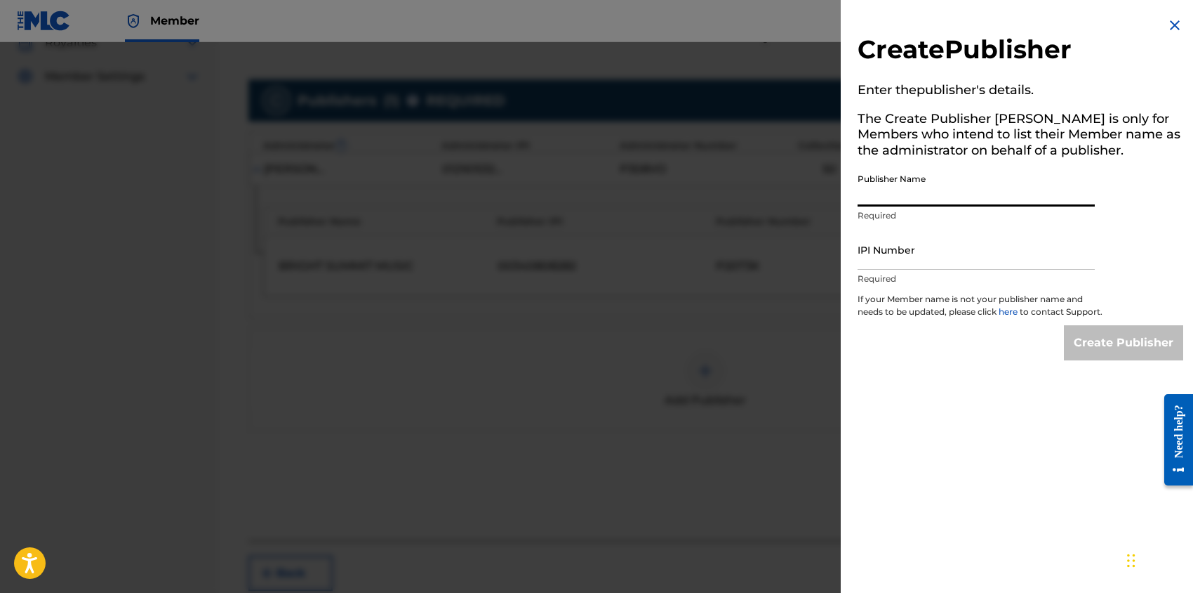
click at [922, 197] on input "Publisher Name" at bounding box center [976, 186] width 237 height 40
type input "DIGGS FAMILY MUSIC INC"
click at [934, 260] on input "IPI Number" at bounding box center [976, 250] width 237 height 40
paste input "194542060"
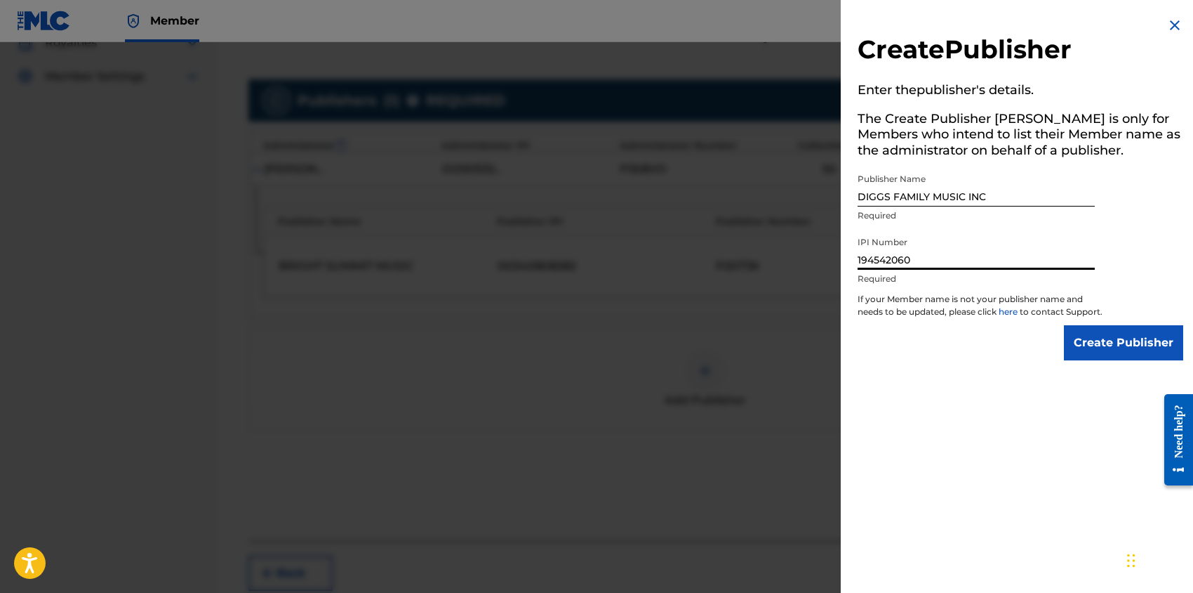
type input "194542060"
click at [1105, 355] on input "Create Publisher" at bounding box center [1123, 342] width 119 height 35
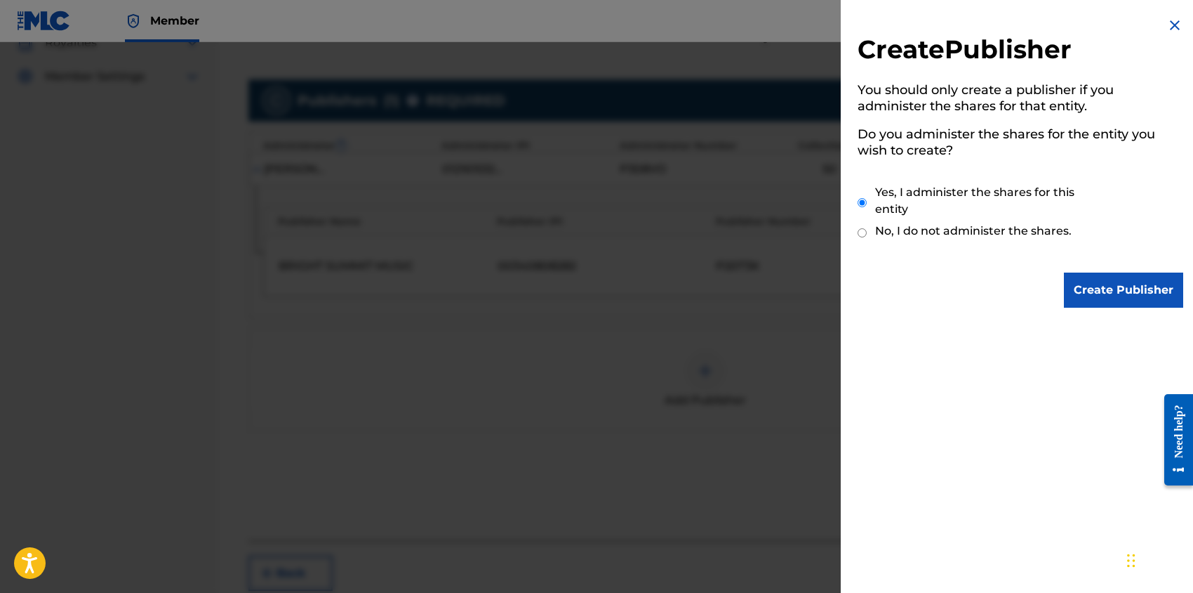
click at [1118, 294] on input "Create Publisher" at bounding box center [1123, 289] width 119 height 35
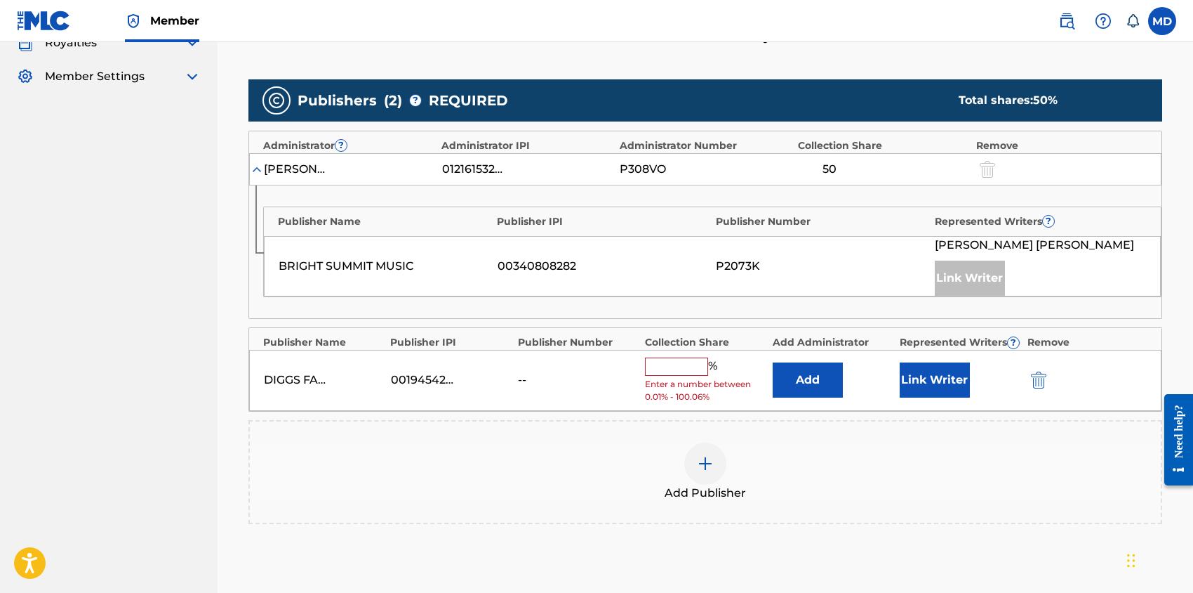
click at [682, 364] on input "text" at bounding box center [676, 366] width 63 height 18
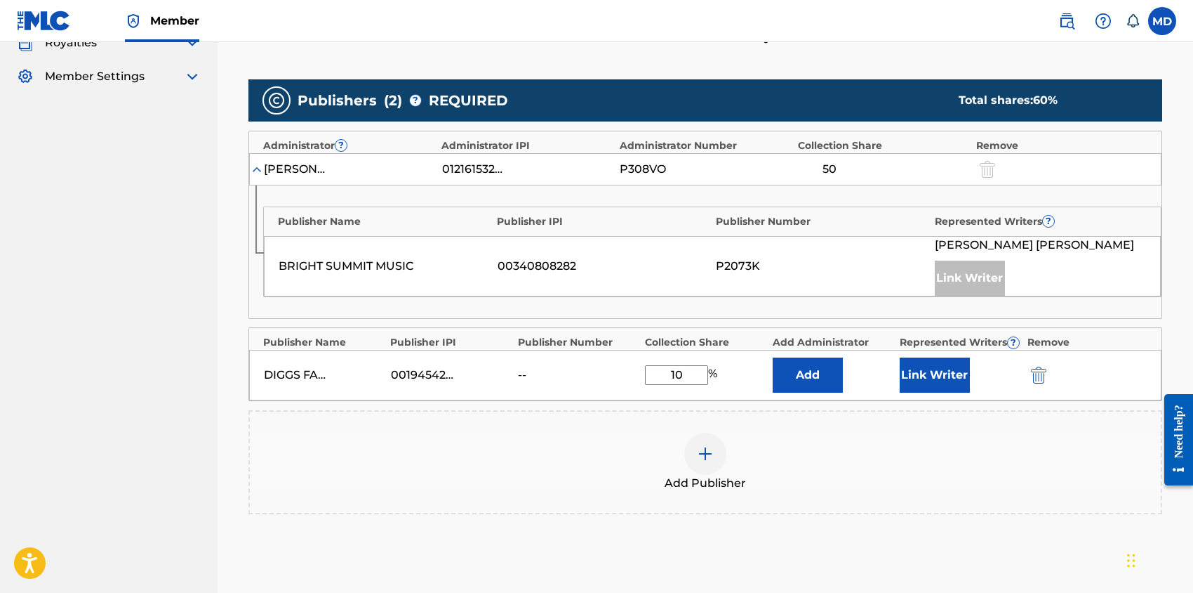
type input "1"
type input "20"
click at [937, 371] on button "Link Writer" at bounding box center [935, 374] width 70 height 35
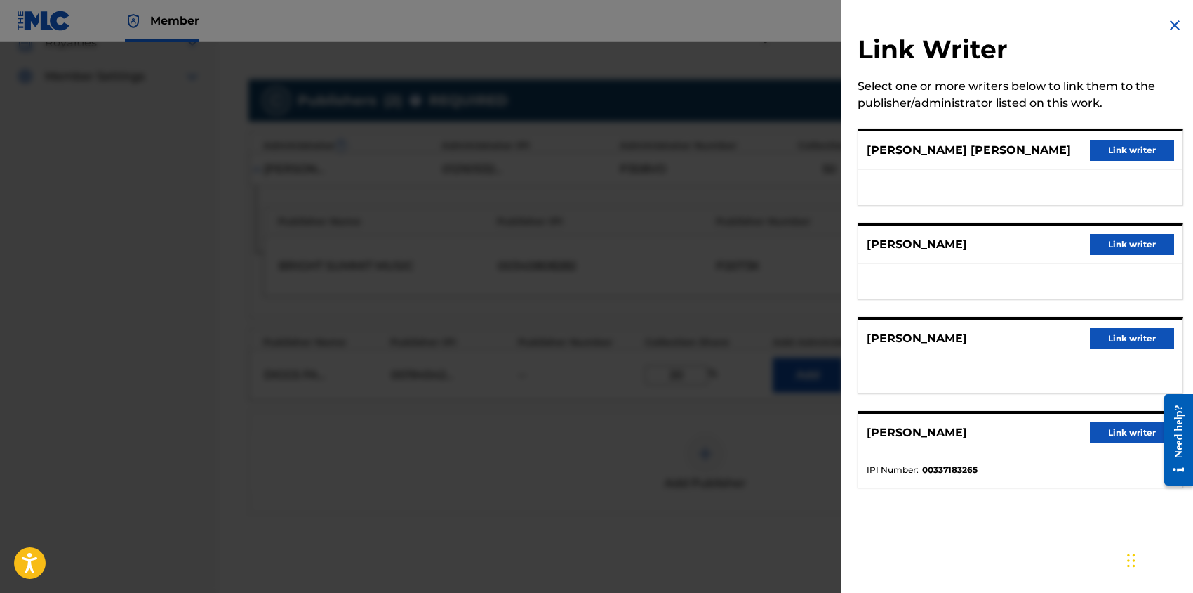
click at [1136, 244] on button "Link writer" at bounding box center [1132, 244] width 84 height 21
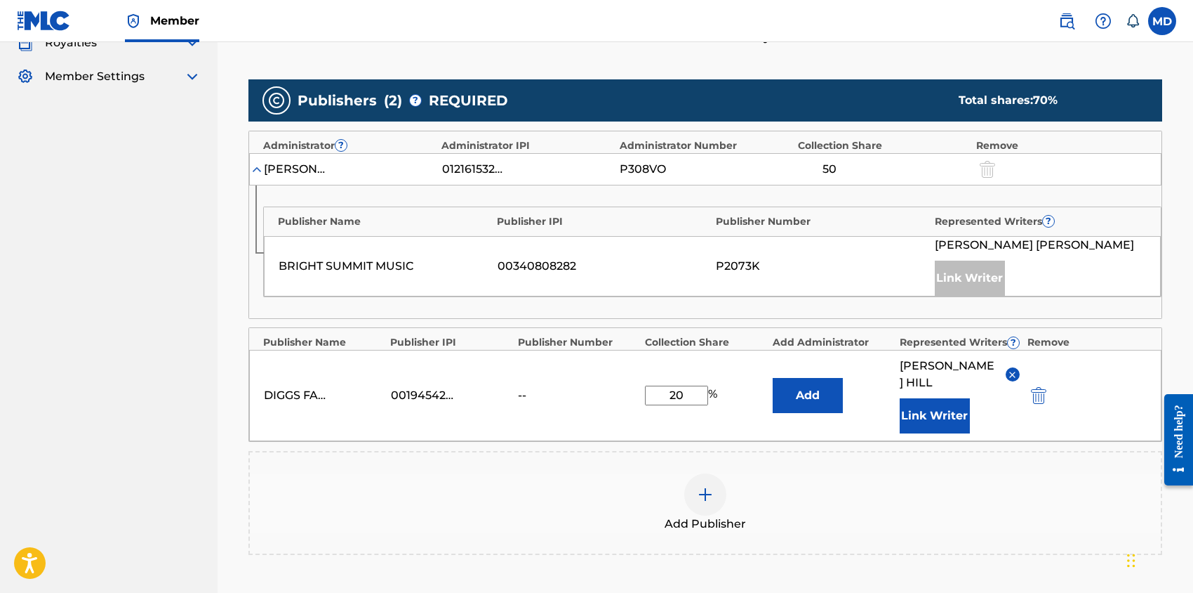
click at [927, 398] on button "Link Writer" at bounding box center [935, 415] width 70 height 35
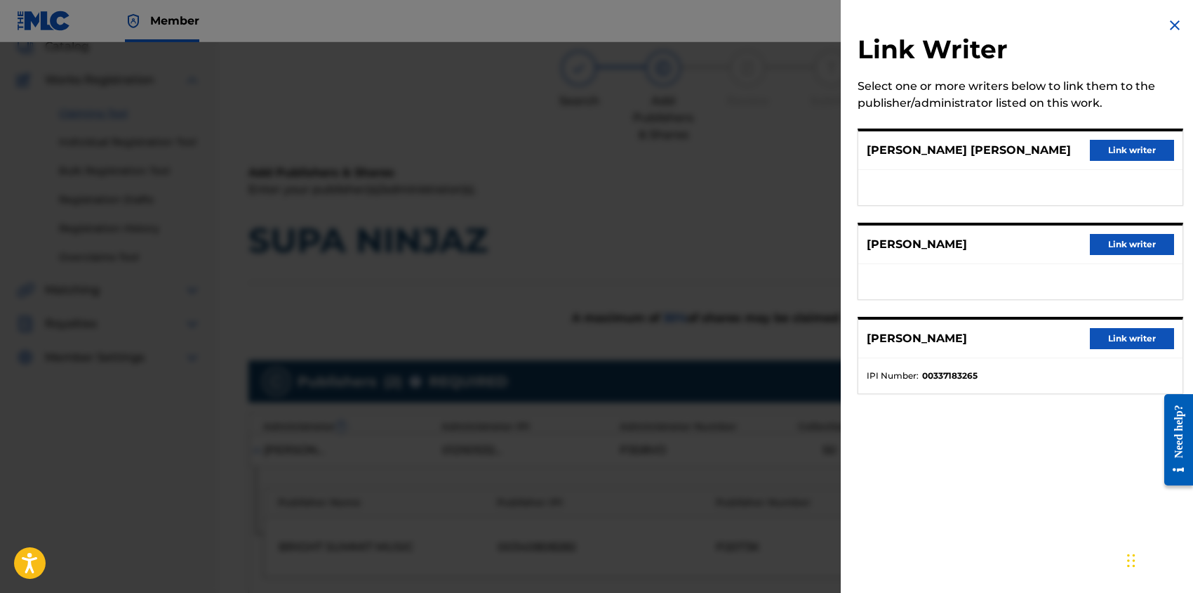
scroll to position [187, 0]
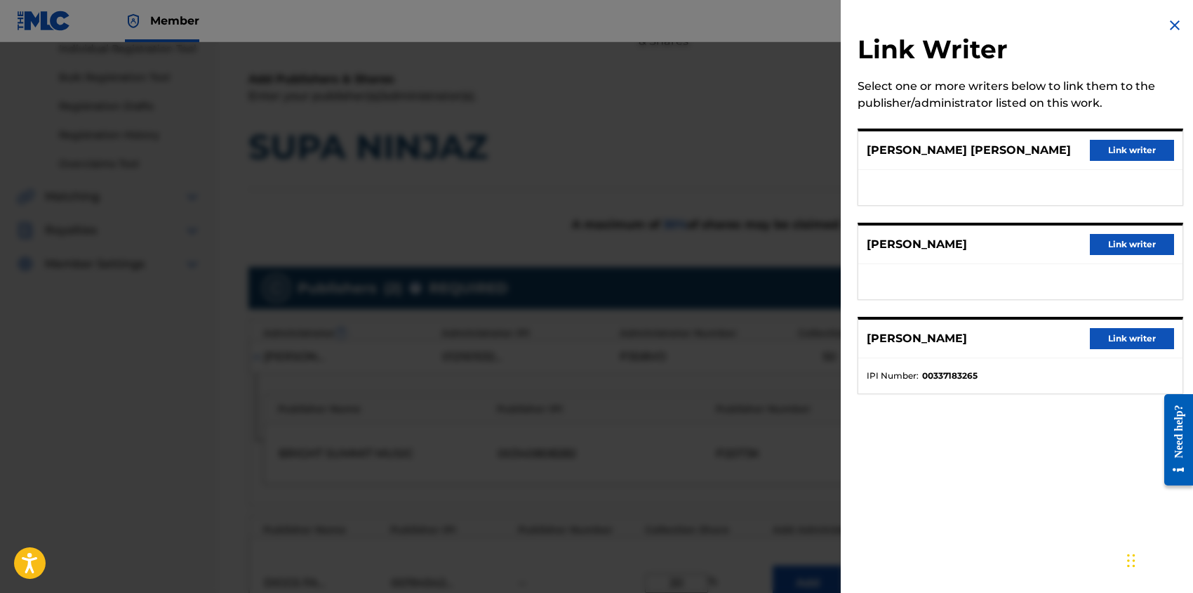
click at [1000, 461] on div "Link Writer Select one or more writers below to link them to the publisher/admi…" at bounding box center [1020, 296] width 359 height 593
click at [1172, 20] on img at bounding box center [1175, 25] width 17 height 17
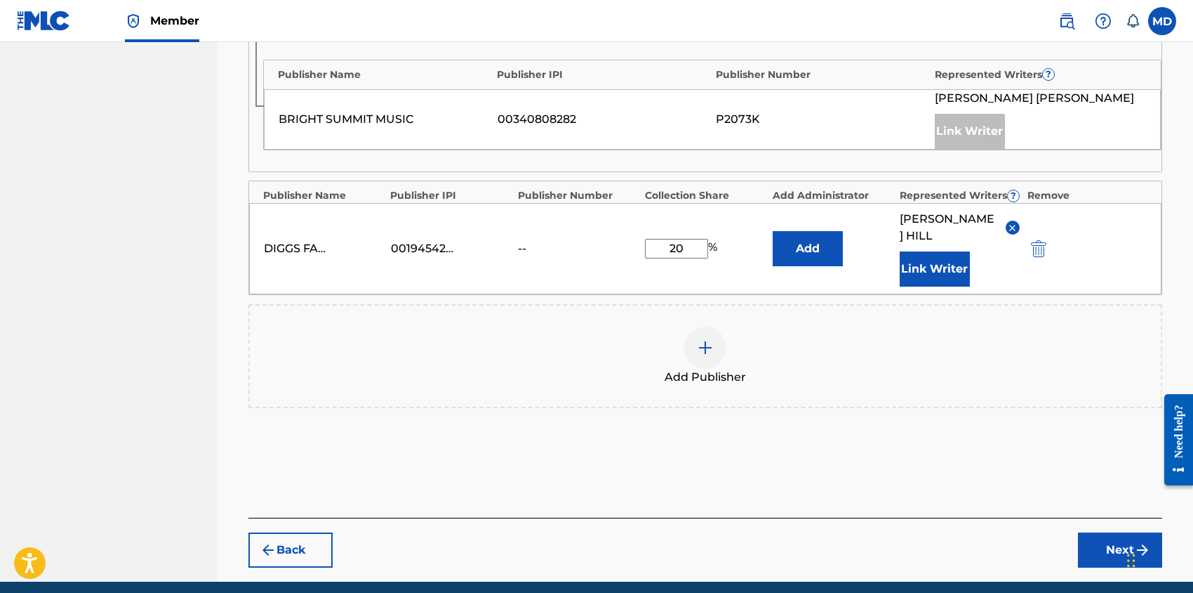
scroll to position [558, 0]
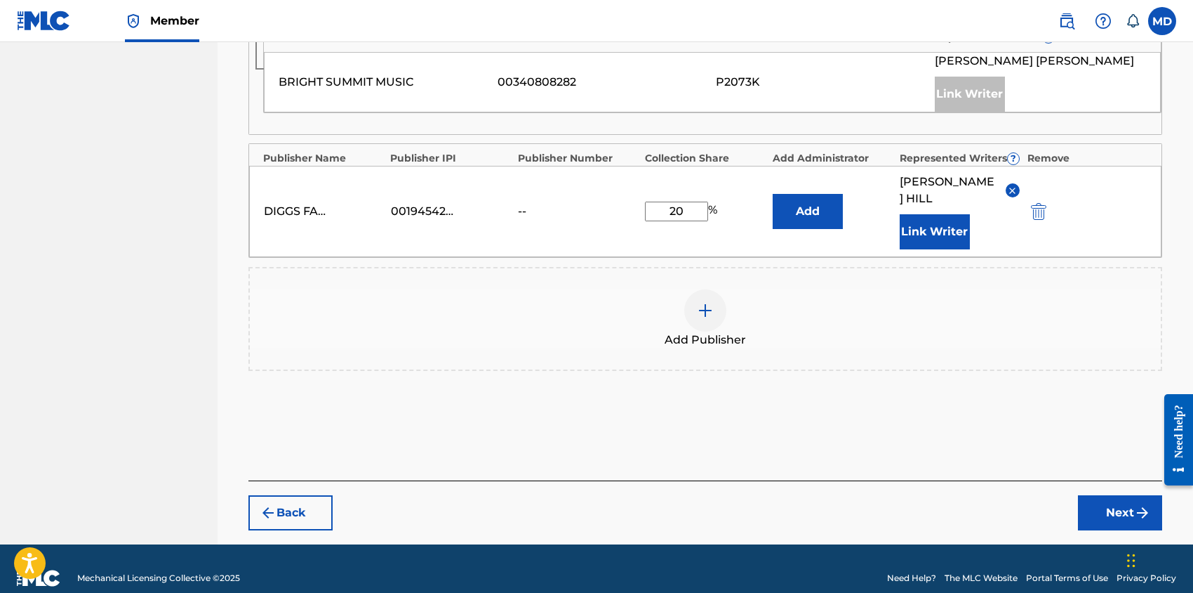
click at [1098, 495] on button "Next" at bounding box center [1120, 512] width 84 height 35
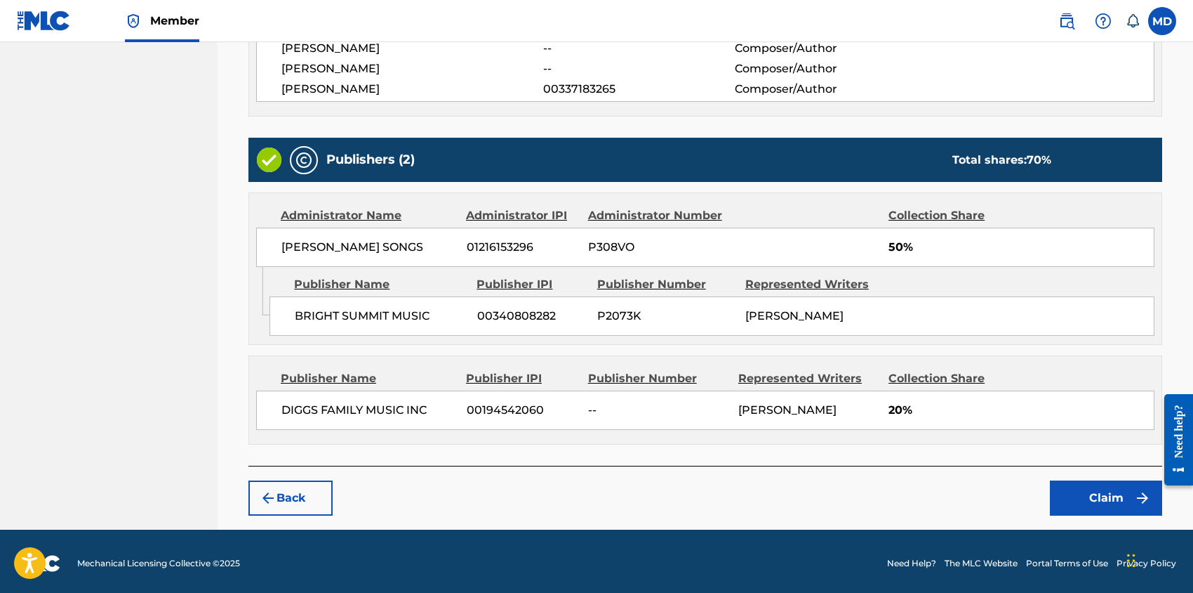
scroll to position [478, 0]
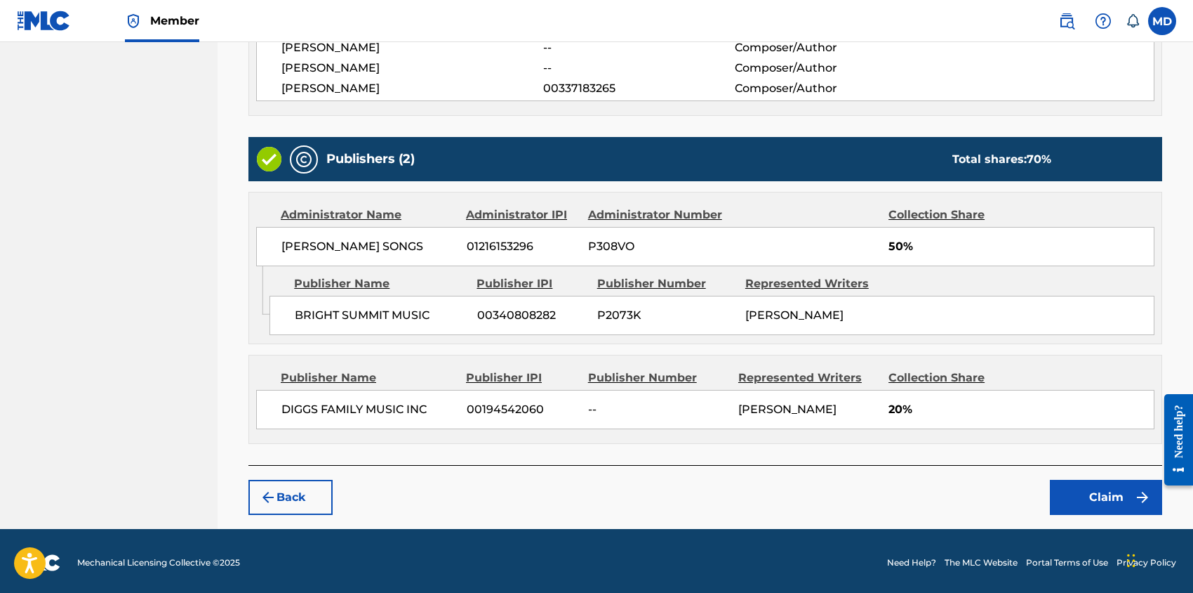
click at [1081, 498] on button "Claim" at bounding box center [1106, 496] width 112 height 35
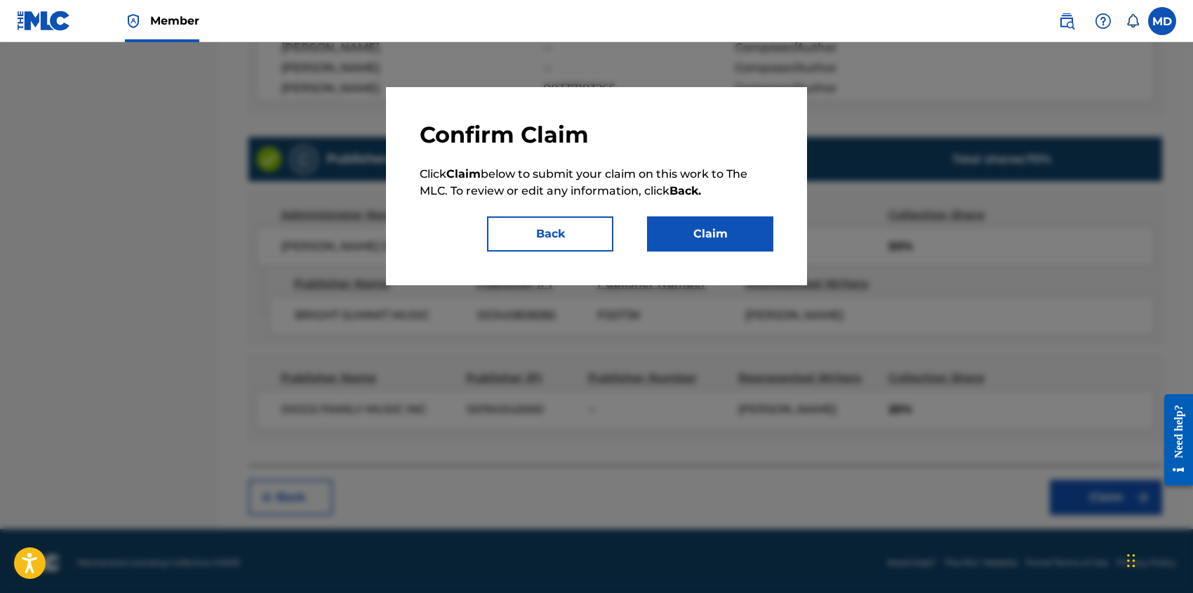
click at [739, 232] on button "Claim" at bounding box center [710, 233] width 126 height 35
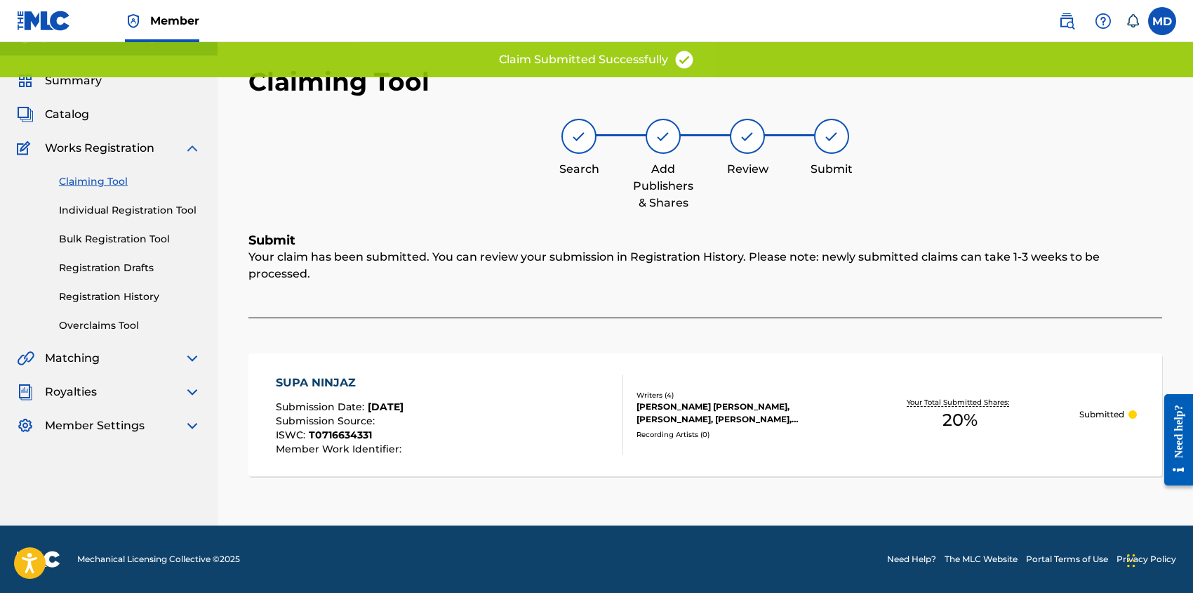
scroll to position [8, 0]
